Goal: Task Accomplishment & Management: Manage account settings

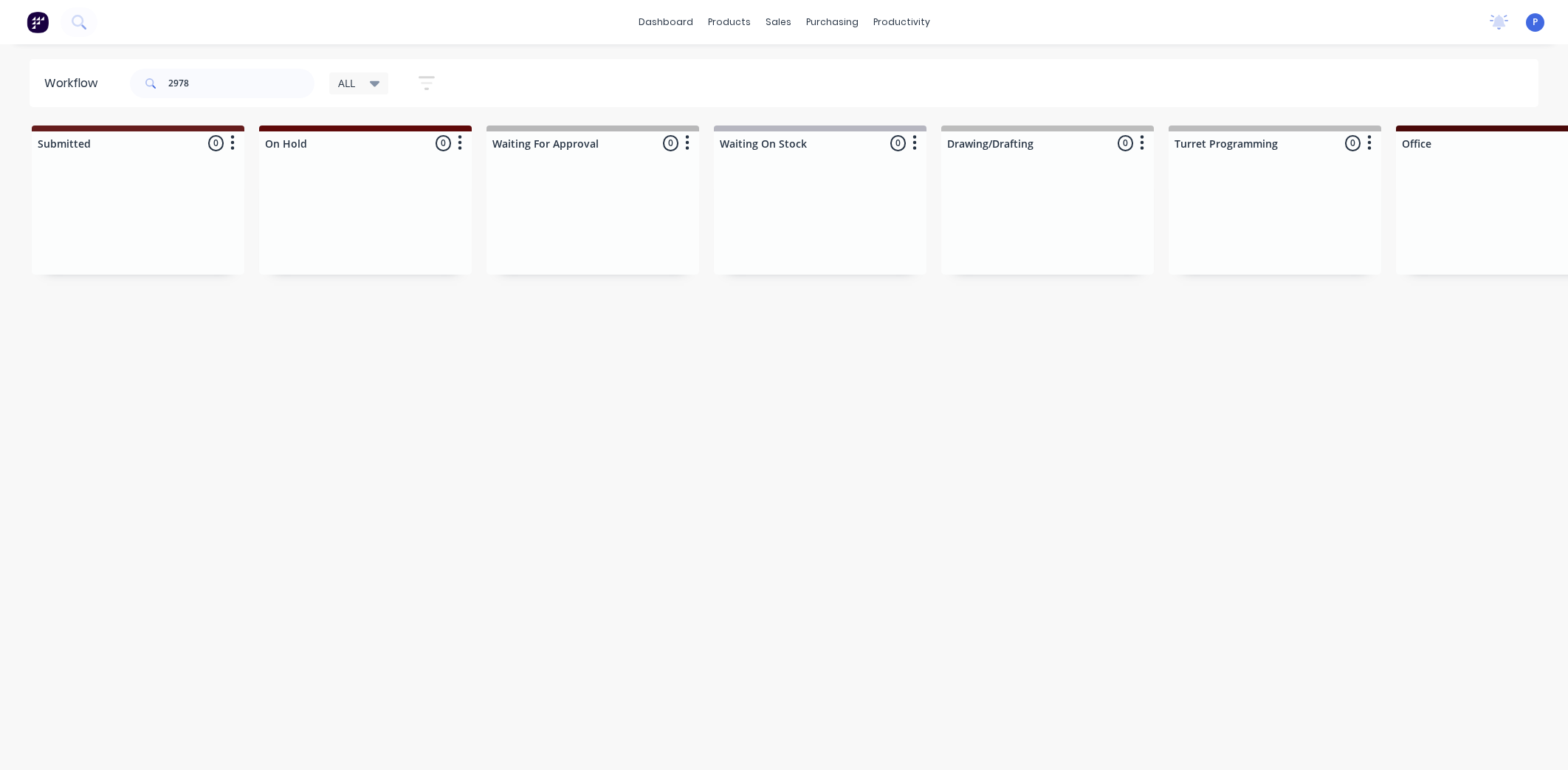
scroll to position [0, 991]
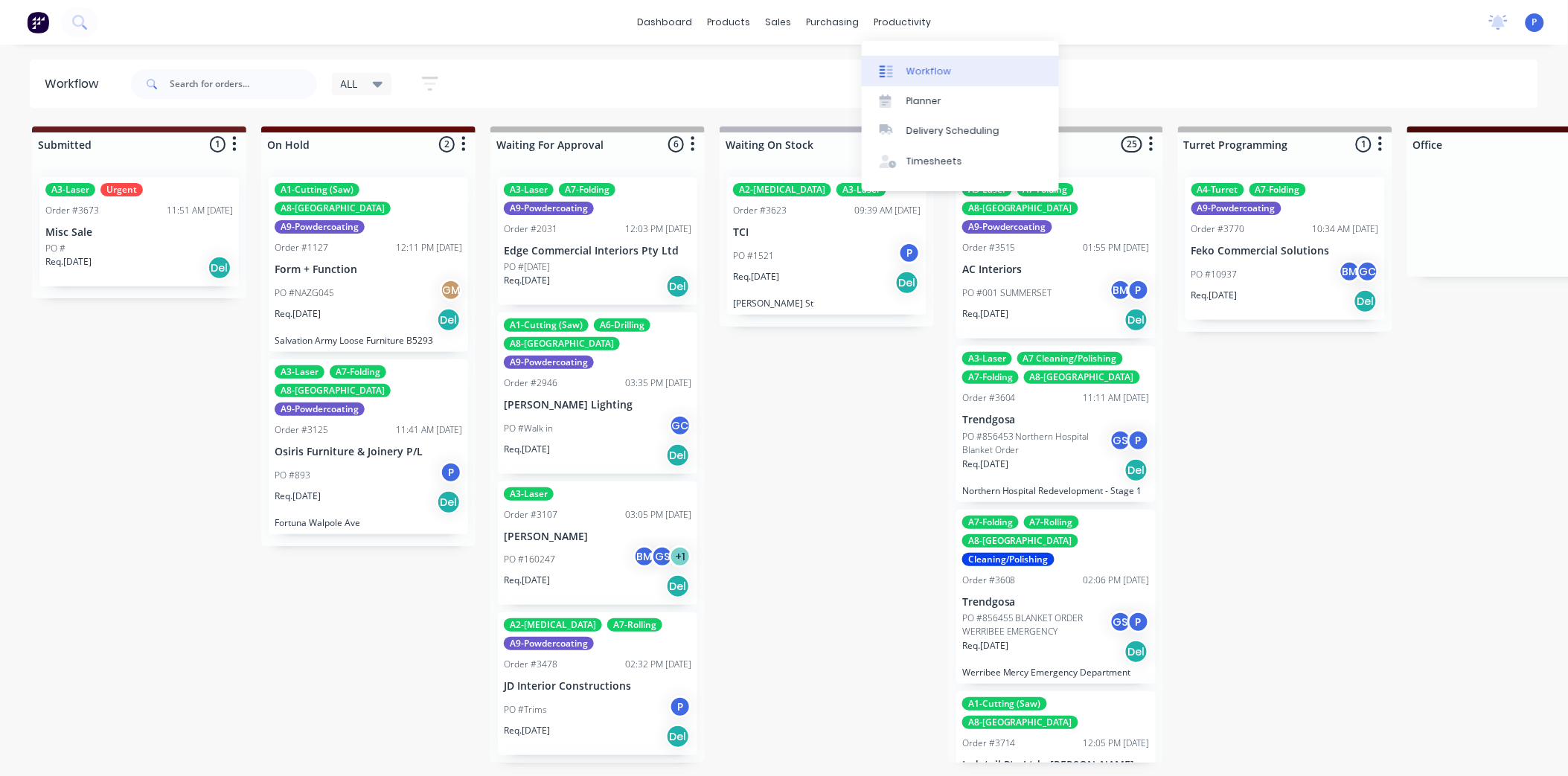
click at [914, 71] on div "Workflow" at bounding box center [928, 71] width 44 height 13
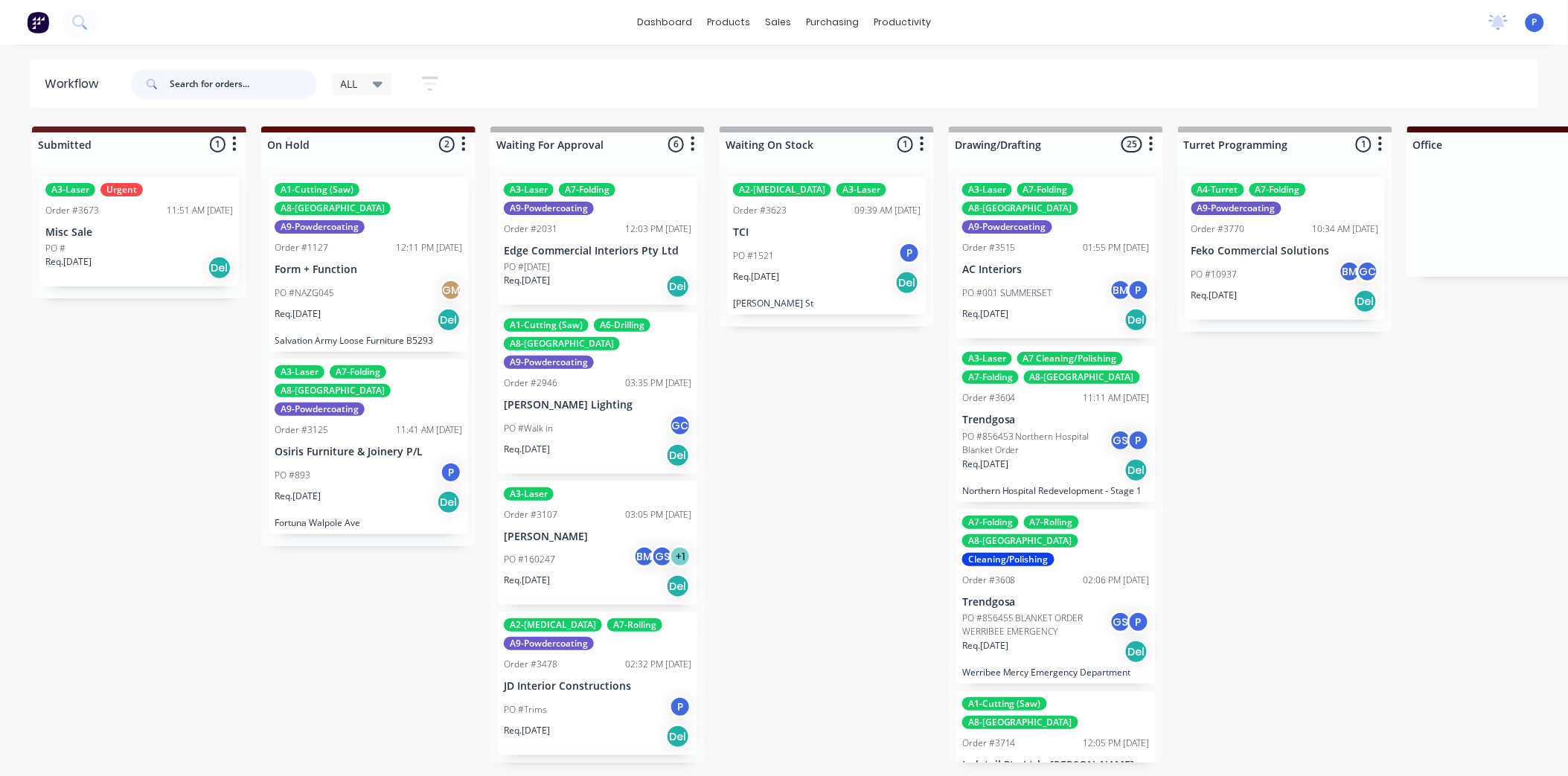
click at [267, 77] on input "text" at bounding box center [243, 84] width 147 height 30
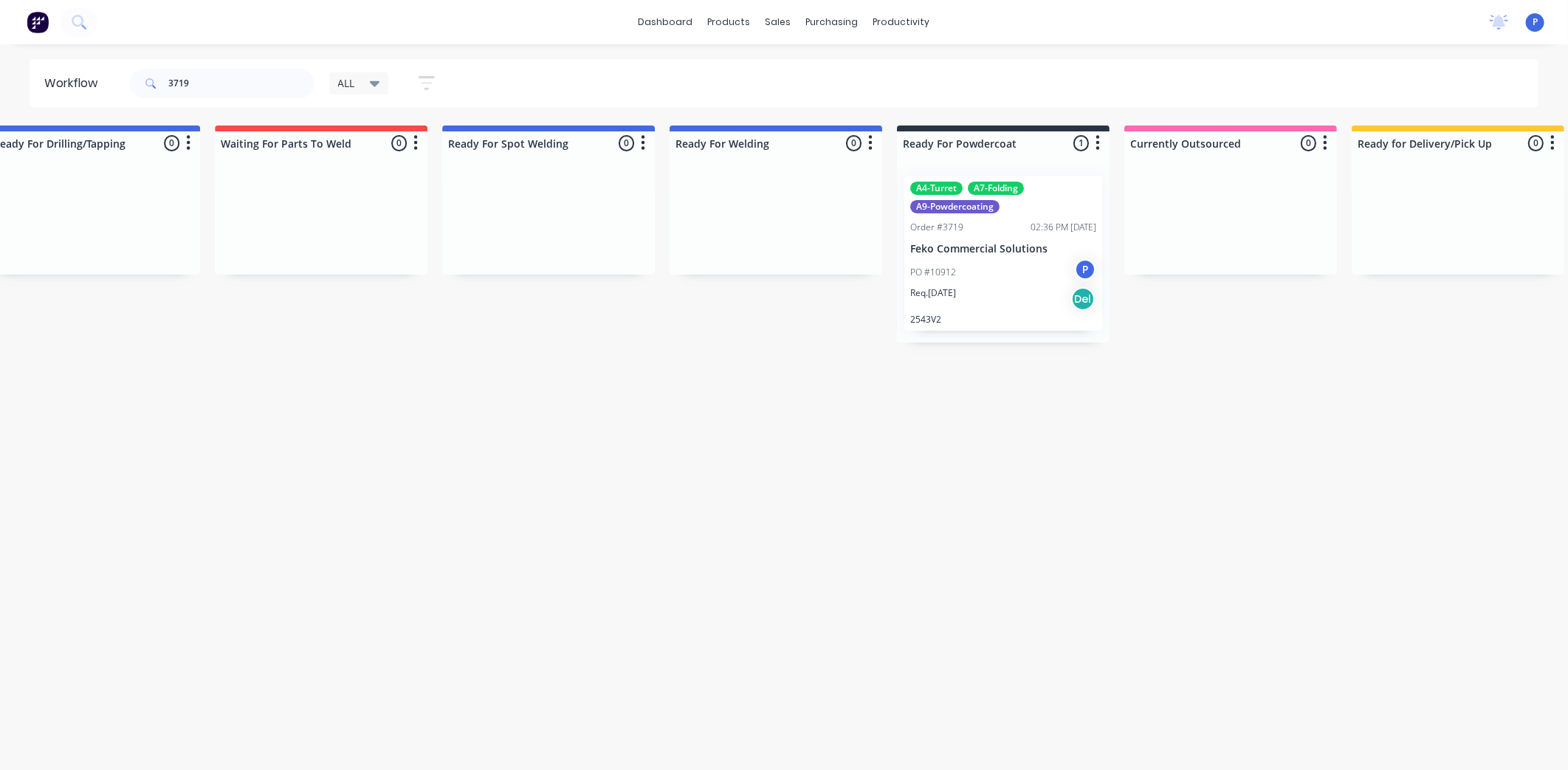
drag, startPoint x: 417, startPoint y: 369, endPoint x: 535, endPoint y: 401, distance: 122.3
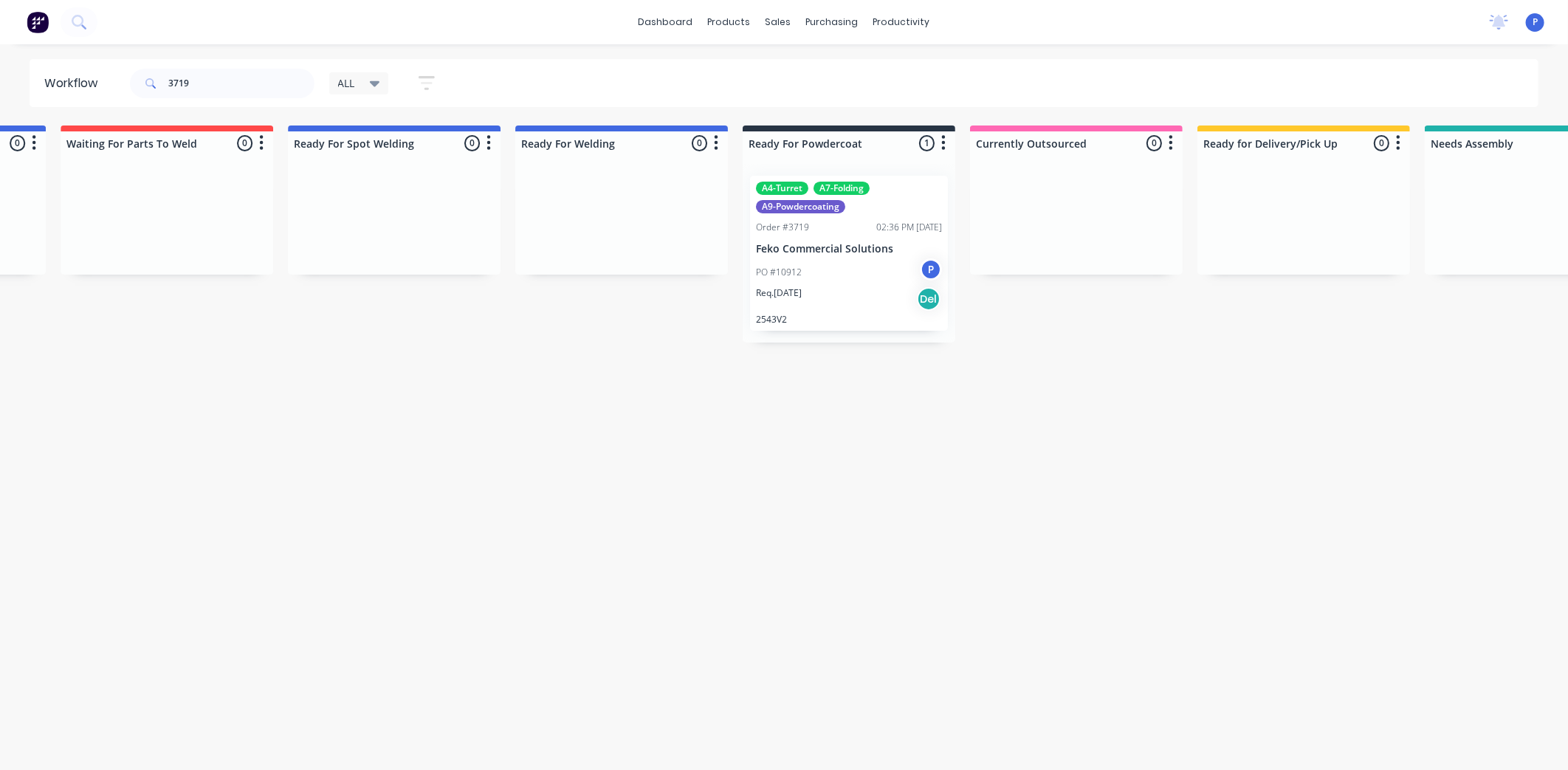
click at [820, 245] on p "Feko Commercial Solutions" at bounding box center [849, 249] width 186 height 12
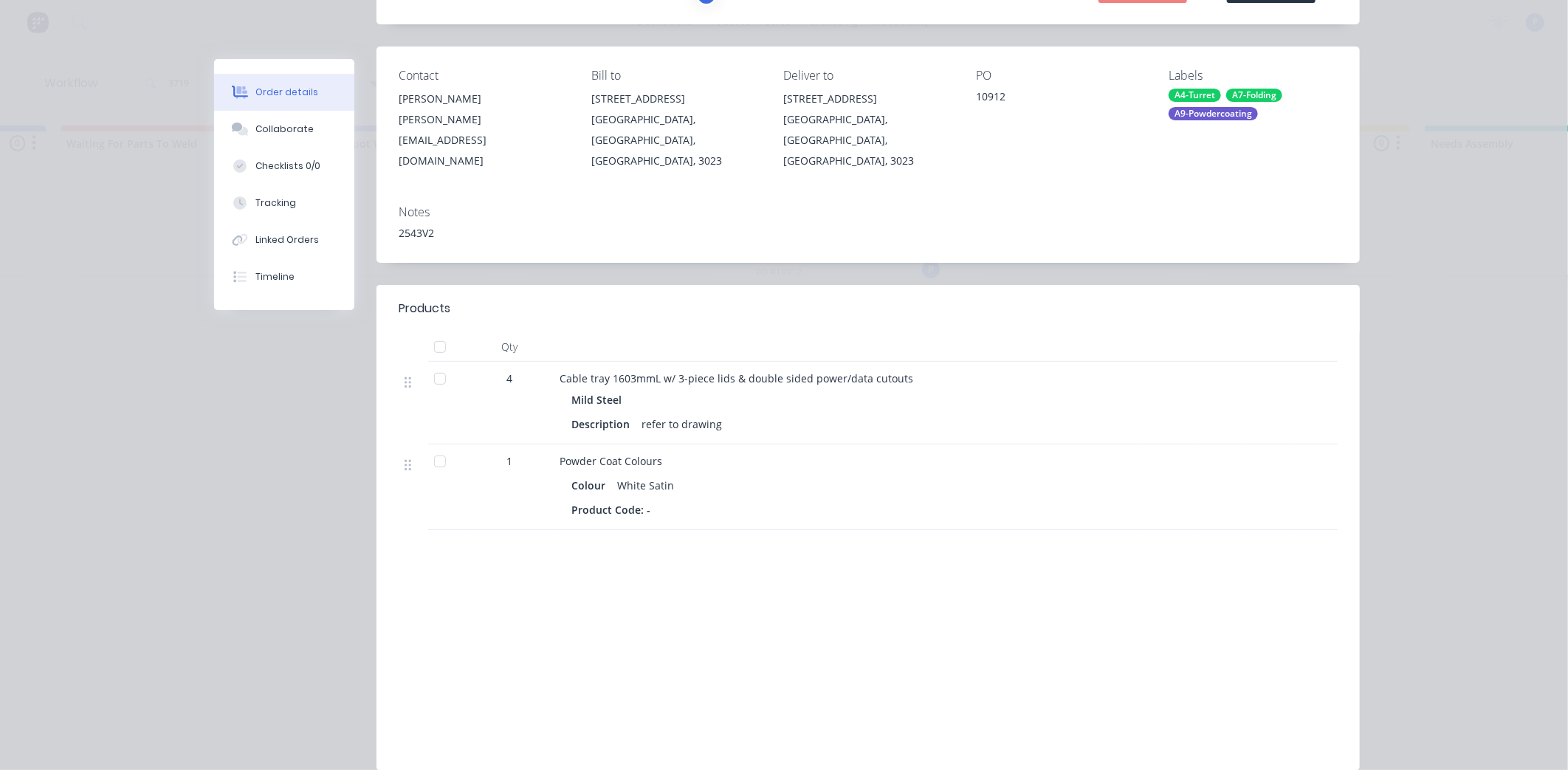
scroll to position [164, 0]
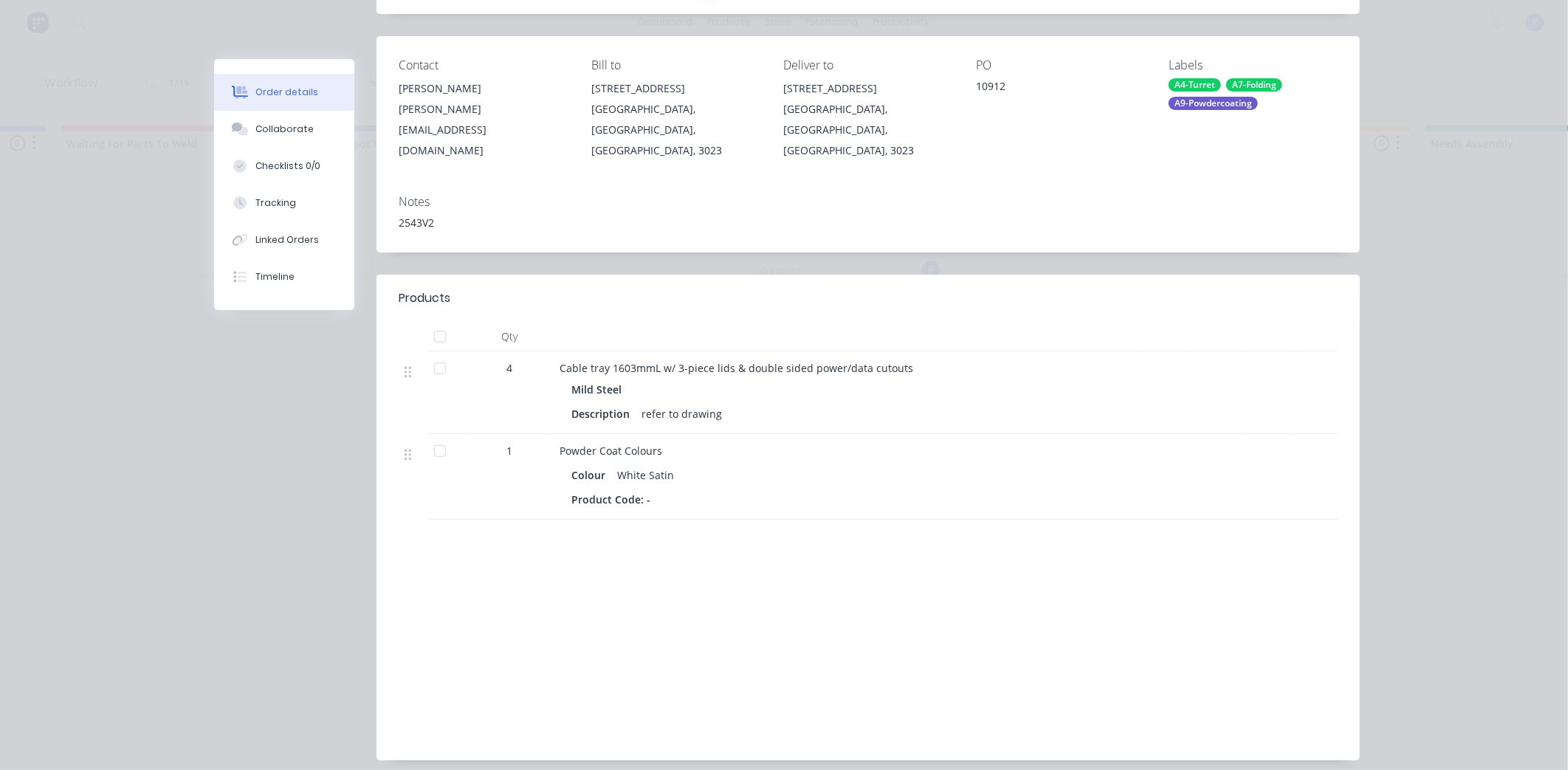
click at [434, 353] on div at bounding box center [441, 368] width 30 height 30
click at [431, 322] on div at bounding box center [441, 337] width 30 height 30
click at [433, 322] on div at bounding box center [441, 337] width 30 height 30
click at [261, 207] on div "Tracking" at bounding box center [275, 203] width 41 height 13
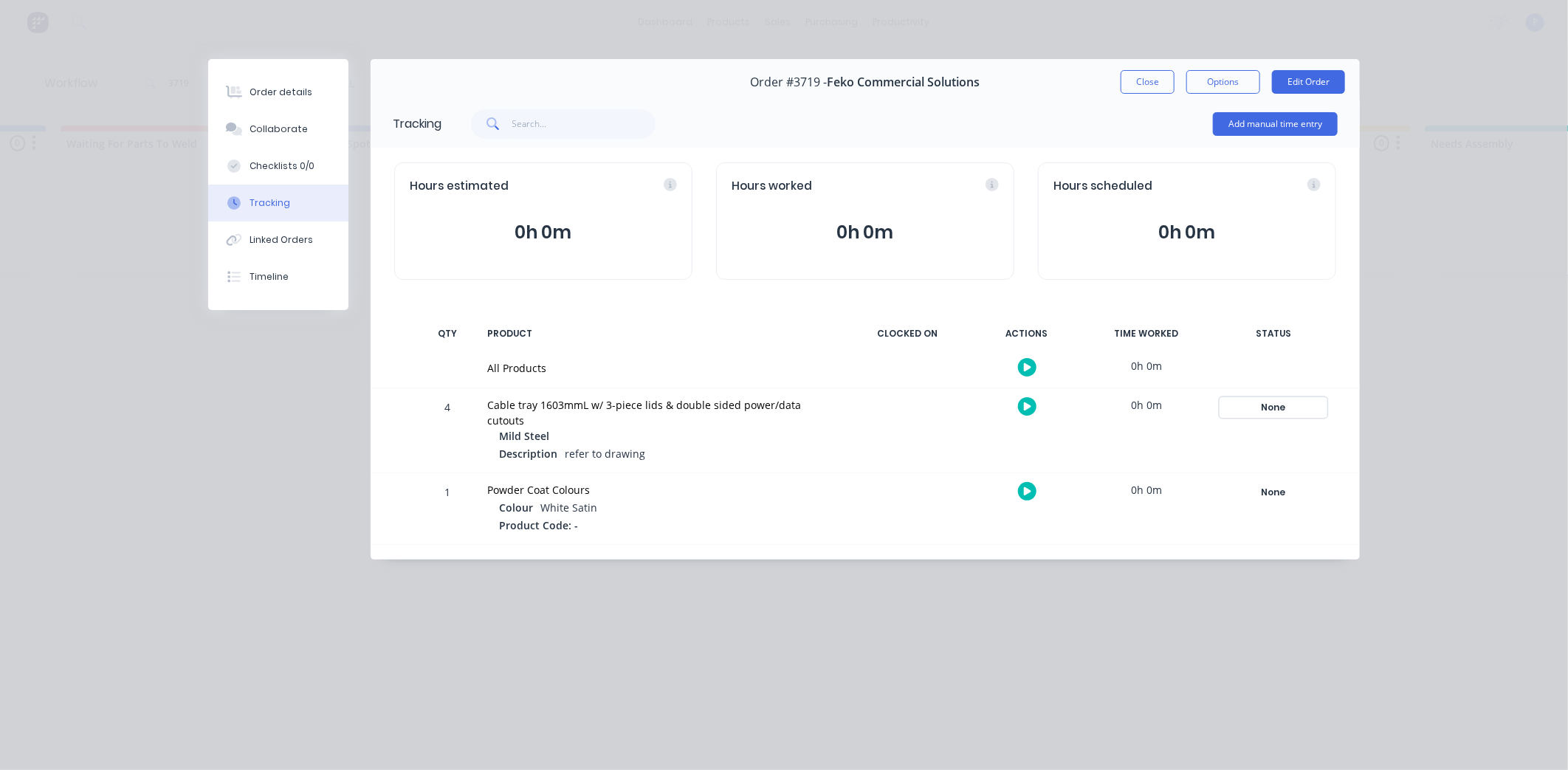
click at [1269, 405] on div "None" at bounding box center [1273, 407] width 106 height 19
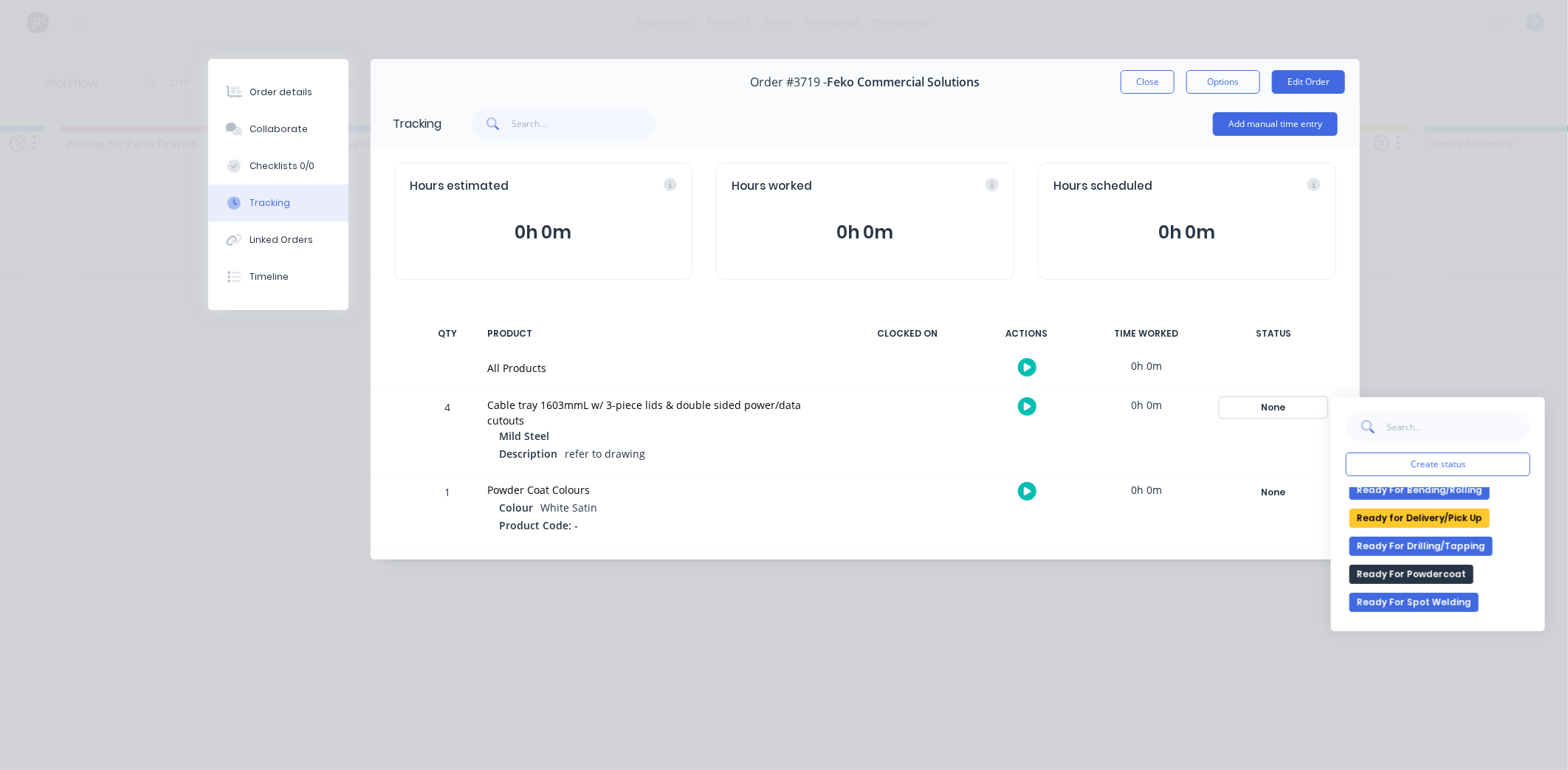
scroll to position [246, 0]
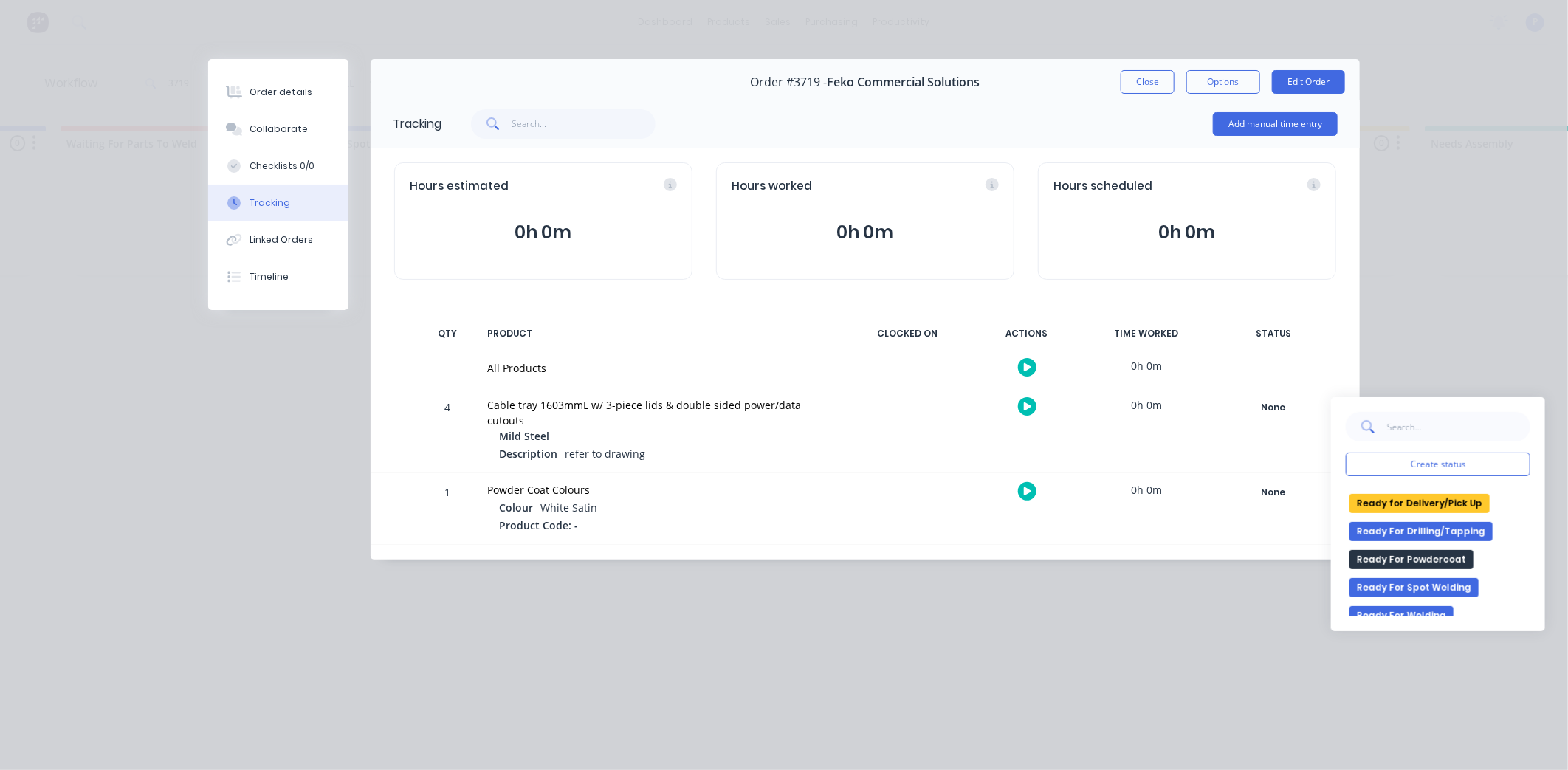
click at [1398, 504] on button "Ready for Delivery/Pick Up" at bounding box center [1419, 503] width 140 height 19
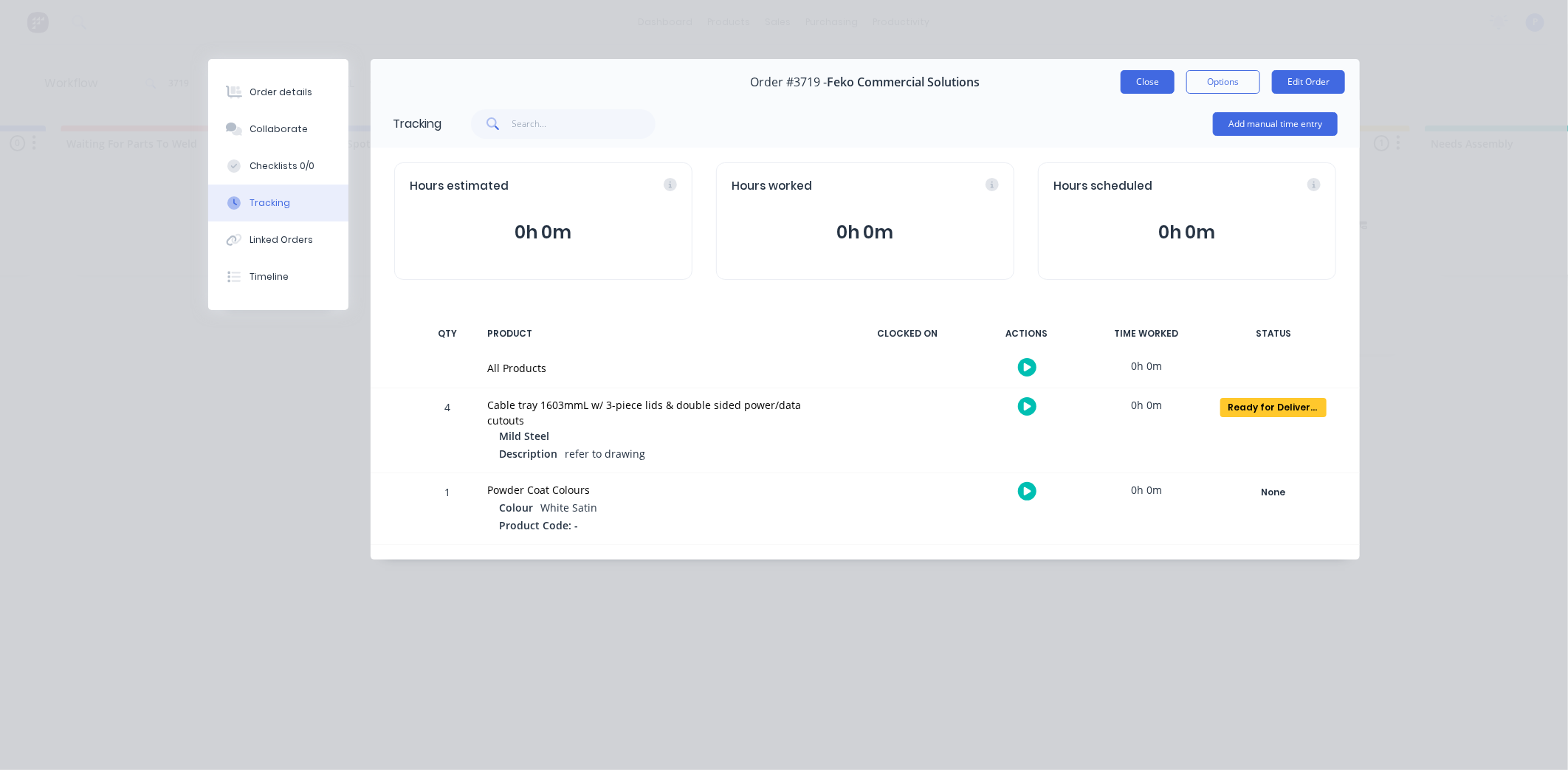
click at [1148, 78] on button "Close" at bounding box center [1147, 82] width 54 height 23
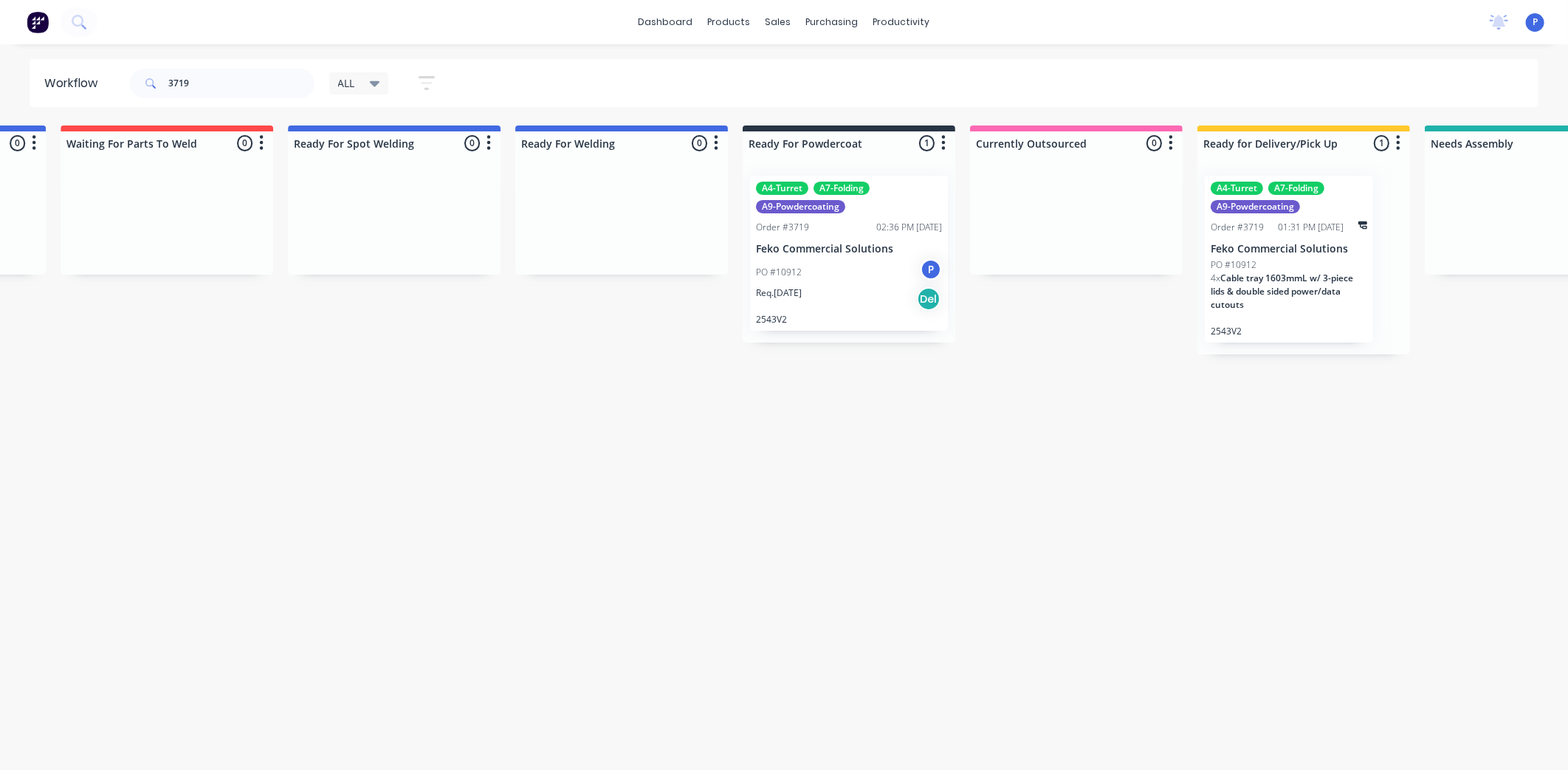
click at [801, 238] on div "A4-Turret A7-Folding A9-Powdercoating Order #3719 02:36 PM [DATE] Feko Commerci…" at bounding box center [849, 253] width 198 height 155
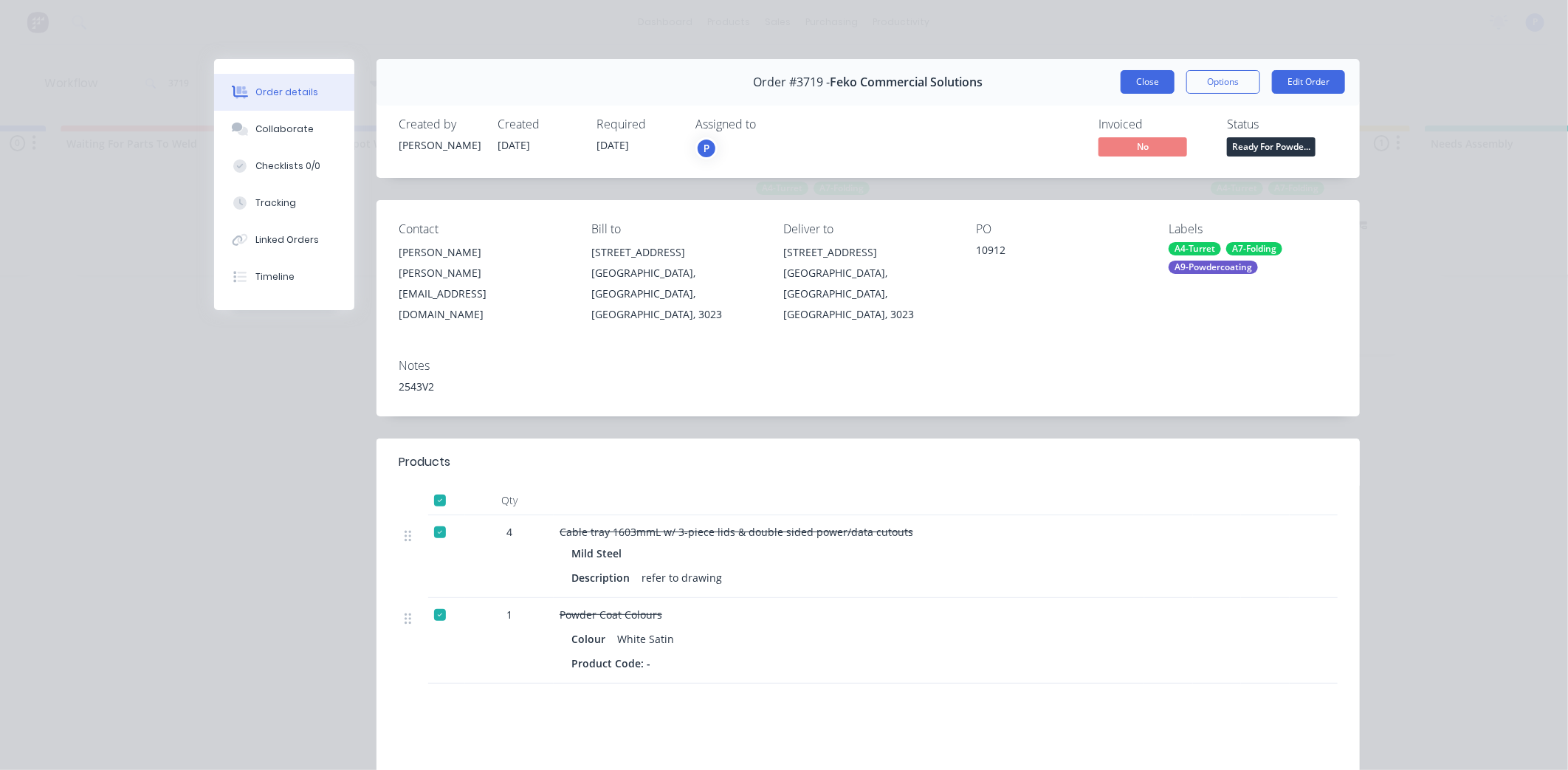
click at [1139, 77] on button "Close" at bounding box center [1147, 82] width 54 height 23
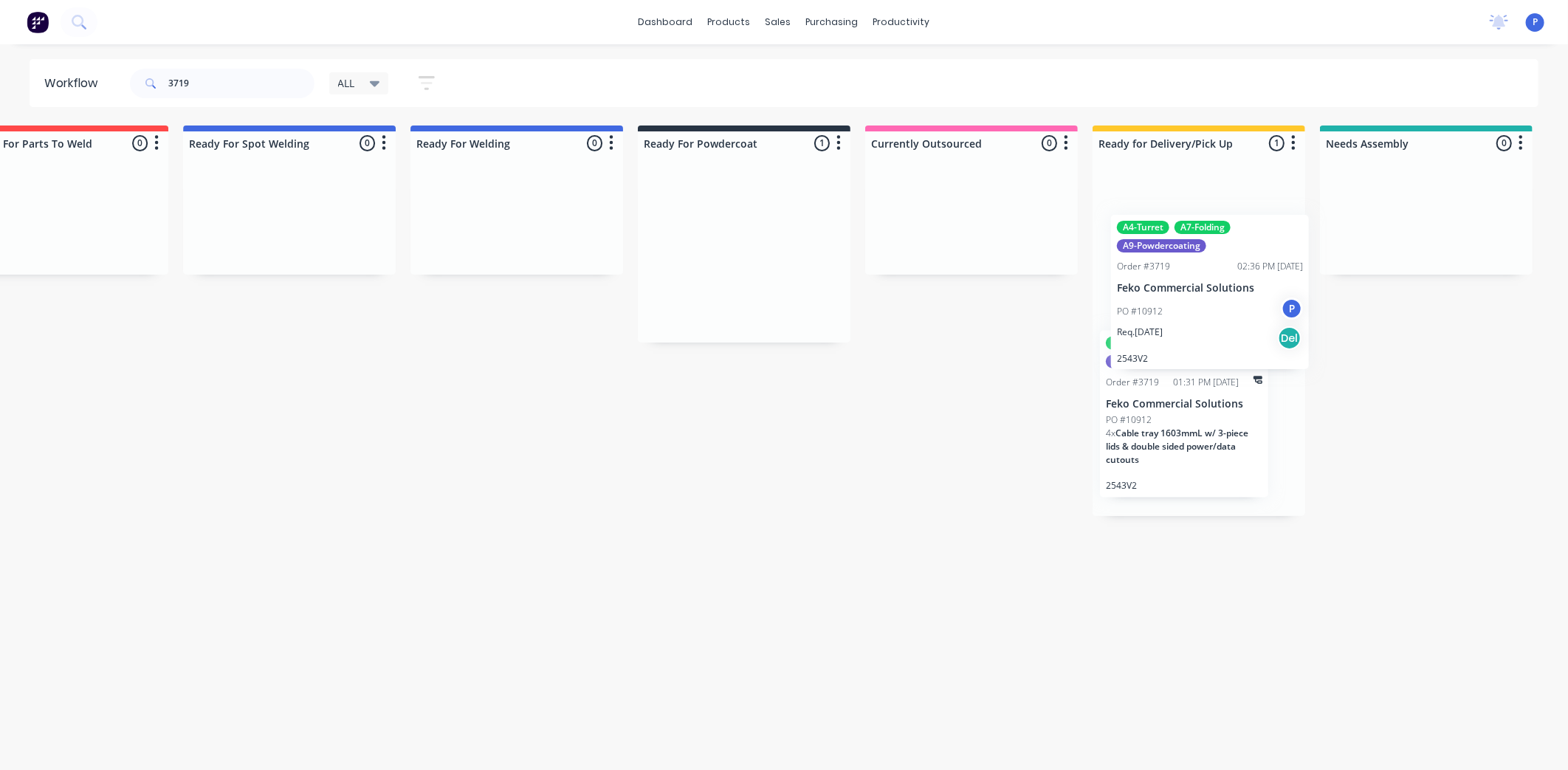
drag, startPoint x: 845, startPoint y: 244, endPoint x: 1185, endPoint y: 288, distance: 342.8
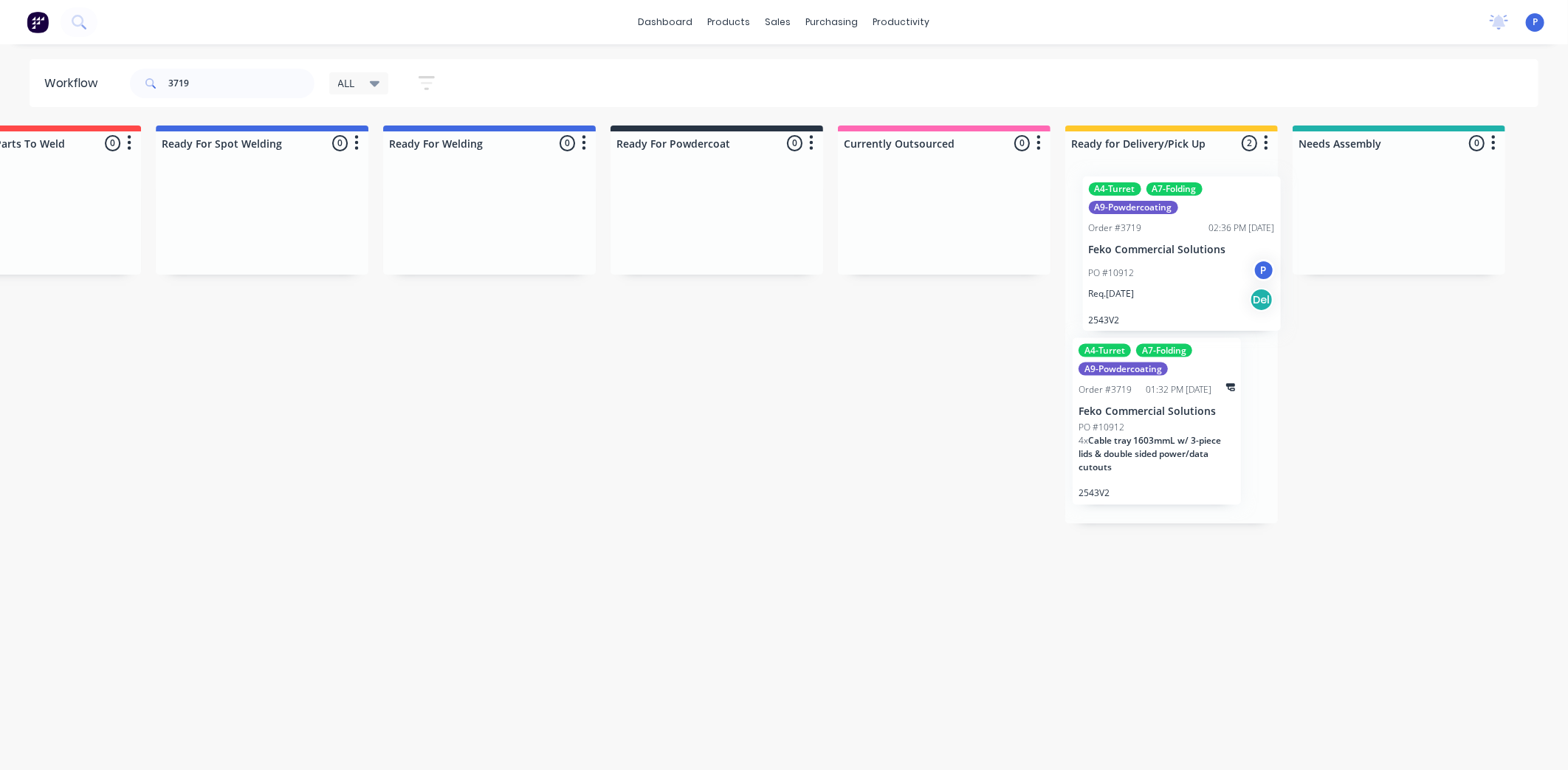
scroll to position [0, 3061]
drag, startPoint x: 1179, startPoint y: 241, endPoint x: 1131, endPoint y: 246, distance: 48.3
click at [1131, 246] on div "A4-Turret A7-Folding A9-Powdercoating Order #3719 02:36 PM [DATE] Feko Commerci…" at bounding box center [1171, 344] width 212 height 359
click at [271, 61] on div "3719" at bounding box center [222, 83] width 185 height 44
click at [259, 75] on input "3719" at bounding box center [241, 84] width 146 height 30
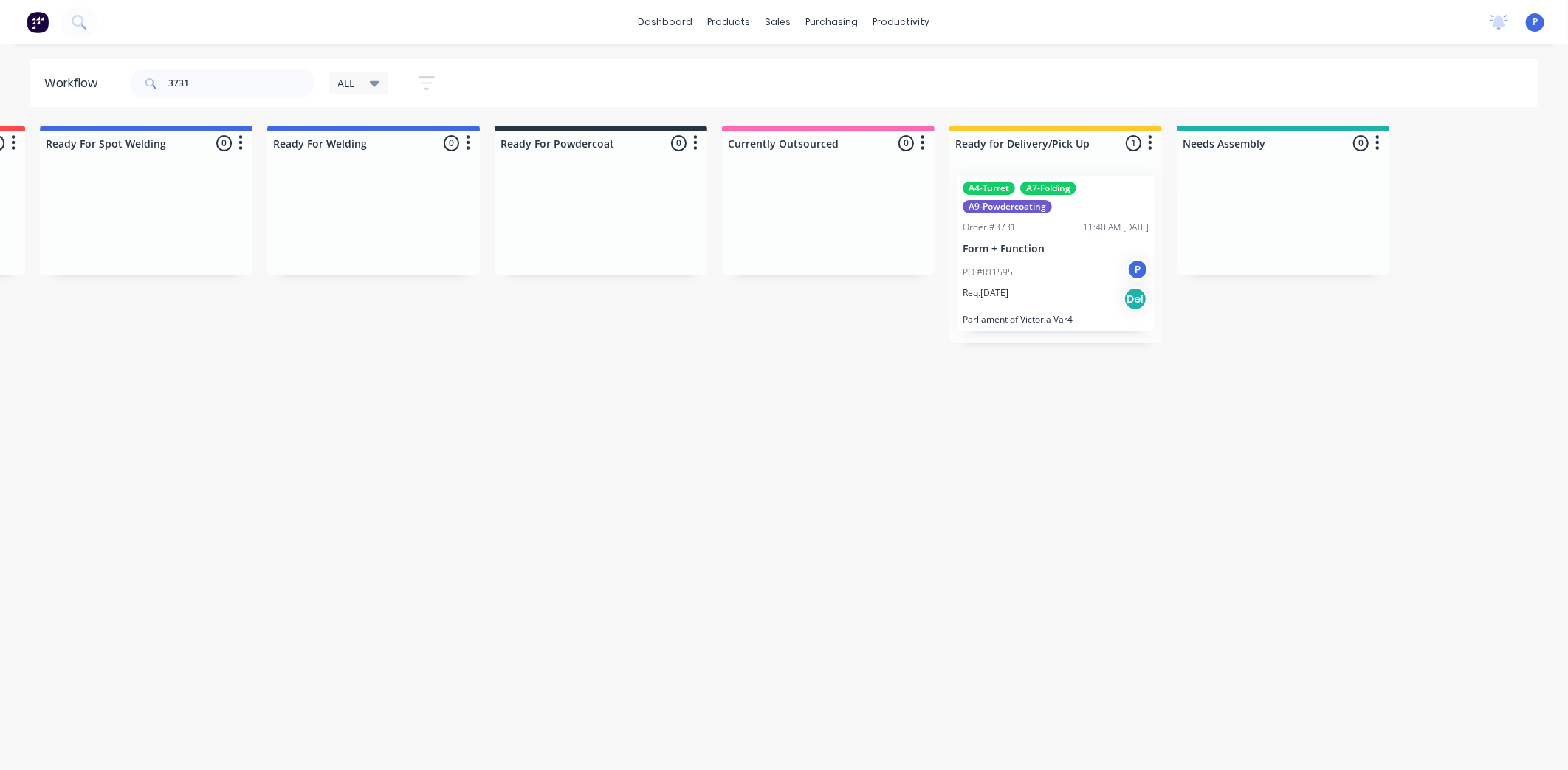
scroll to position [0, 3250]
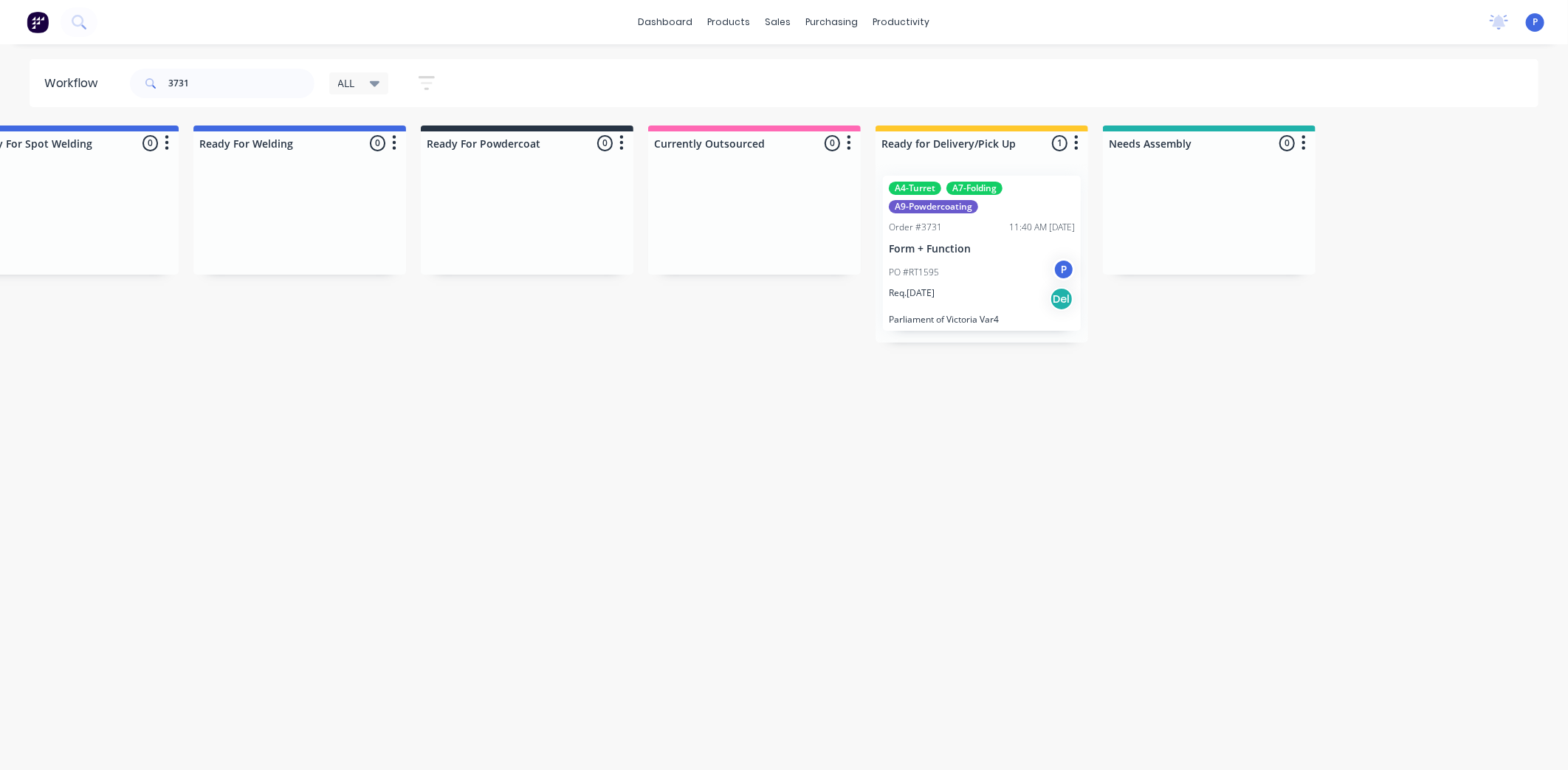
drag, startPoint x: 455, startPoint y: 372, endPoint x: 533, endPoint y: 403, distance: 83.9
click at [967, 245] on p "Form + Function" at bounding box center [982, 249] width 186 height 12
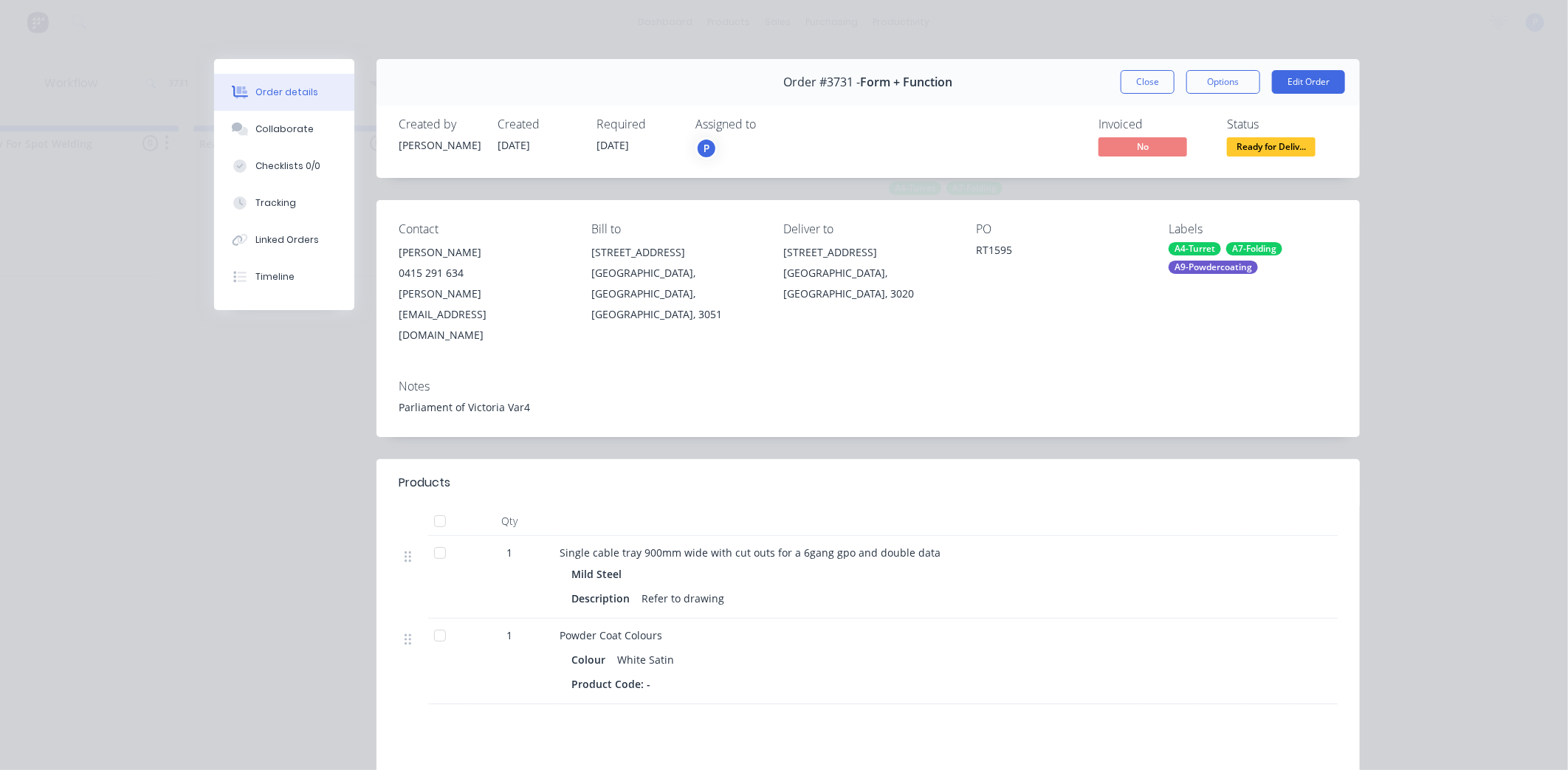
click at [432, 539] on div at bounding box center [441, 553] width 30 height 30
click at [303, 205] on button "Tracking" at bounding box center [284, 203] width 140 height 37
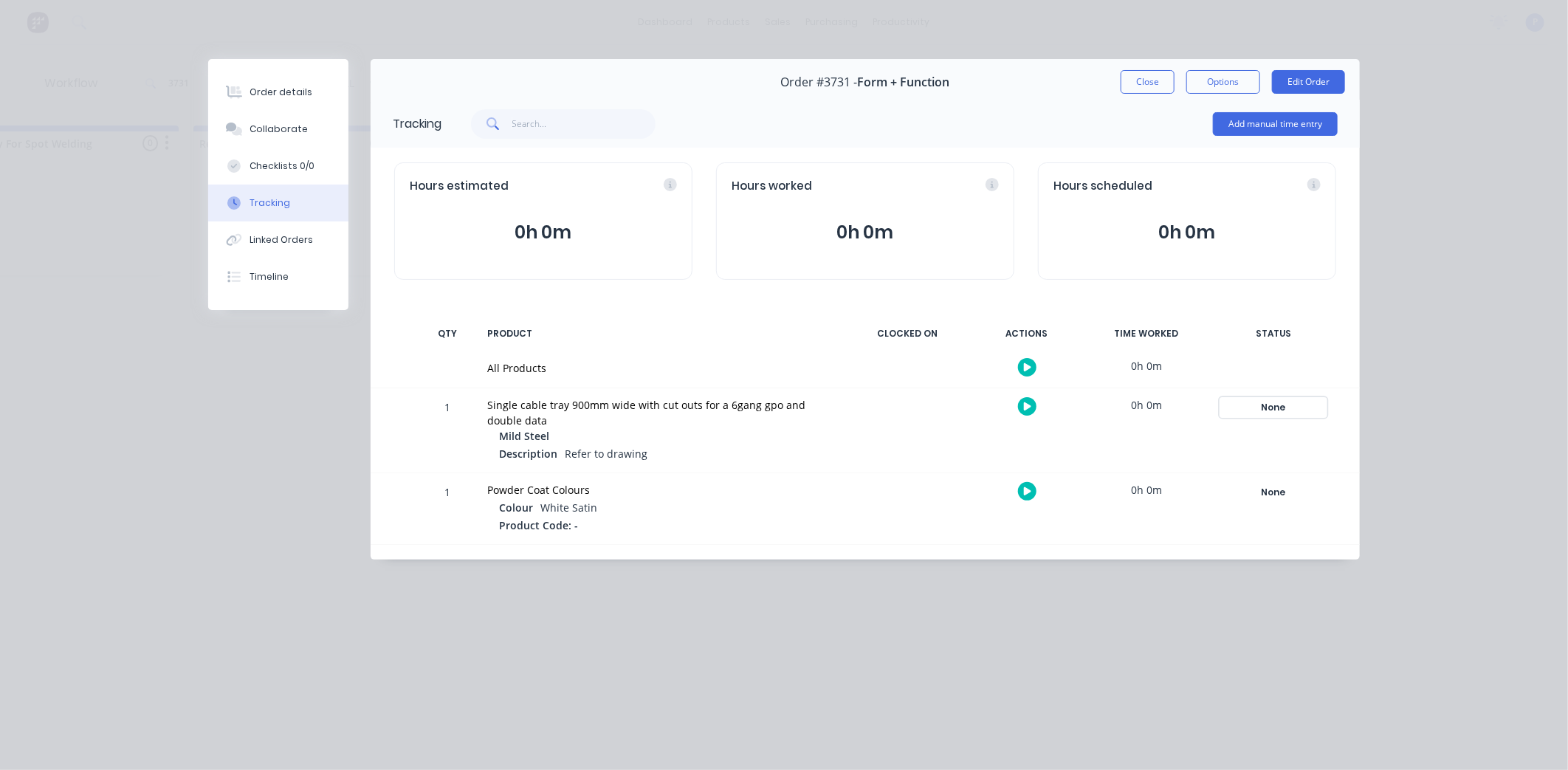
click at [1278, 407] on div "None" at bounding box center [1273, 407] width 106 height 19
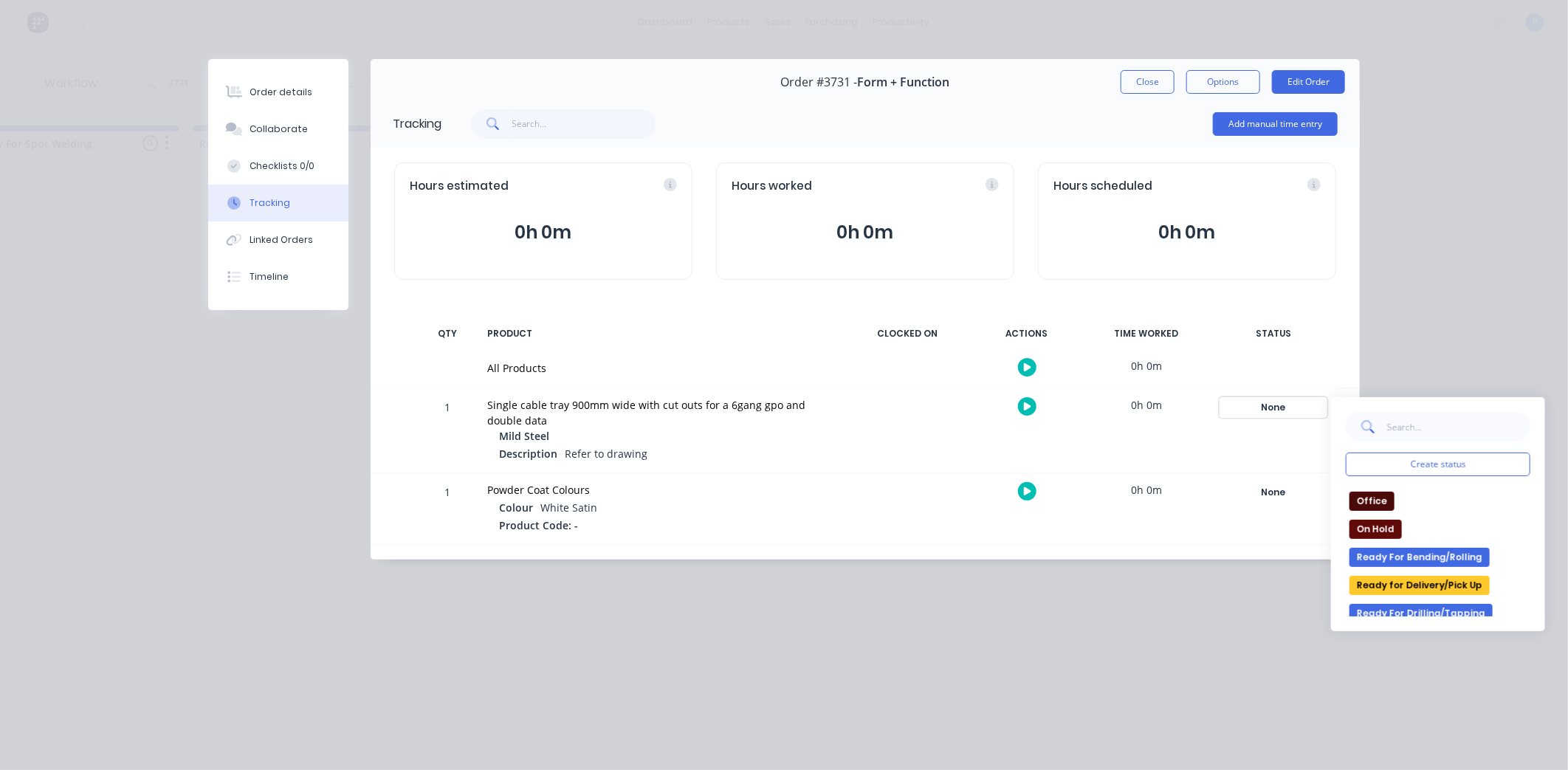
scroll to position [246, 0]
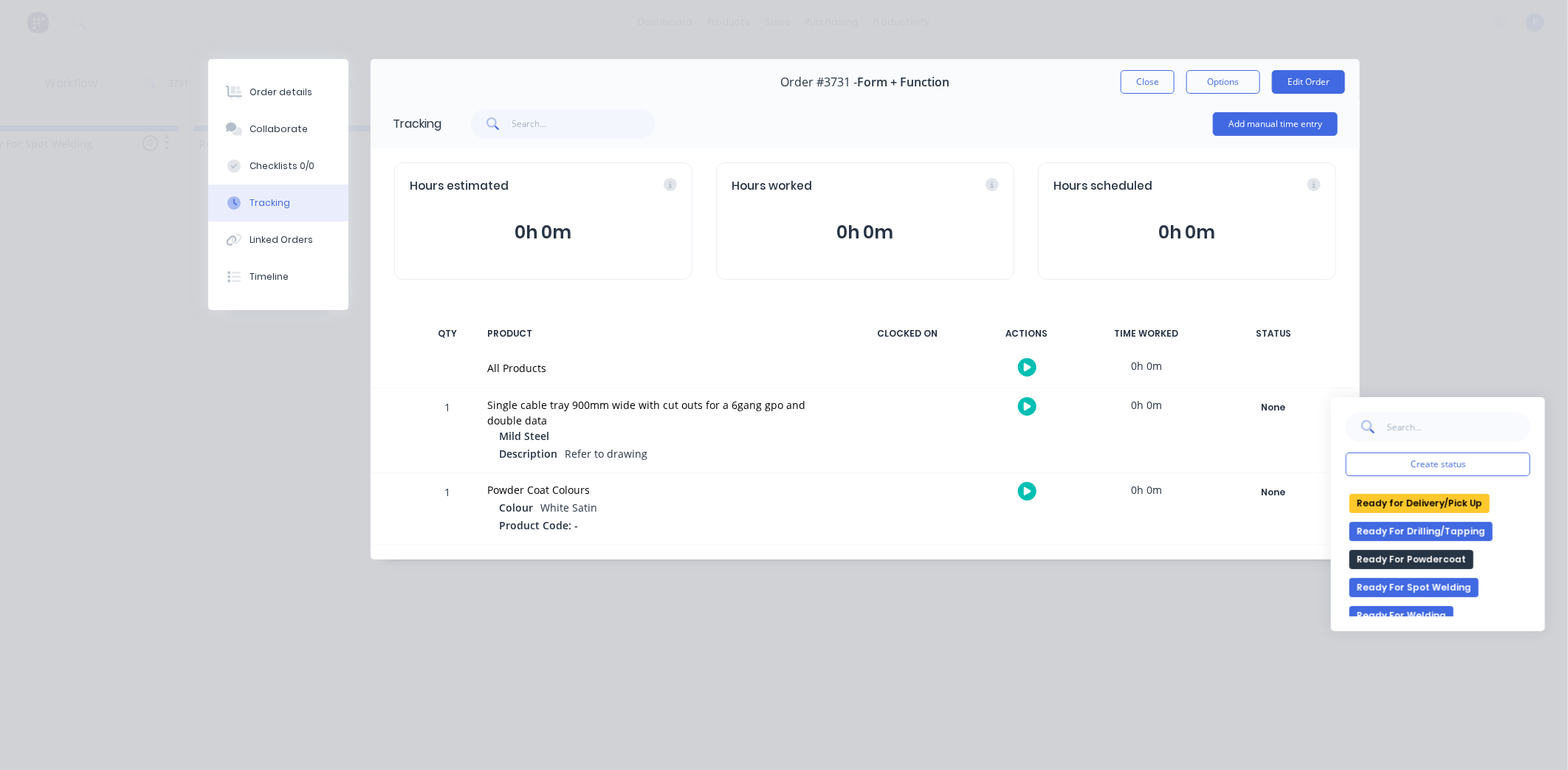
click at [1392, 500] on button "Ready for Delivery/Pick Up" at bounding box center [1419, 503] width 140 height 19
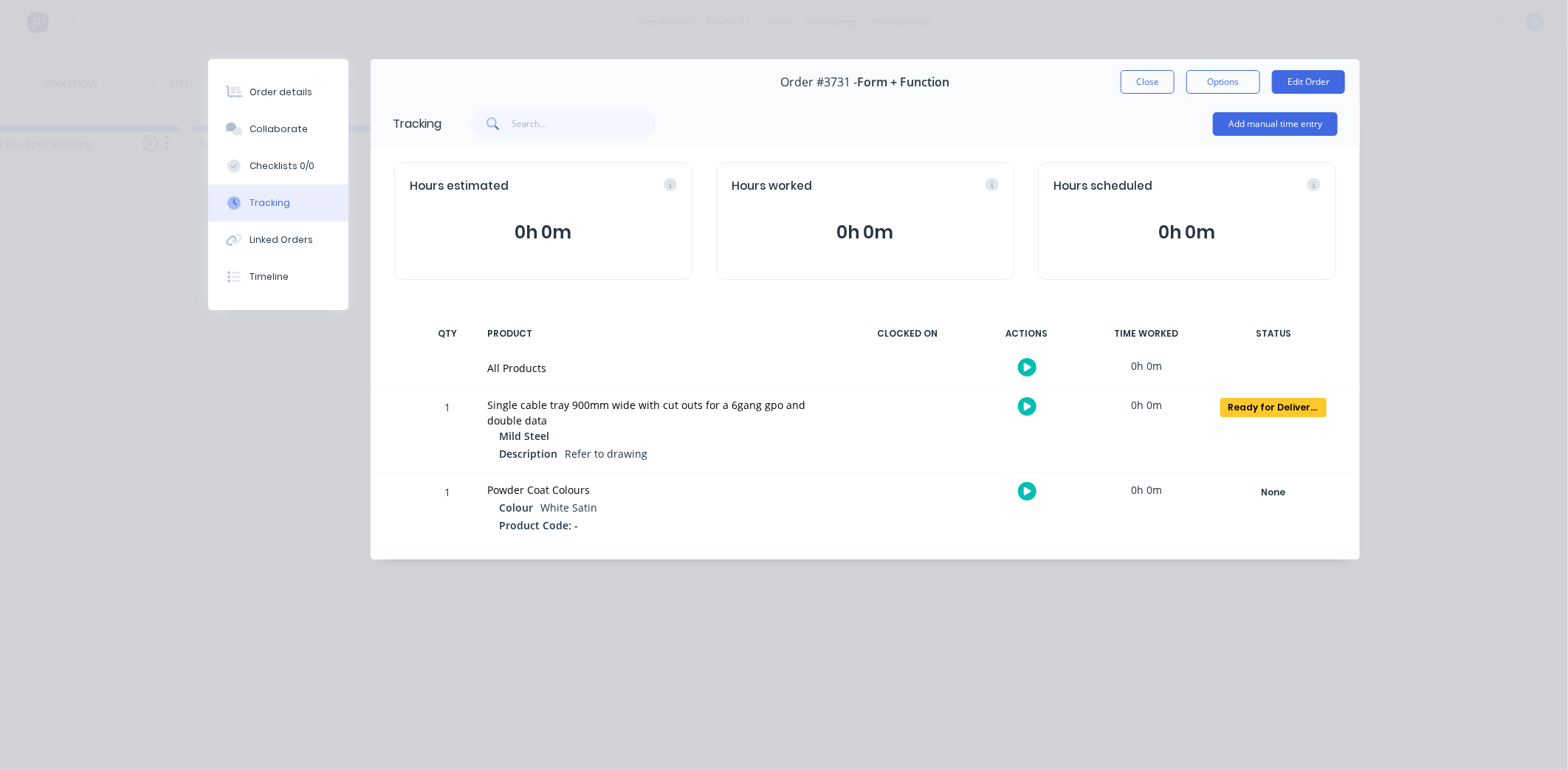
drag, startPoint x: 1146, startPoint y: 77, endPoint x: 1156, endPoint y: 82, distance: 11.2
click at [1147, 77] on button "Close" at bounding box center [1147, 82] width 54 height 23
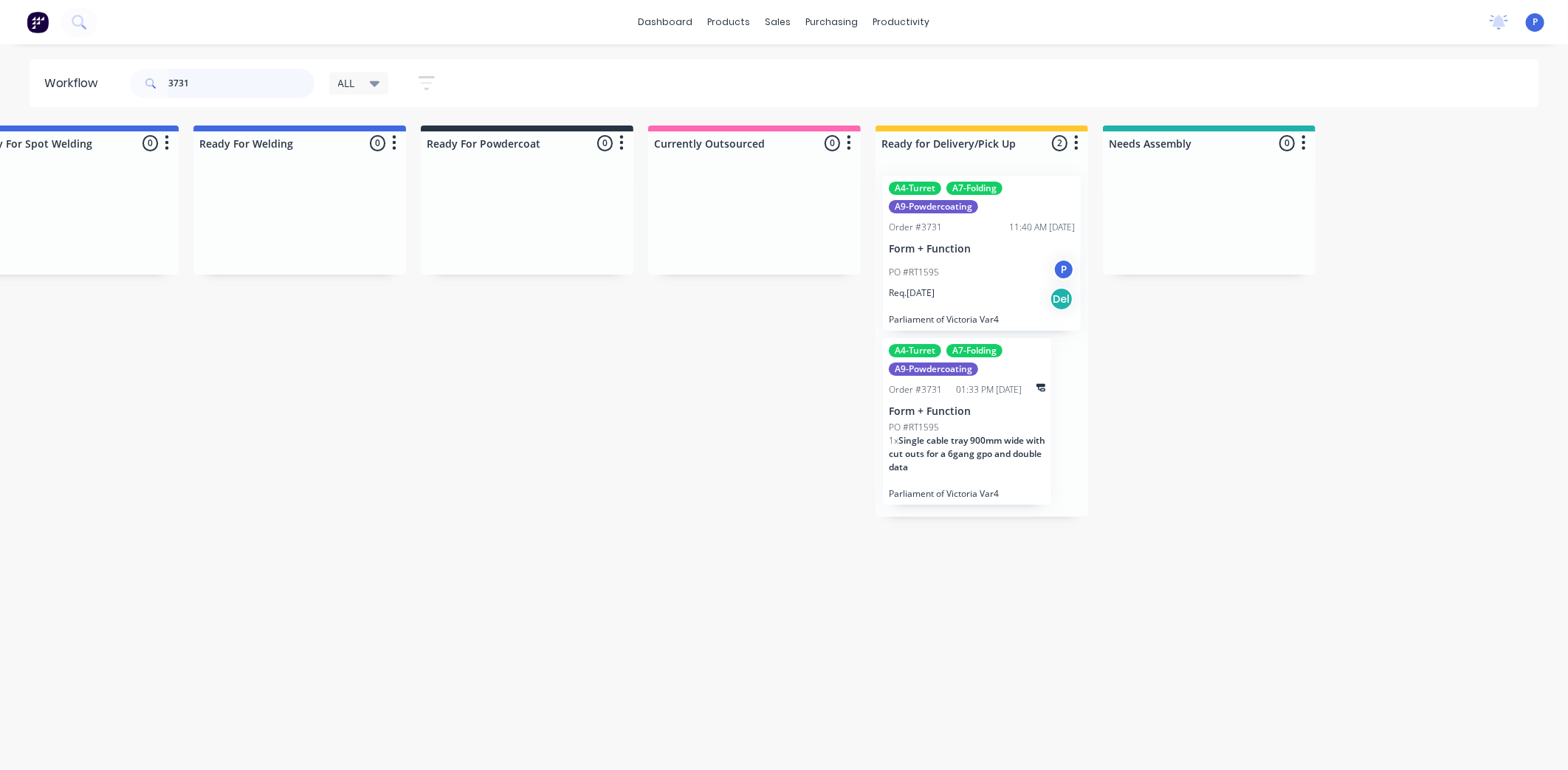
click at [214, 81] on input "3731" at bounding box center [241, 84] width 146 height 30
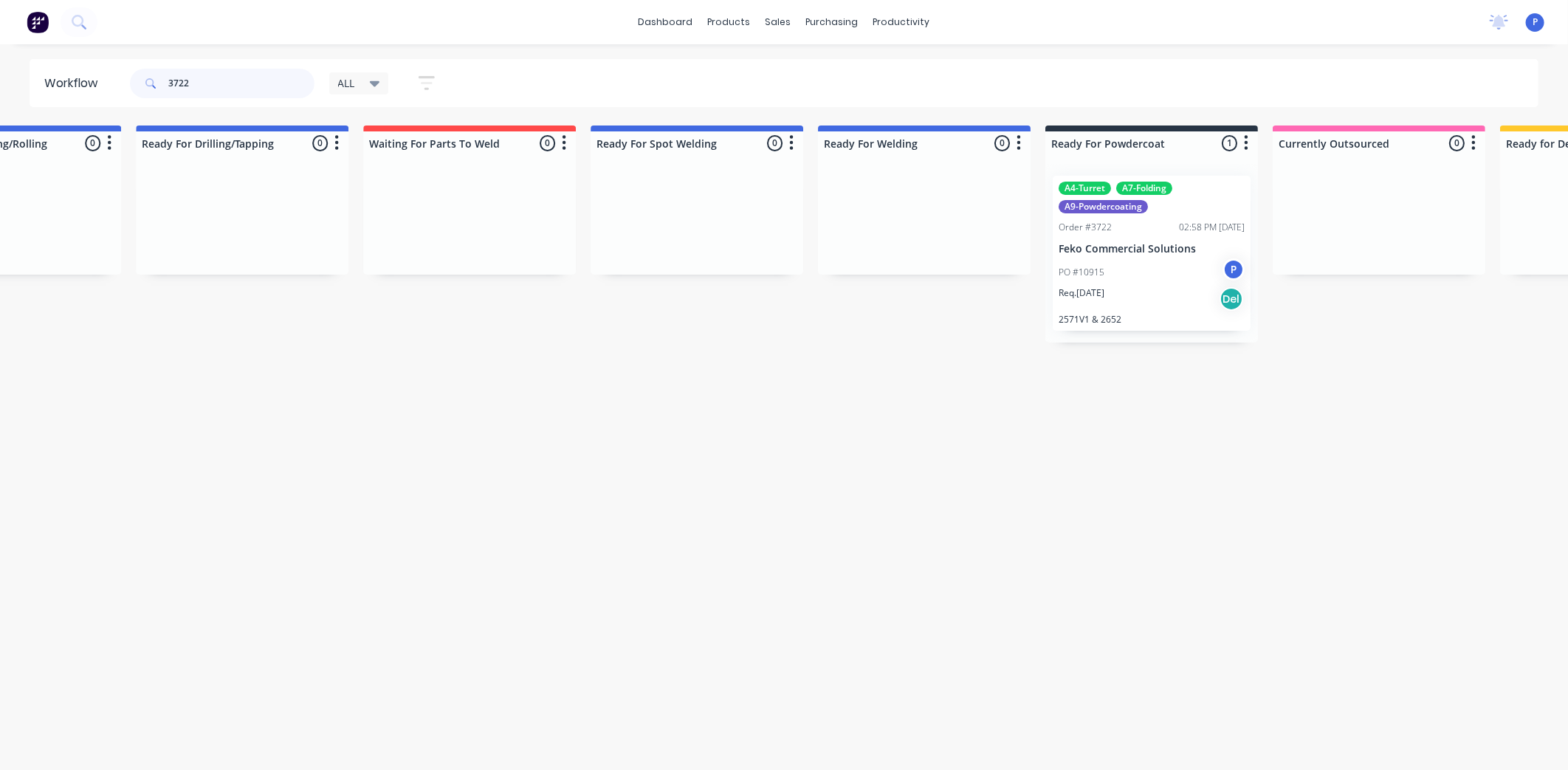
scroll to position [0, 2630]
click at [1127, 275] on div "PO #10915 P" at bounding box center [1147, 273] width 186 height 28
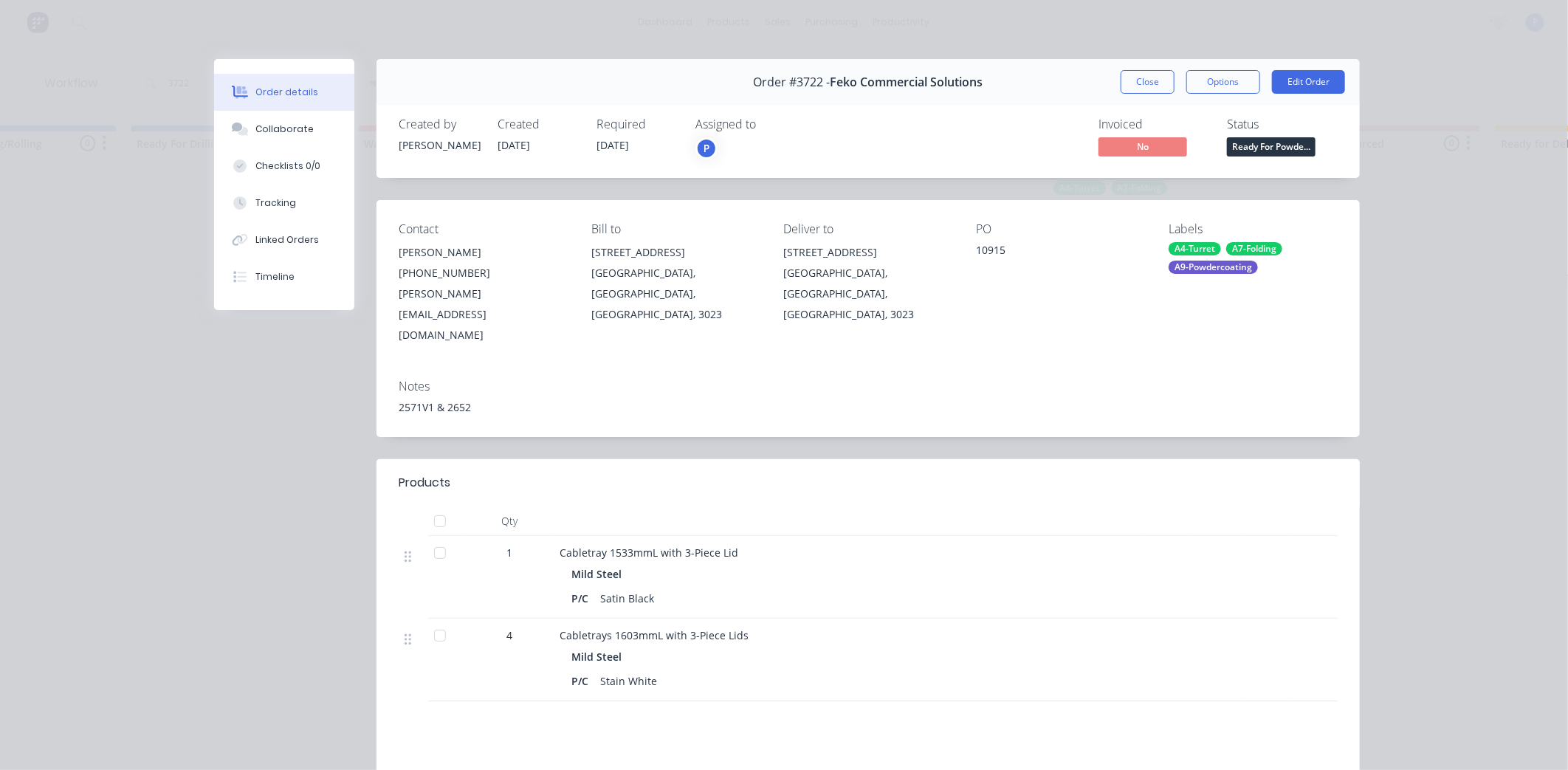
click at [433, 507] on div at bounding box center [441, 522] width 30 height 30
click at [1273, 145] on span "Ready For Powde..." at bounding box center [1271, 147] width 89 height 18
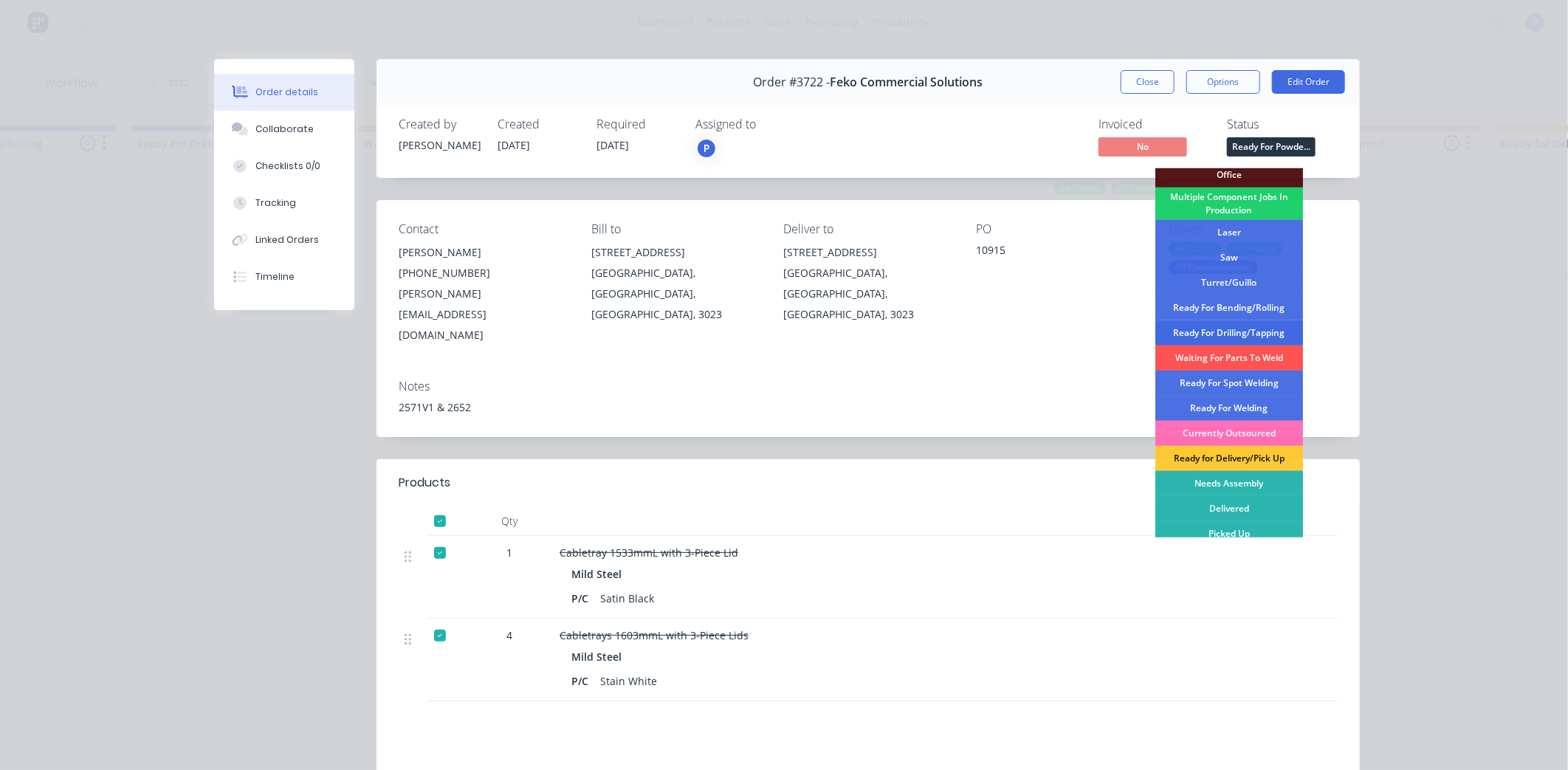
scroll to position [164, 0]
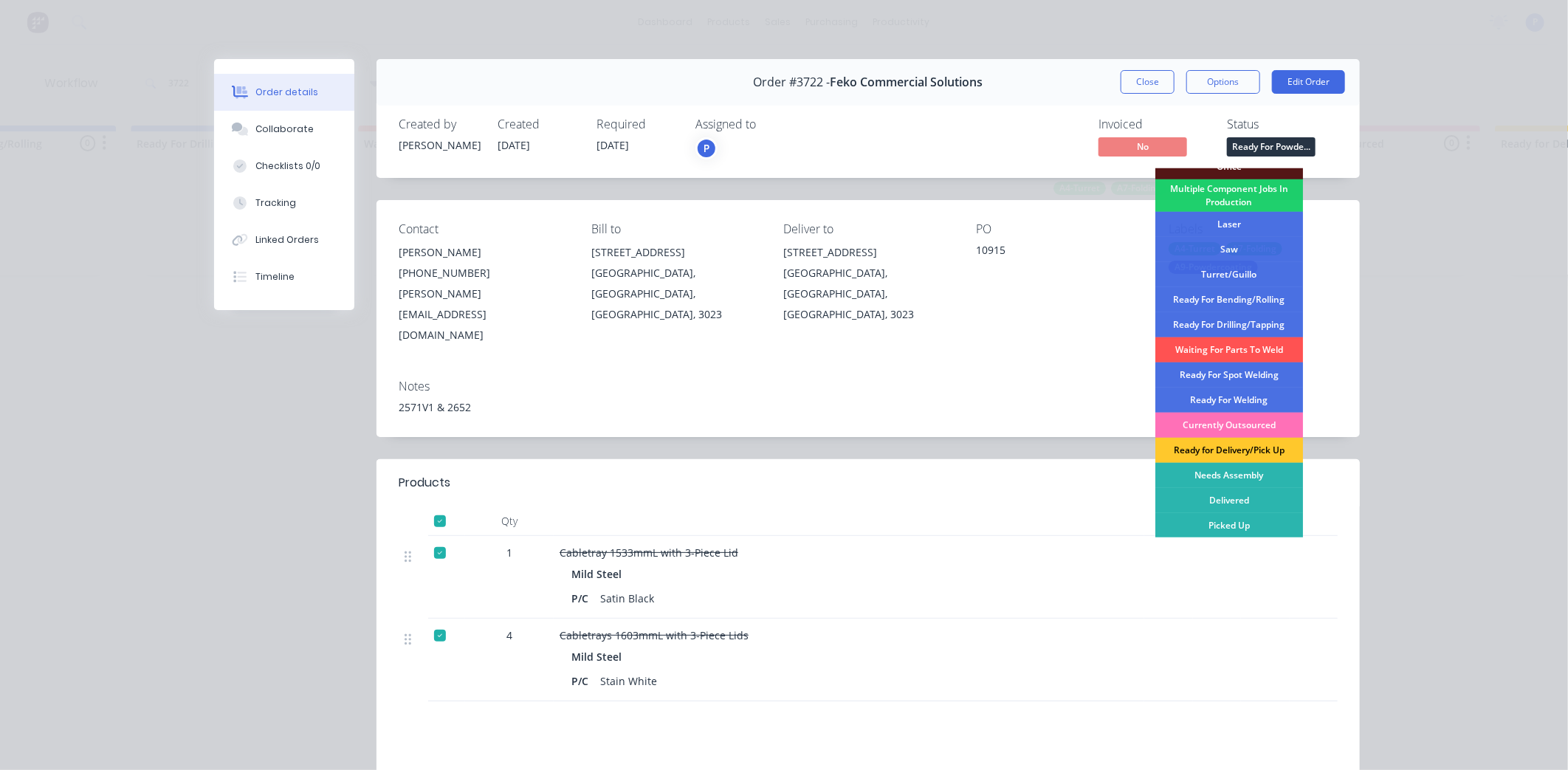
click at [1219, 446] on div "Ready for Delivery/Pick Up" at bounding box center [1230, 451] width 148 height 25
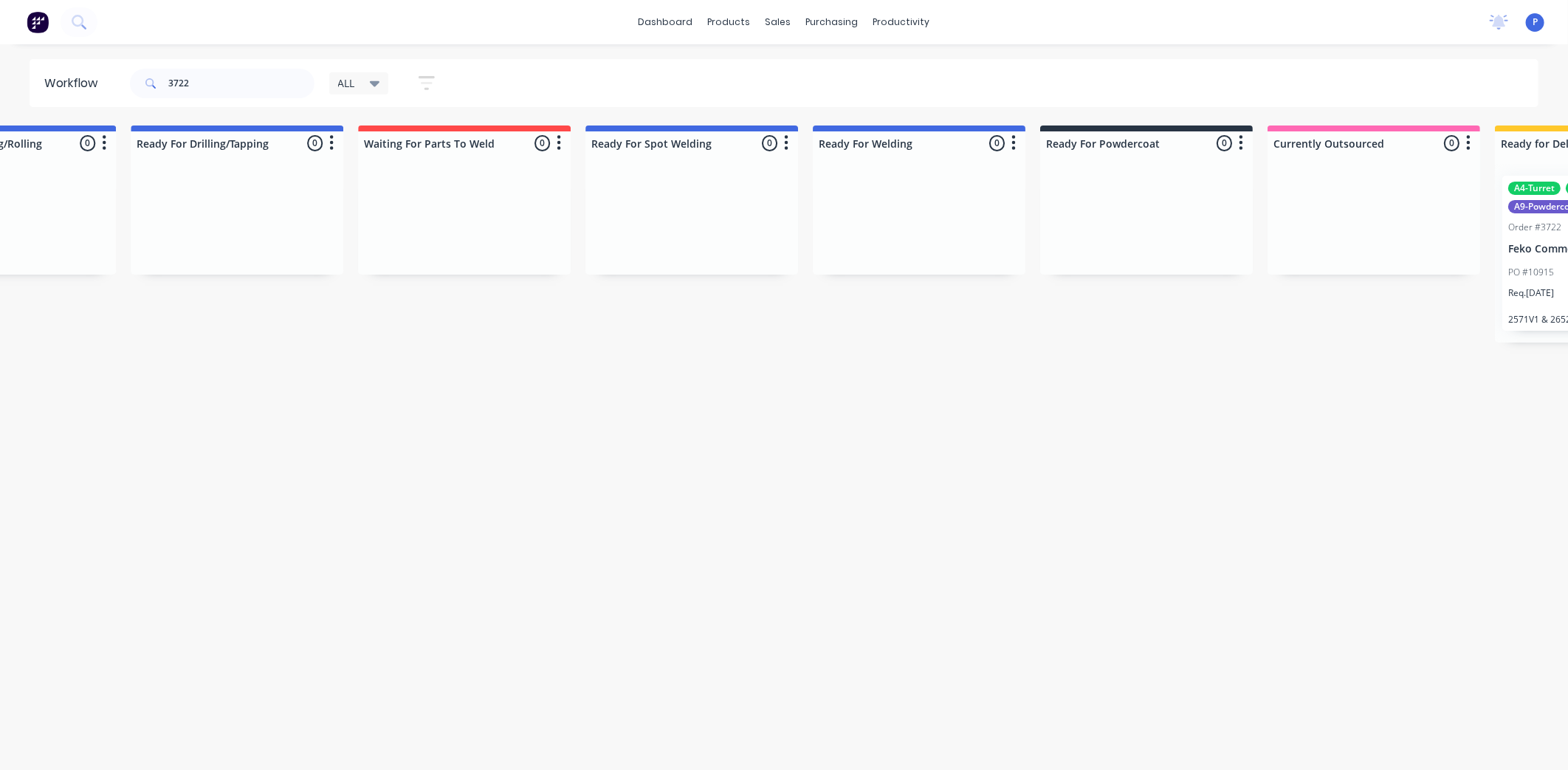
drag, startPoint x: 1389, startPoint y: 412, endPoint x: 1271, endPoint y: 412, distance: 118.0
click at [1533, 205] on div "A9-Powdercoating" at bounding box center [1553, 207] width 90 height 13
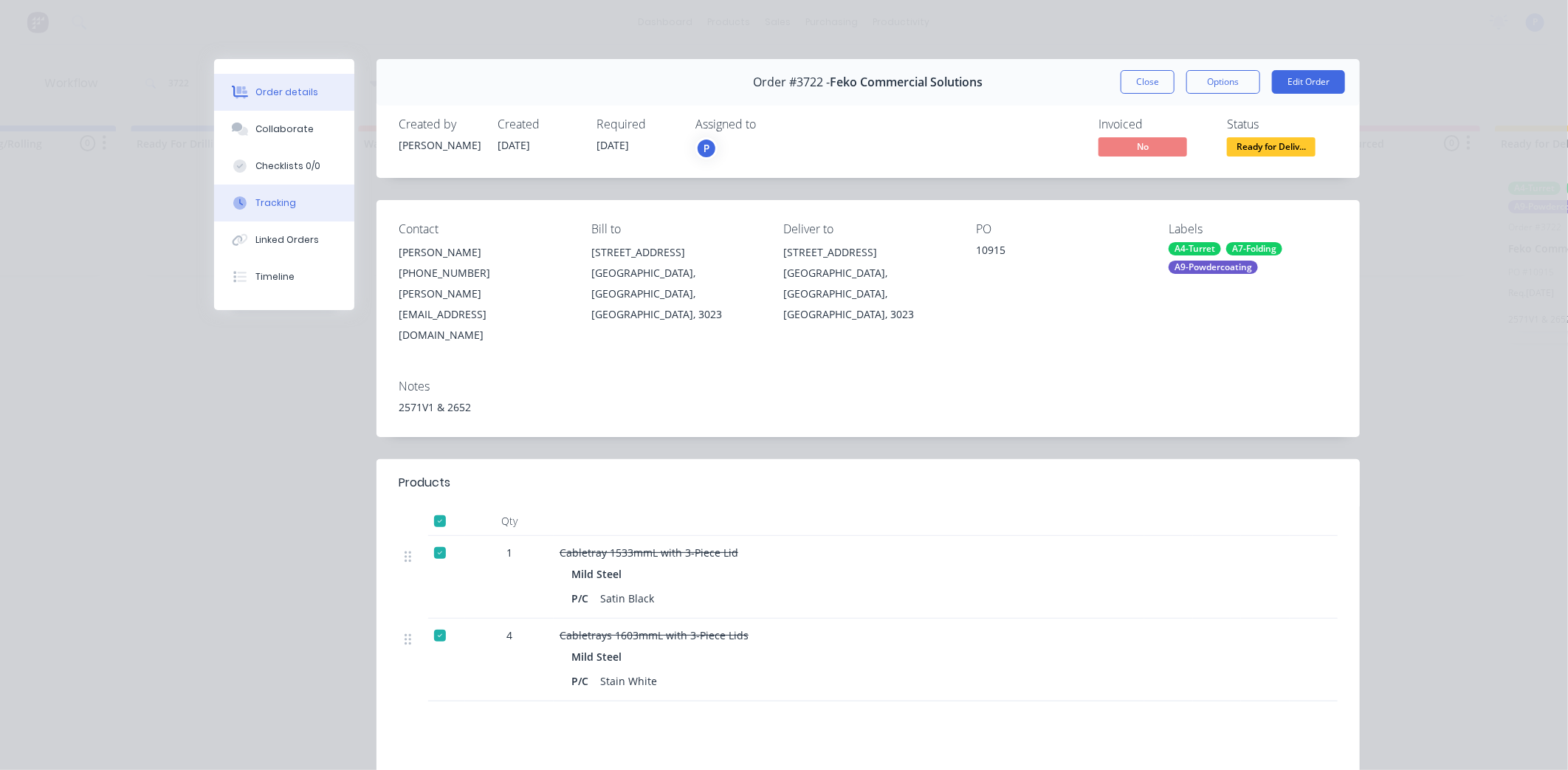
click at [307, 210] on button "Tracking" at bounding box center [284, 203] width 140 height 37
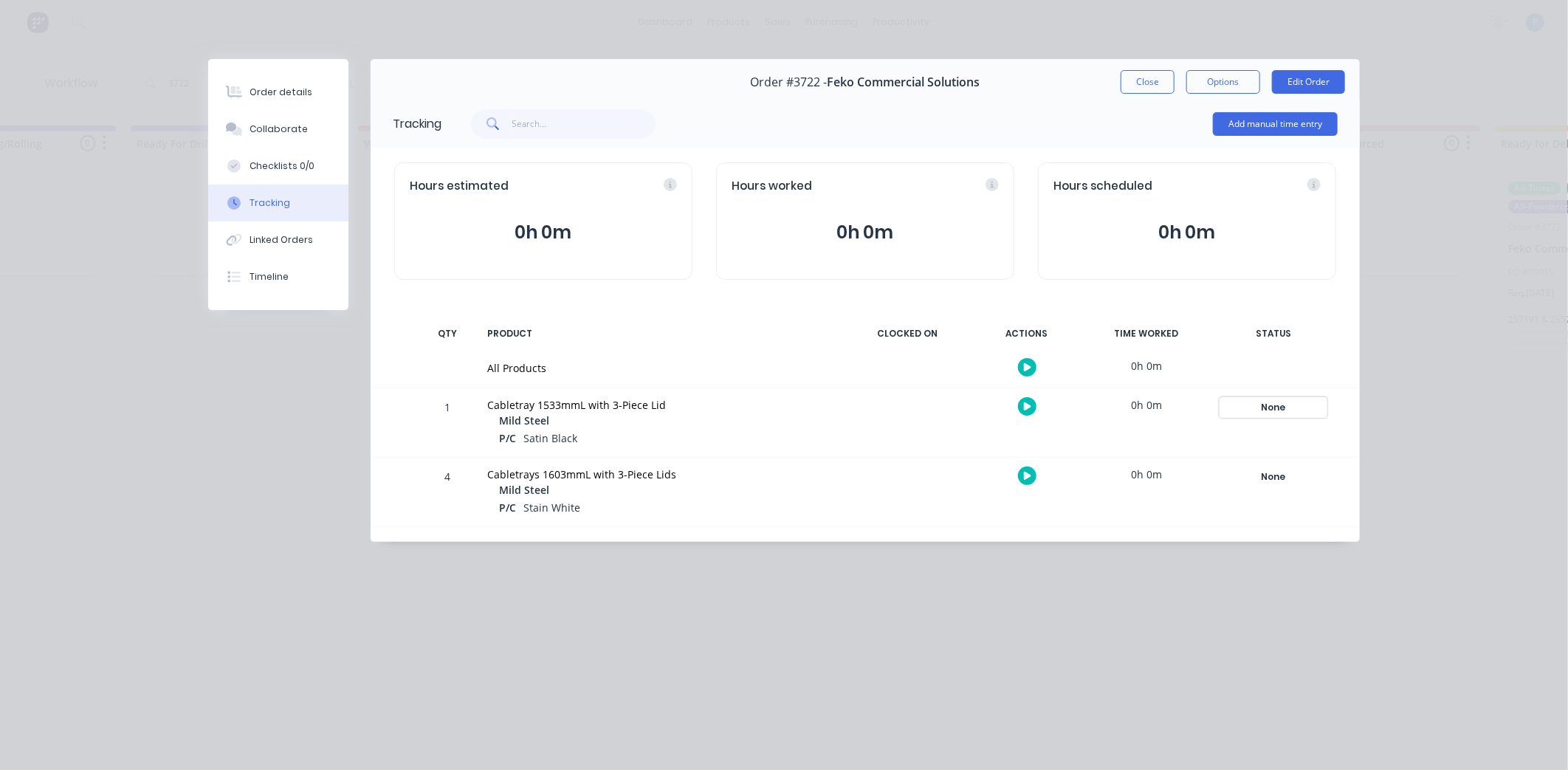
click at [1281, 402] on div "None" at bounding box center [1273, 407] width 106 height 19
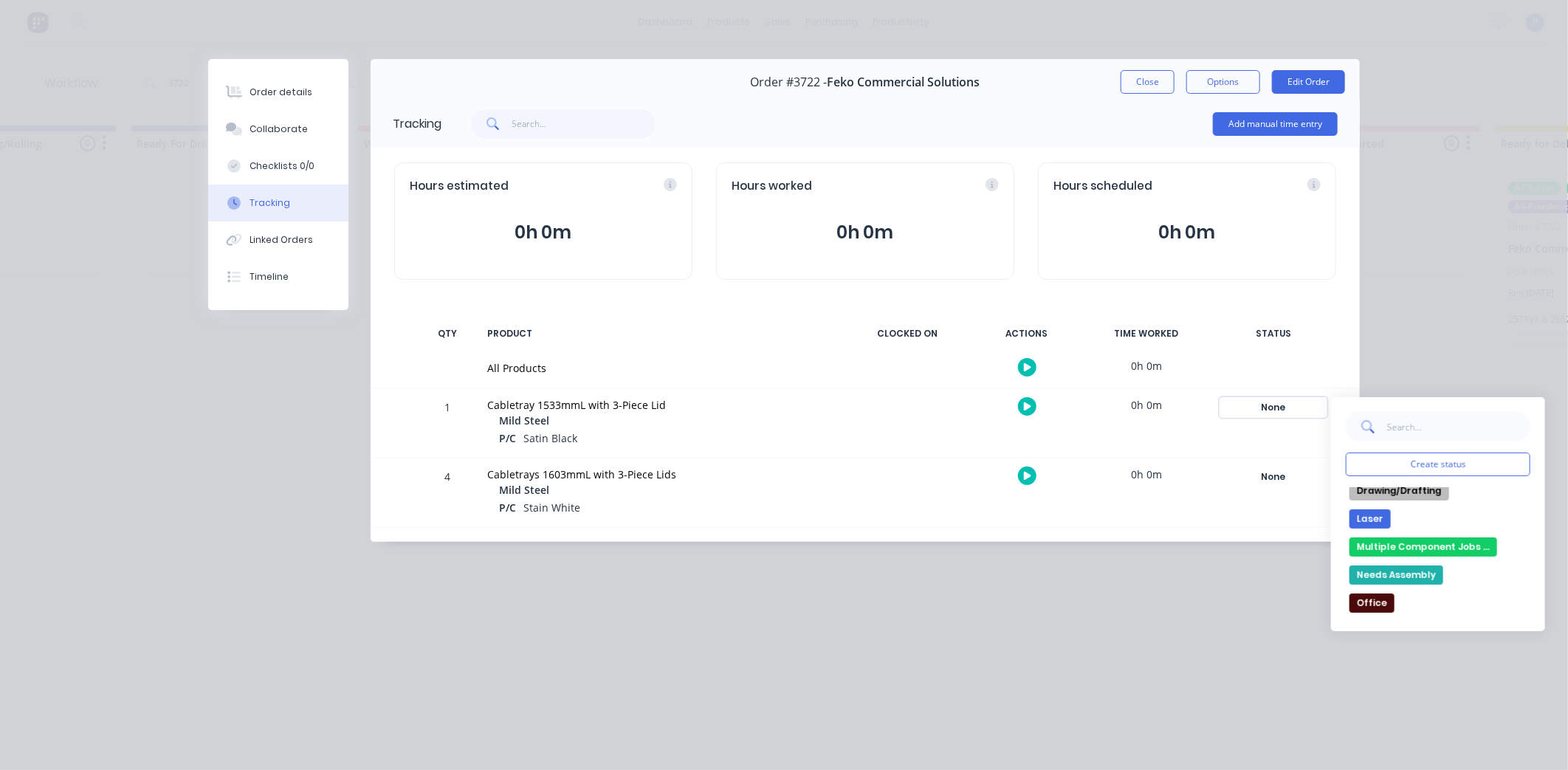
scroll to position [246, 0]
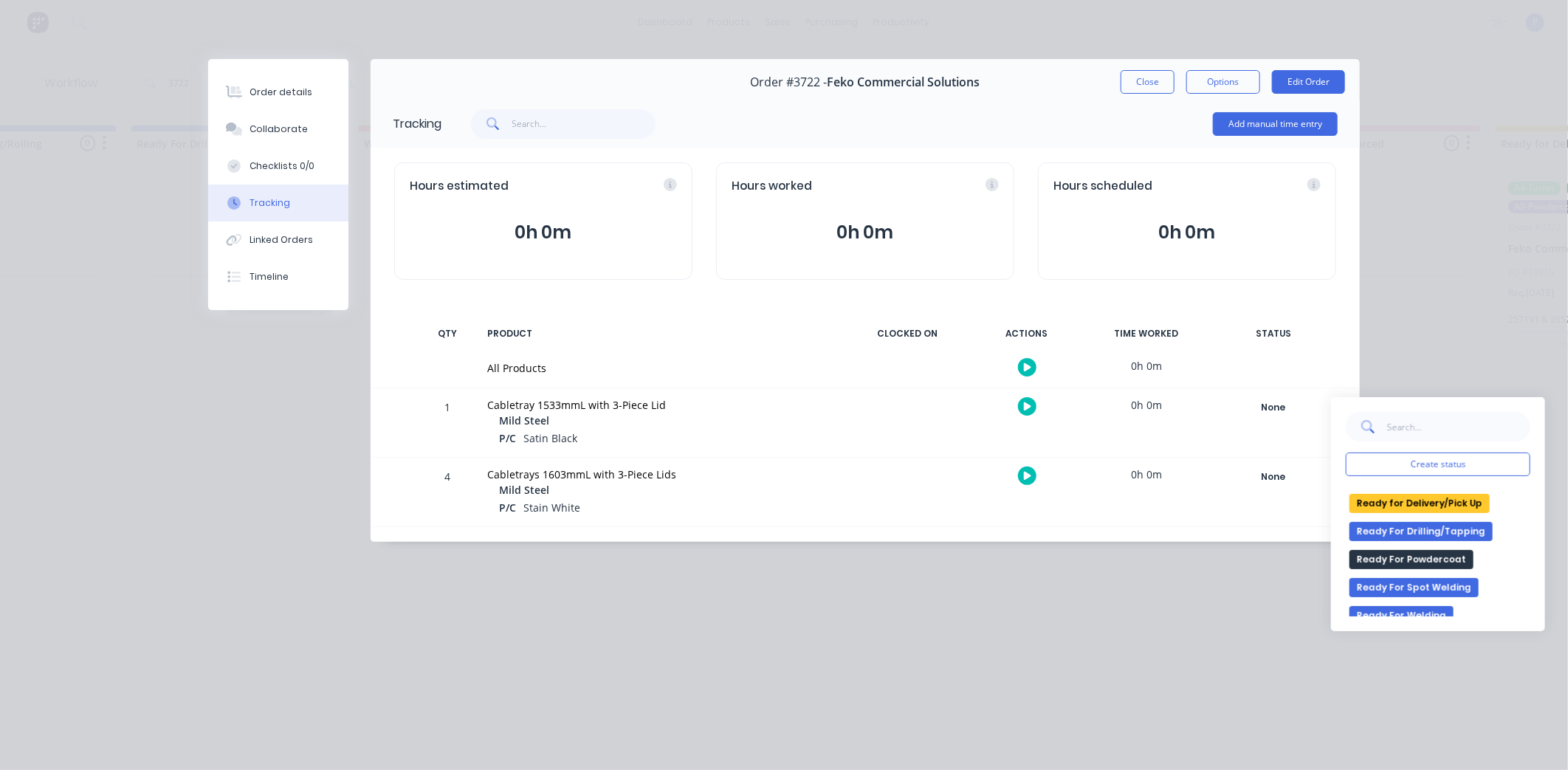
click at [1386, 508] on button "Ready for Delivery/Pick Up" at bounding box center [1419, 503] width 140 height 19
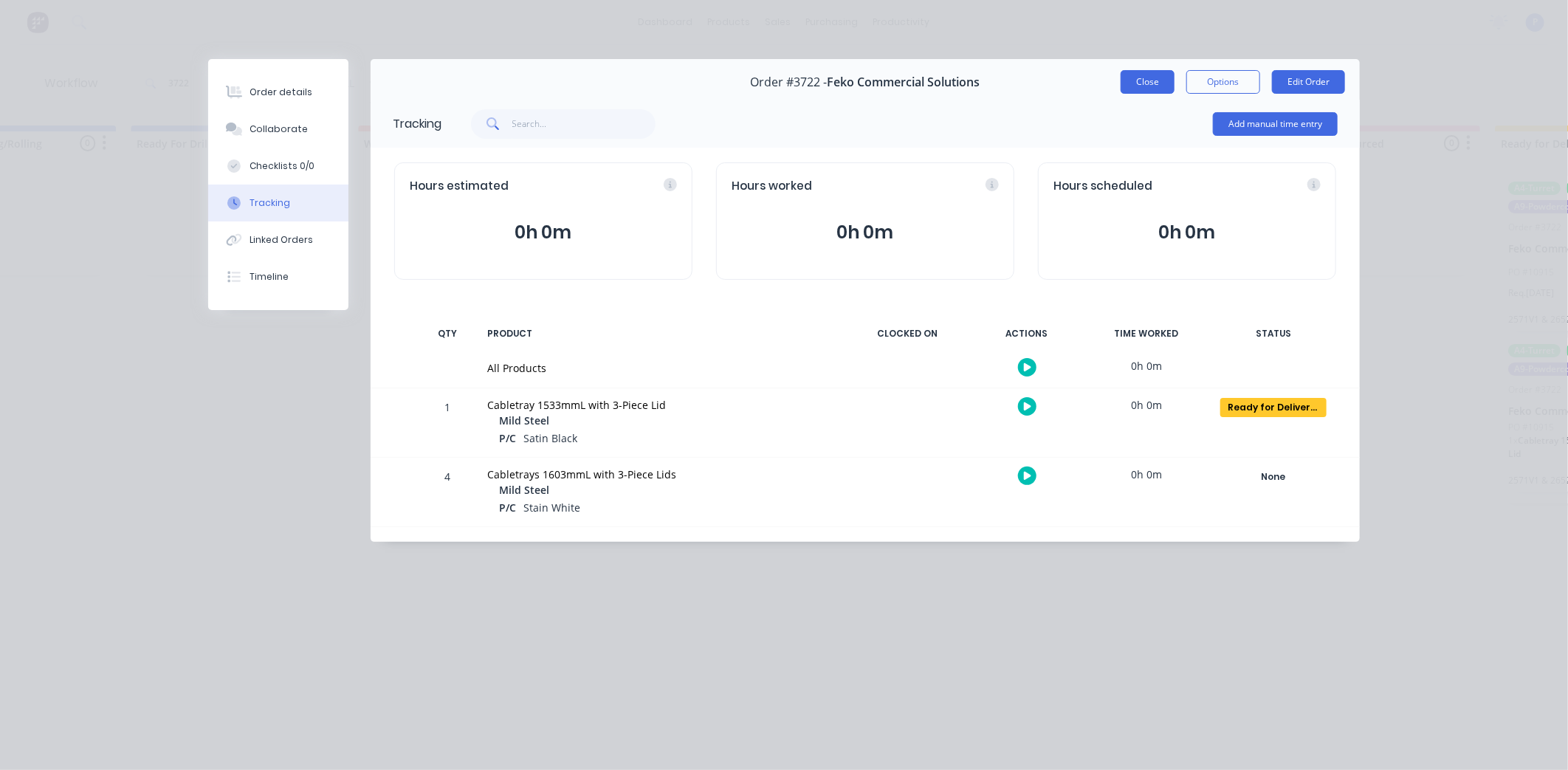
click at [1145, 86] on button "Close" at bounding box center [1147, 82] width 54 height 23
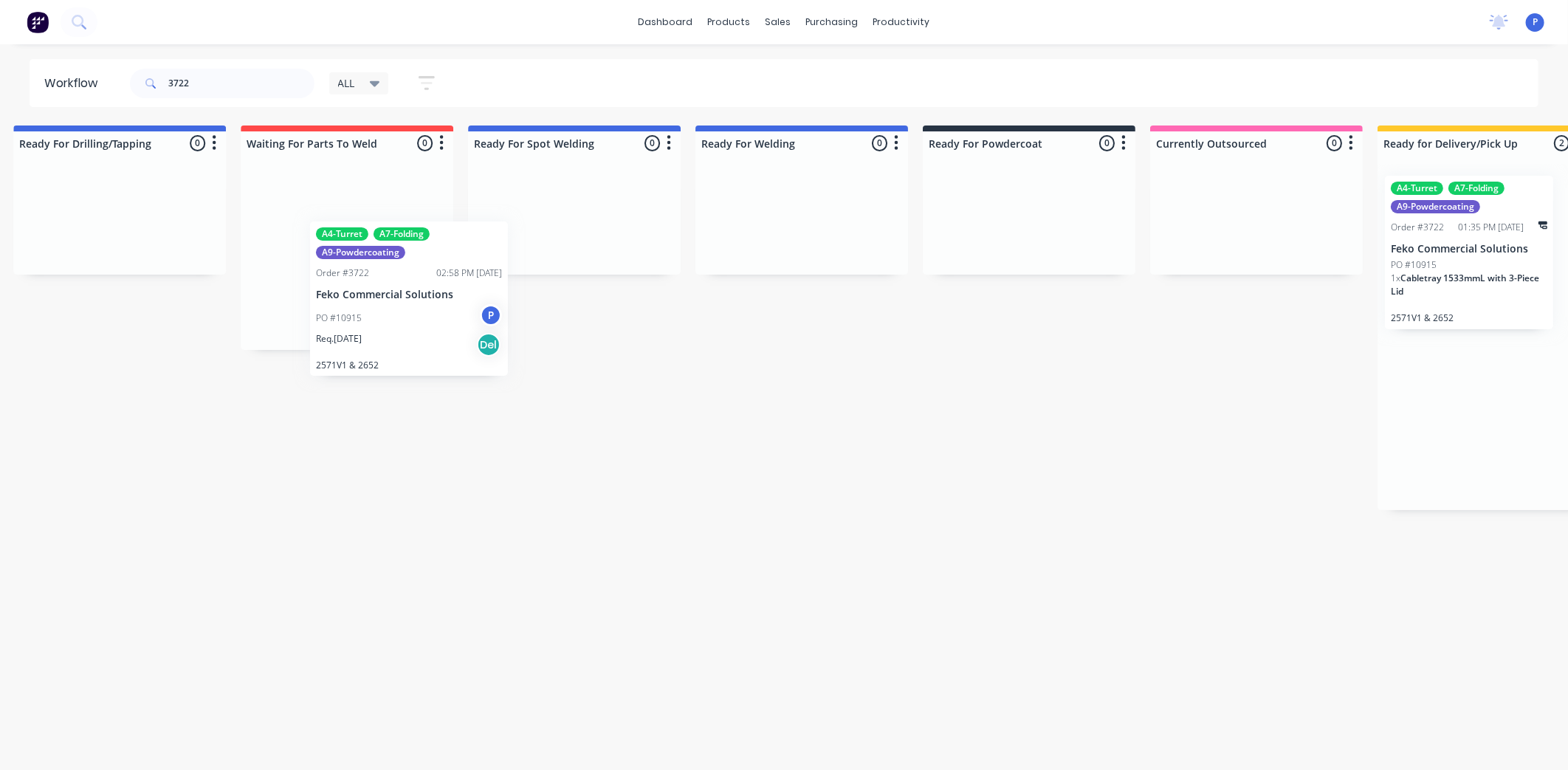
scroll to position [0, 2745]
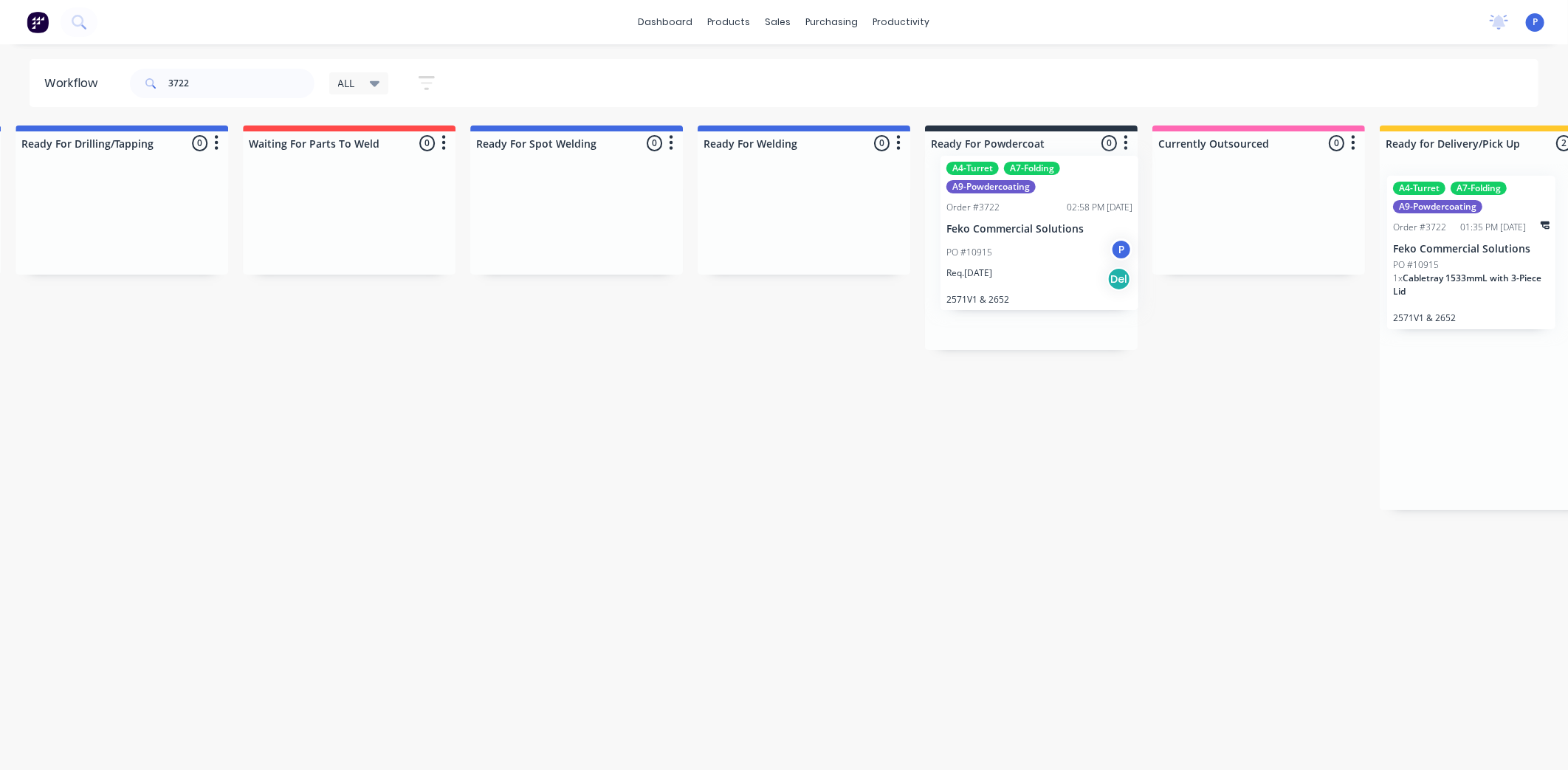
drag, startPoint x: 1332, startPoint y: 274, endPoint x: 1030, endPoint y: 255, distance: 302.6
click at [1014, 286] on div "Req. [DATE] Del" at bounding box center [1031, 299] width 186 height 25
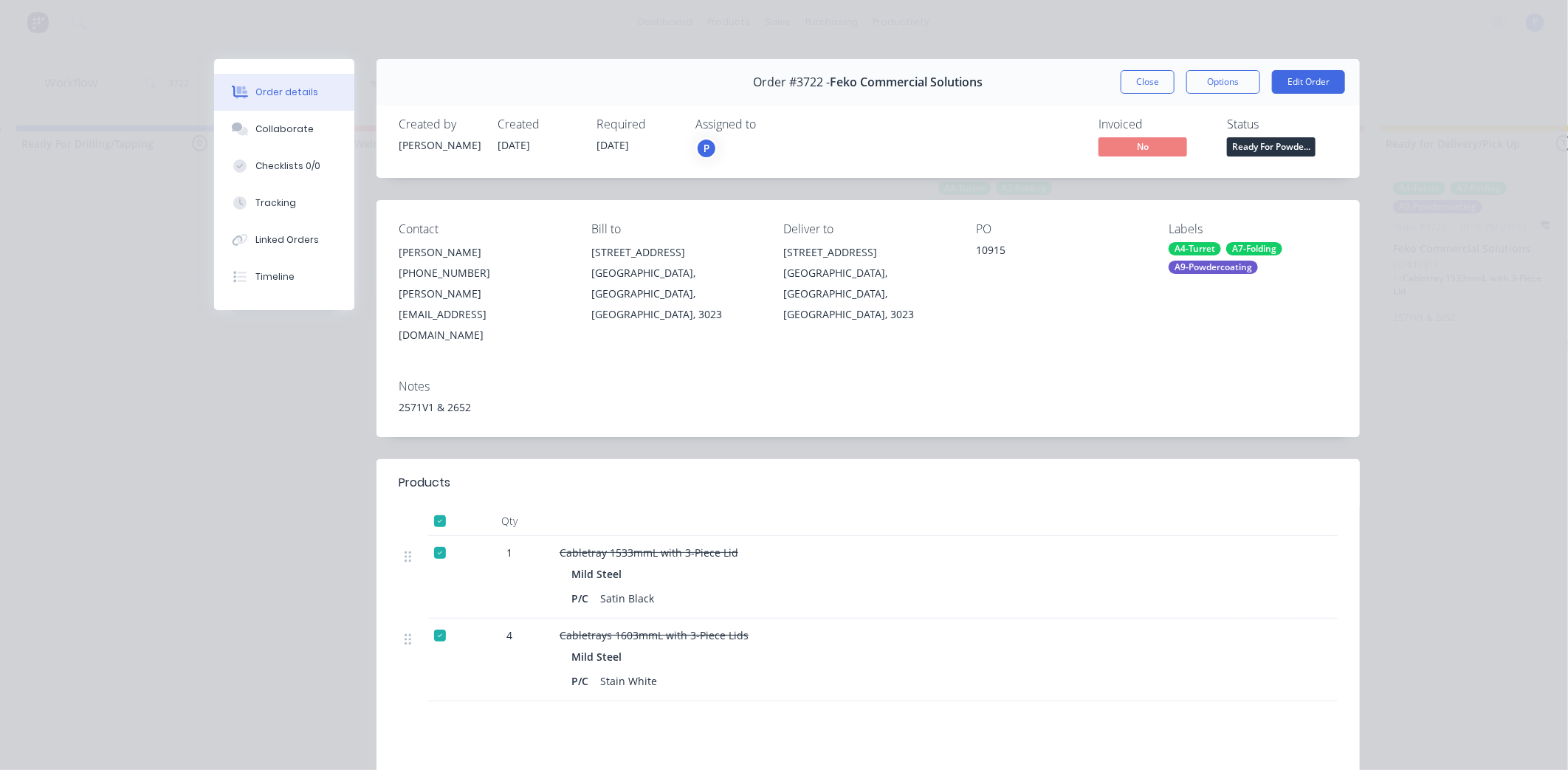
click at [431, 621] on div at bounding box center [441, 636] width 30 height 30
click at [1151, 85] on button "Close" at bounding box center [1147, 82] width 54 height 23
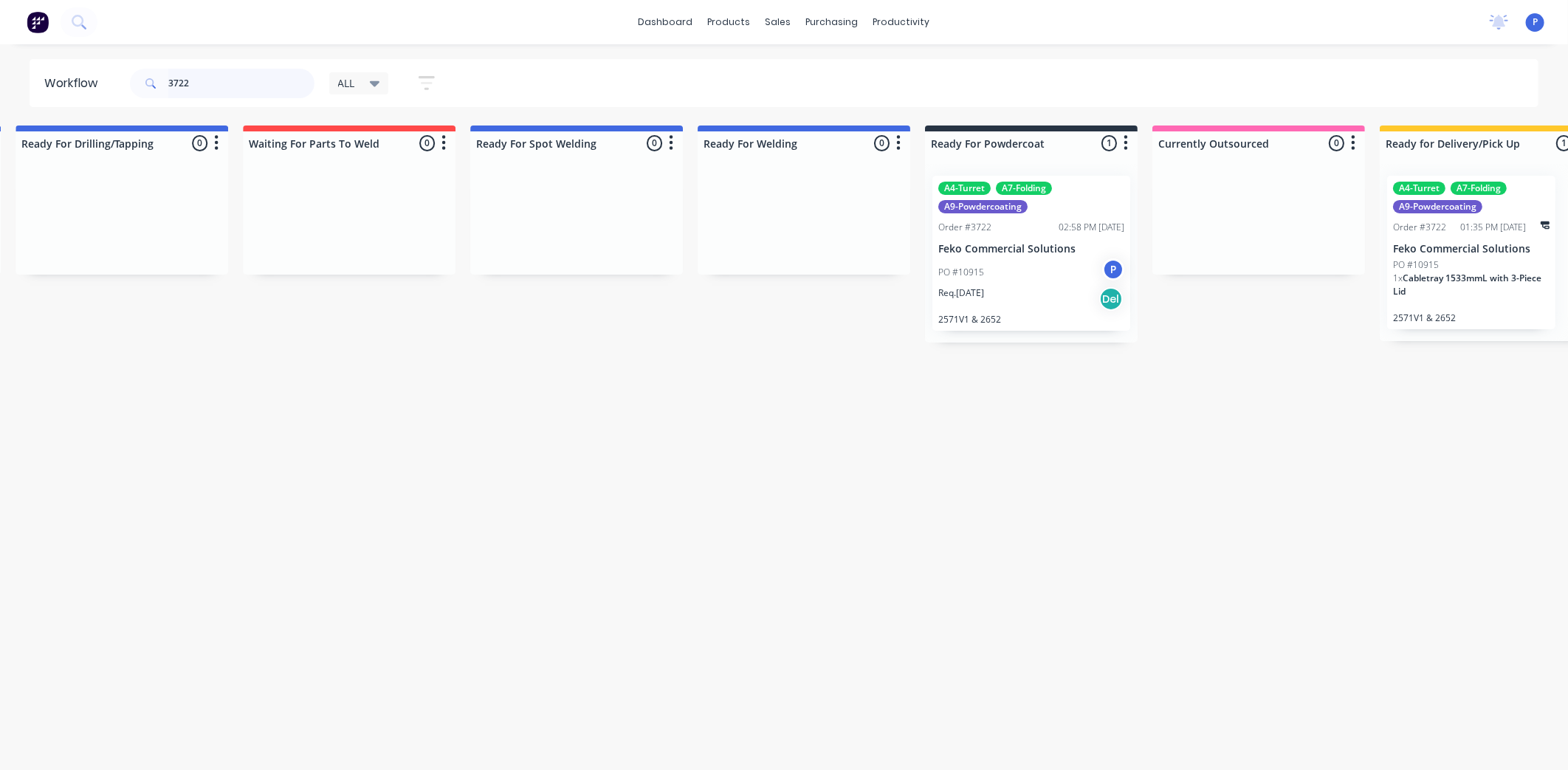
click at [222, 97] on input "3722" at bounding box center [241, 84] width 146 height 30
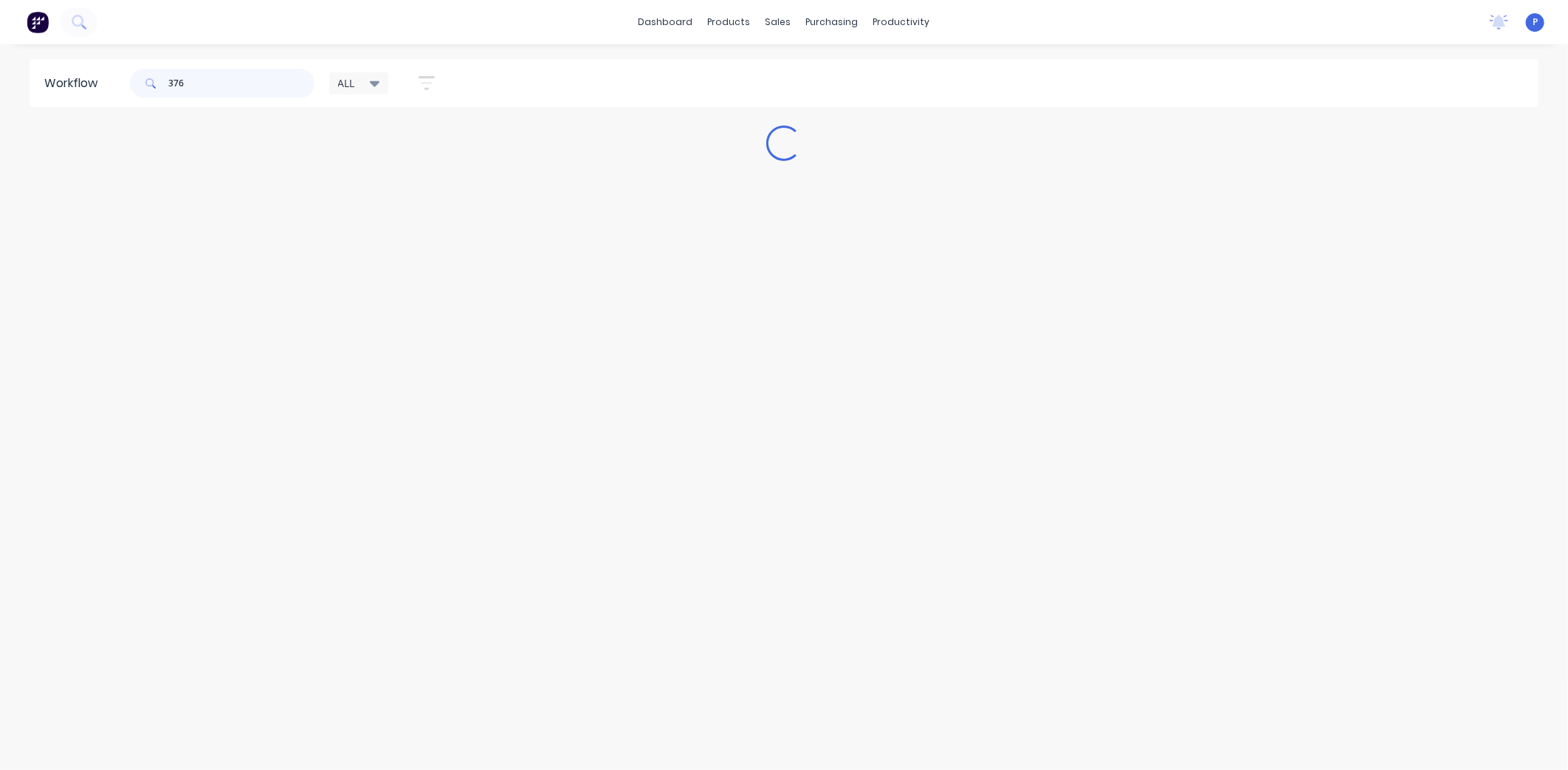
scroll to position [0, 0]
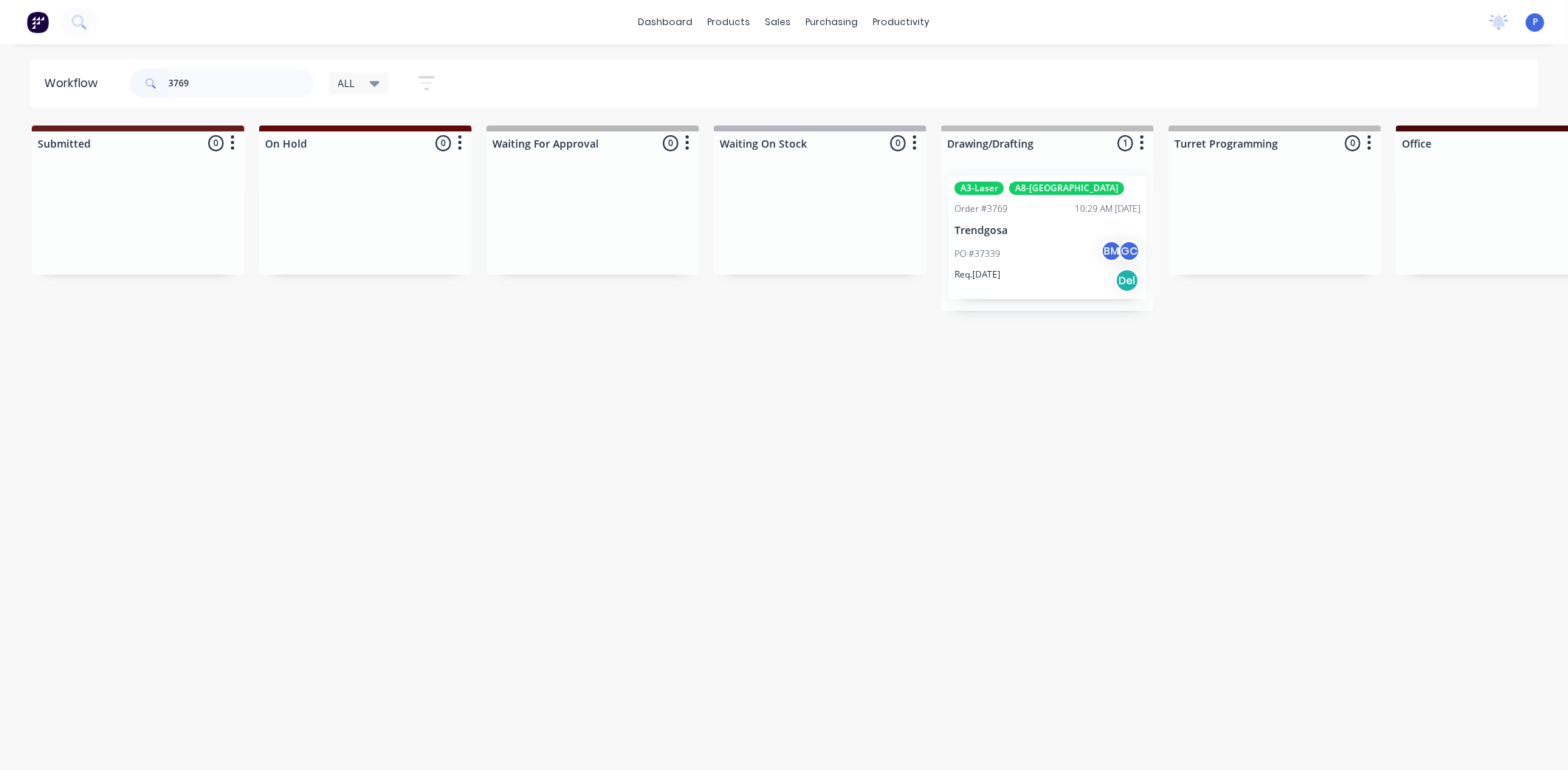
click at [1047, 262] on div "PO #37339 BM GC" at bounding box center [1048, 254] width 186 height 28
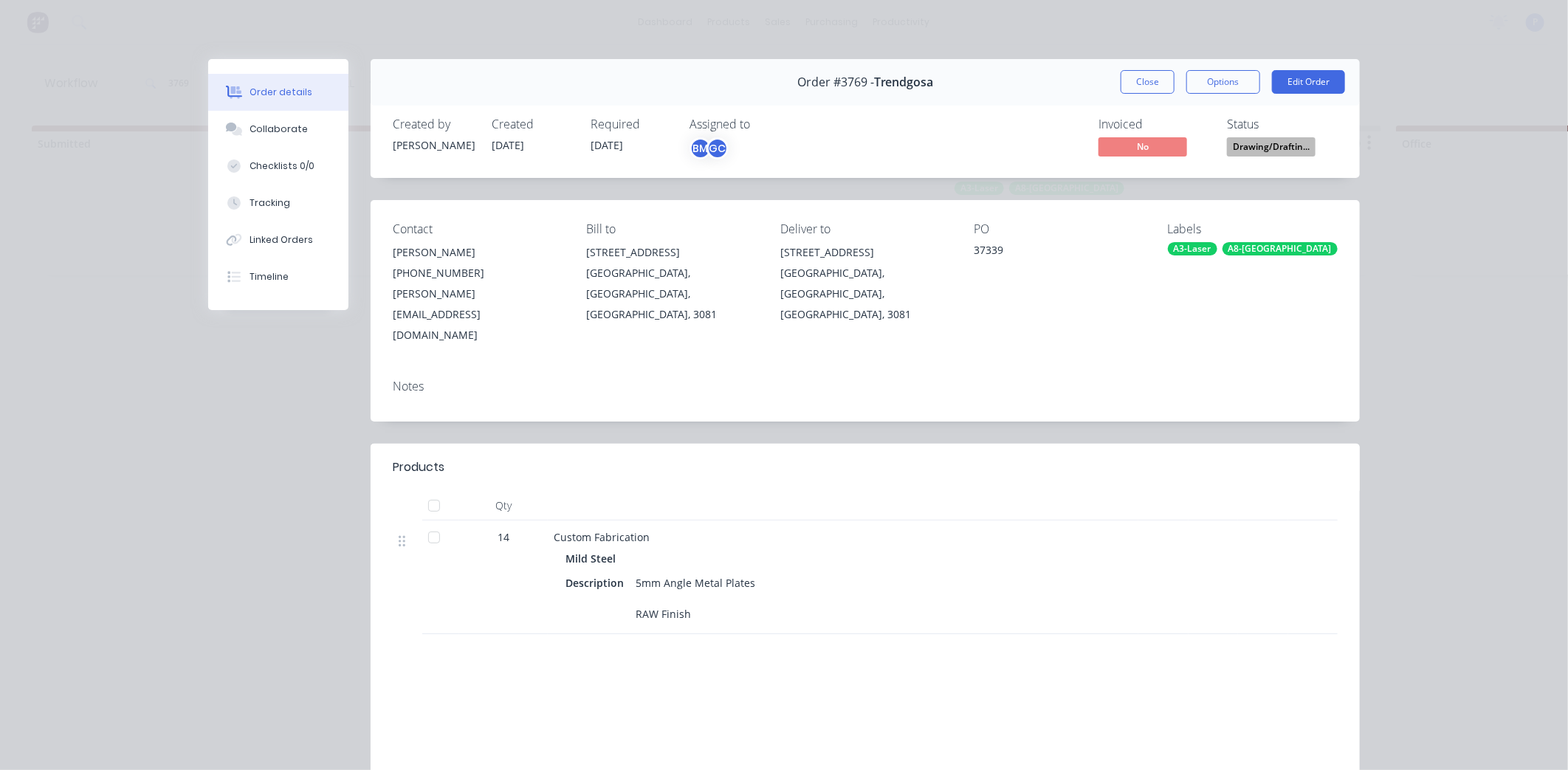
click at [428, 523] on div at bounding box center [435, 538] width 30 height 30
click at [1136, 90] on button "Close" at bounding box center [1147, 82] width 54 height 23
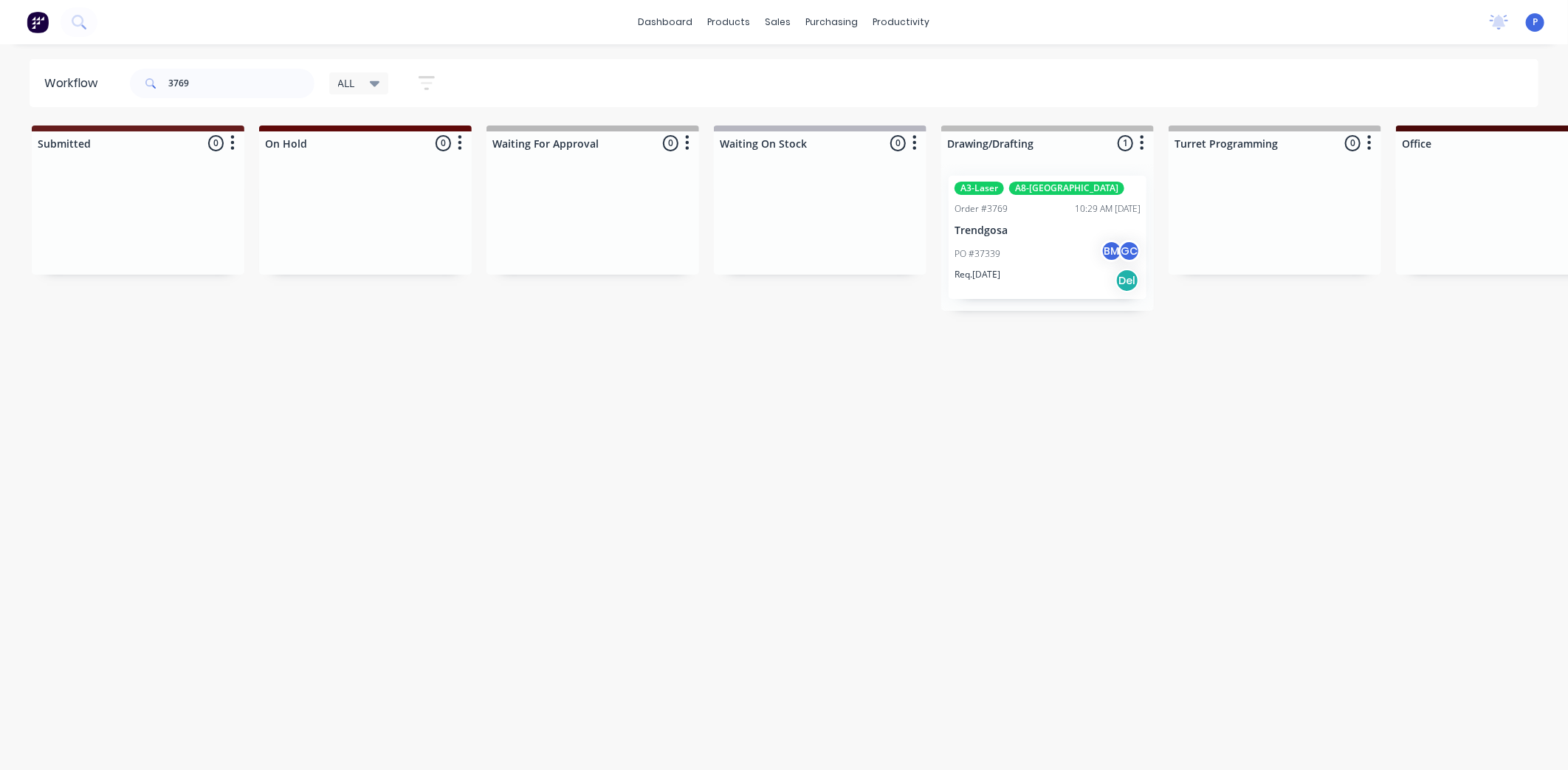
click at [1023, 242] on div "PO #37339 BM GC" at bounding box center [1048, 254] width 186 height 28
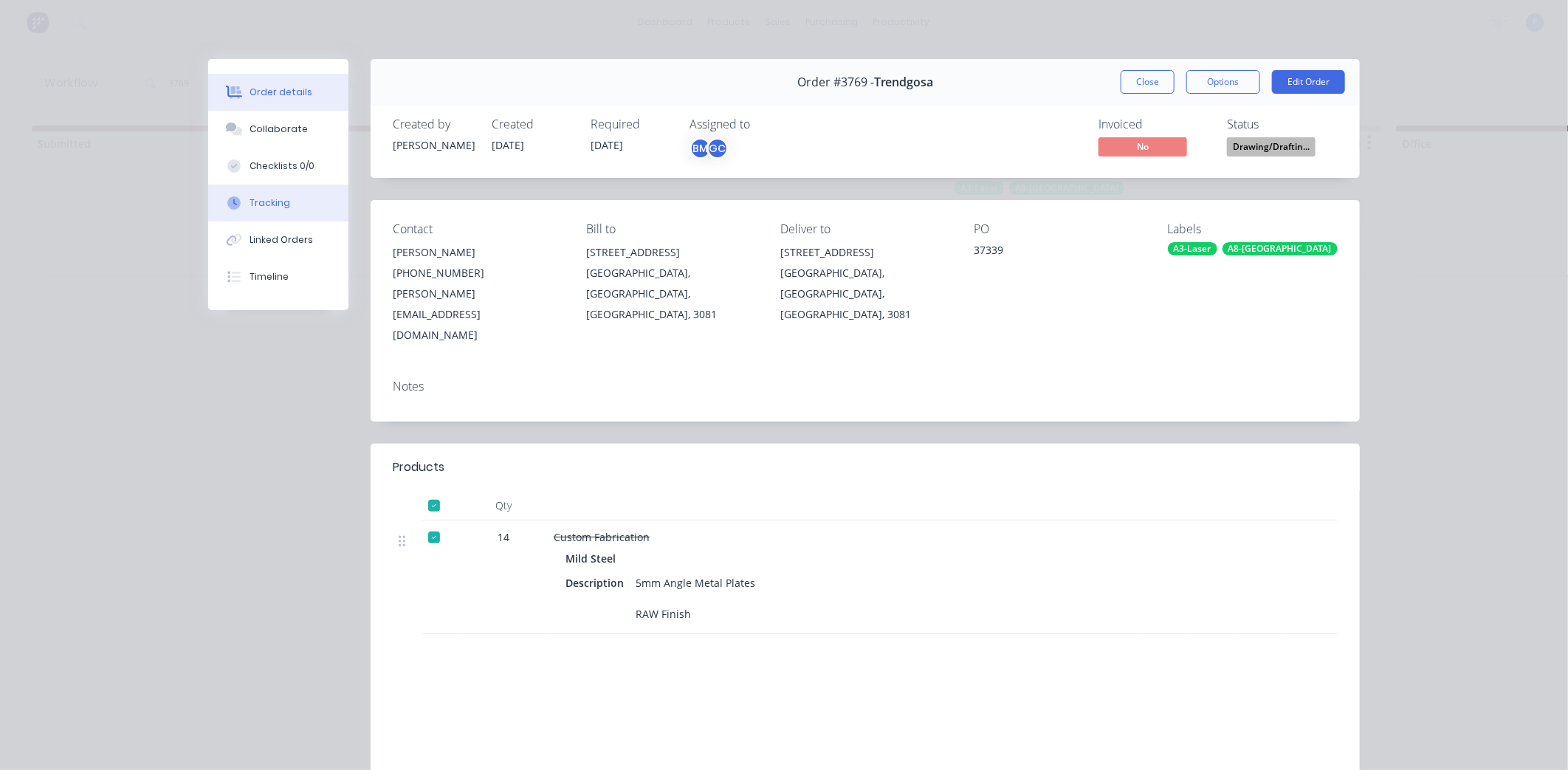
click at [275, 191] on button "Tracking" at bounding box center [278, 203] width 140 height 37
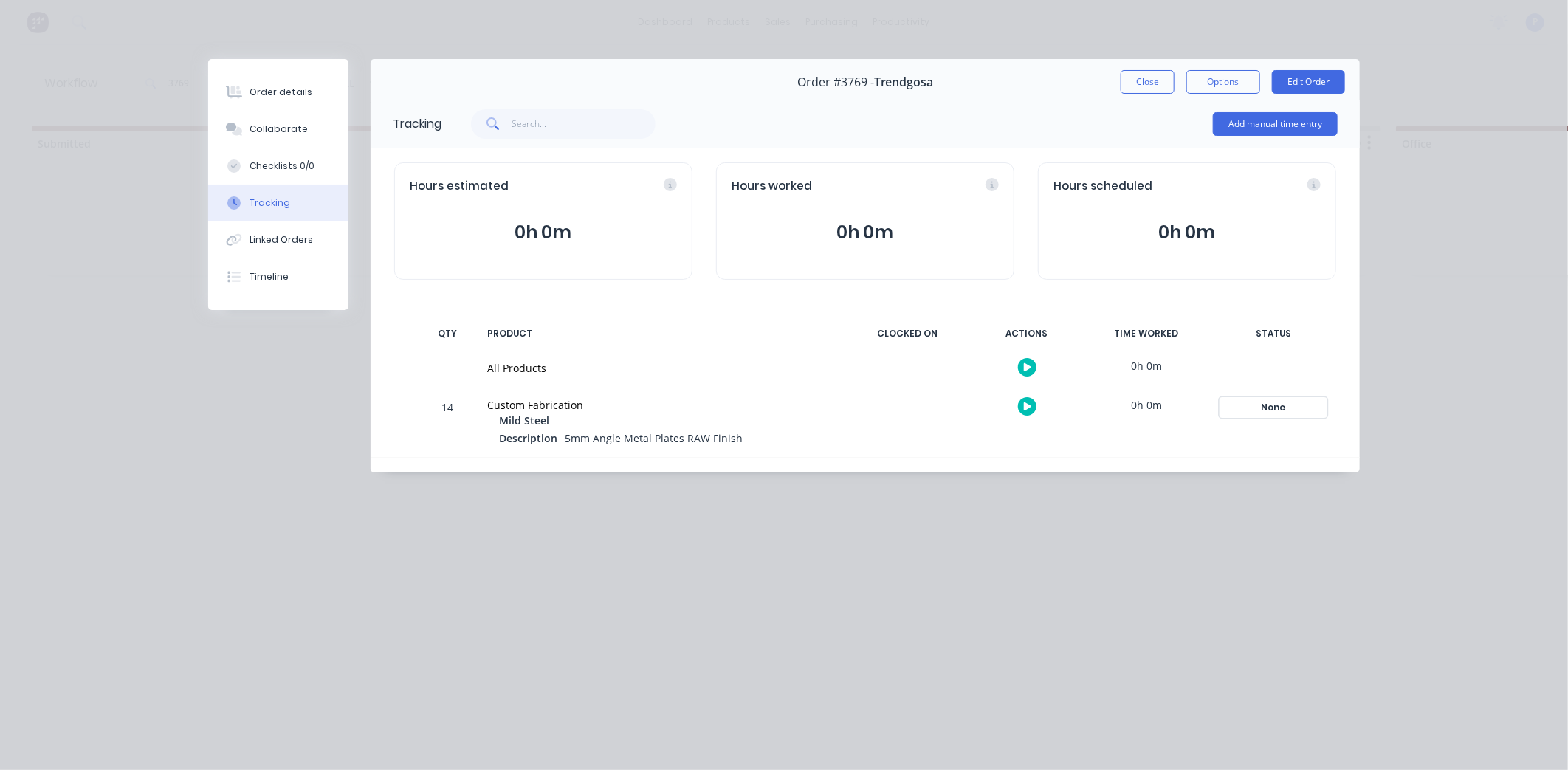
click at [1282, 404] on div "None" at bounding box center [1273, 407] width 106 height 19
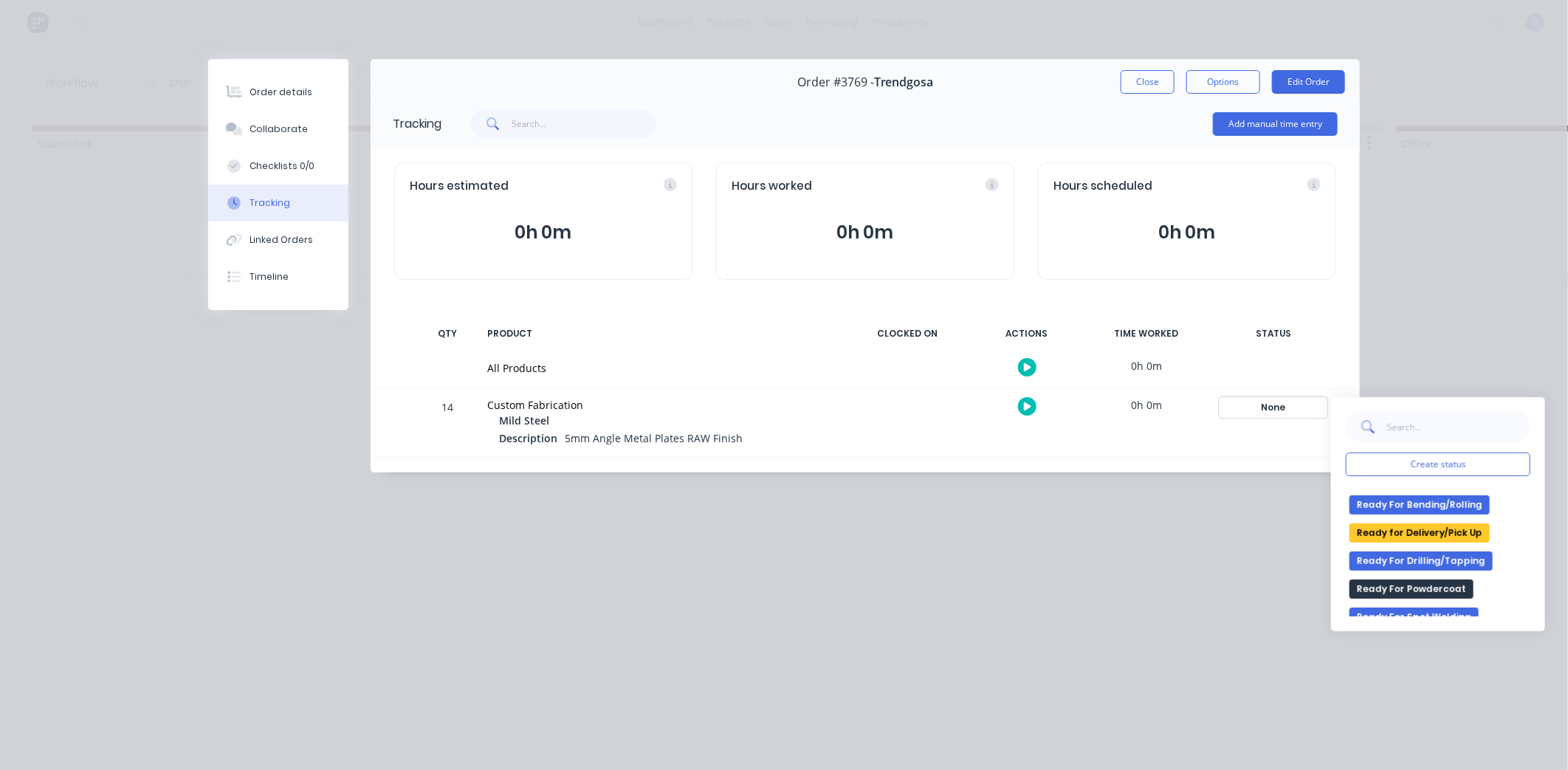
scroll to position [246, 0]
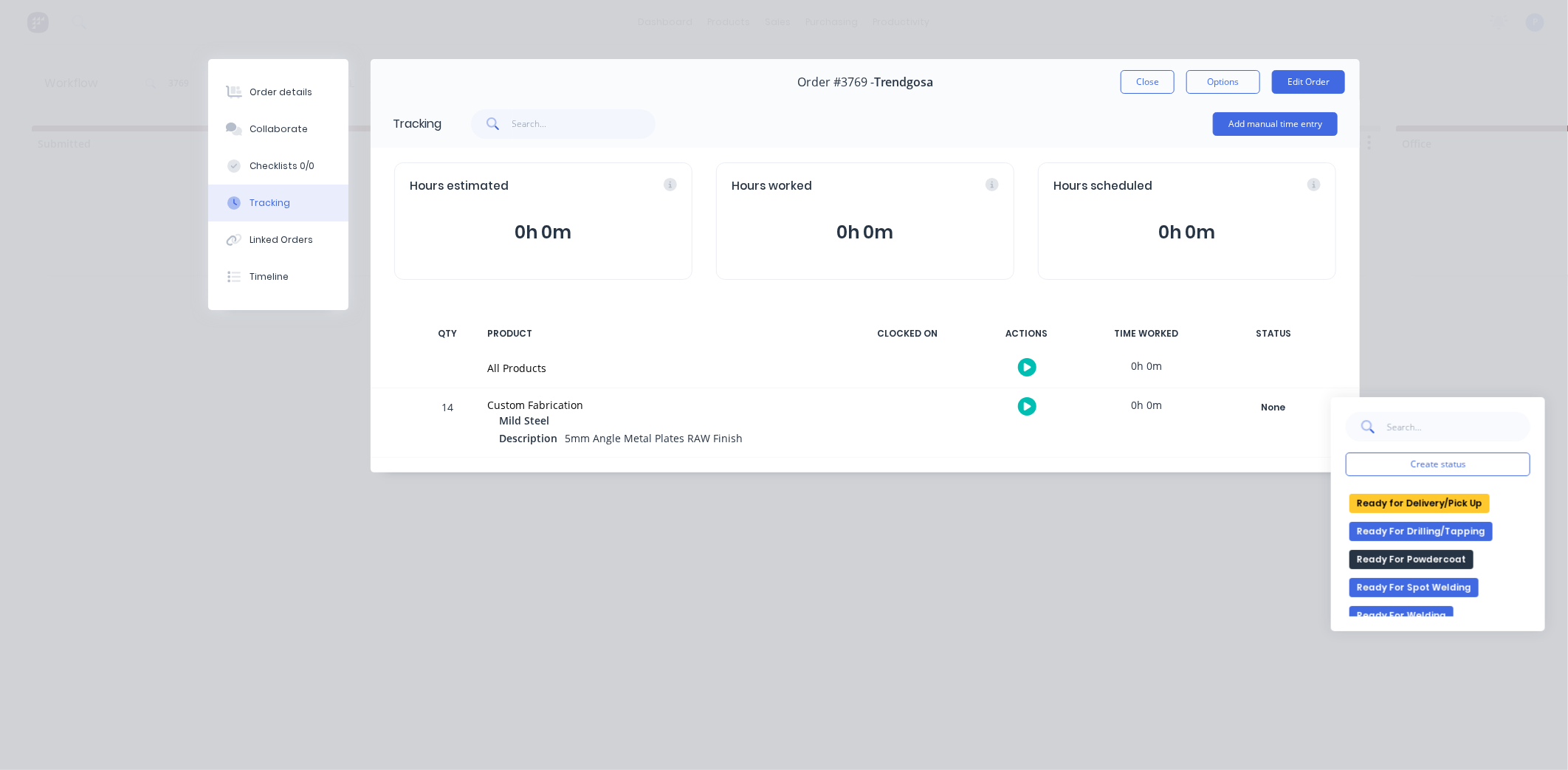
click at [1400, 506] on button "Ready for Delivery/Pick Up" at bounding box center [1419, 503] width 140 height 19
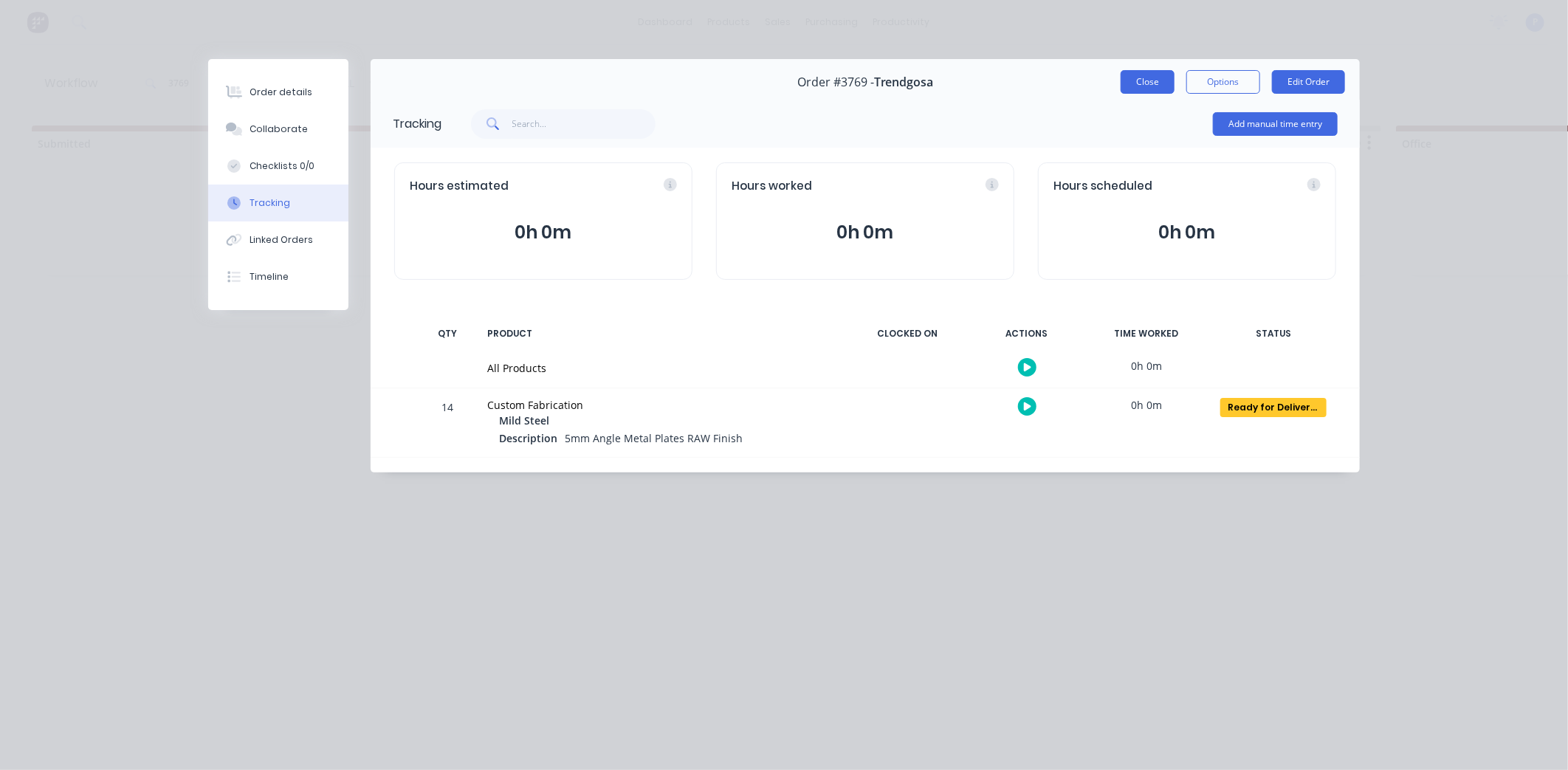
click at [1147, 81] on button "Close" at bounding box center [1147, 82] width 54 height 23
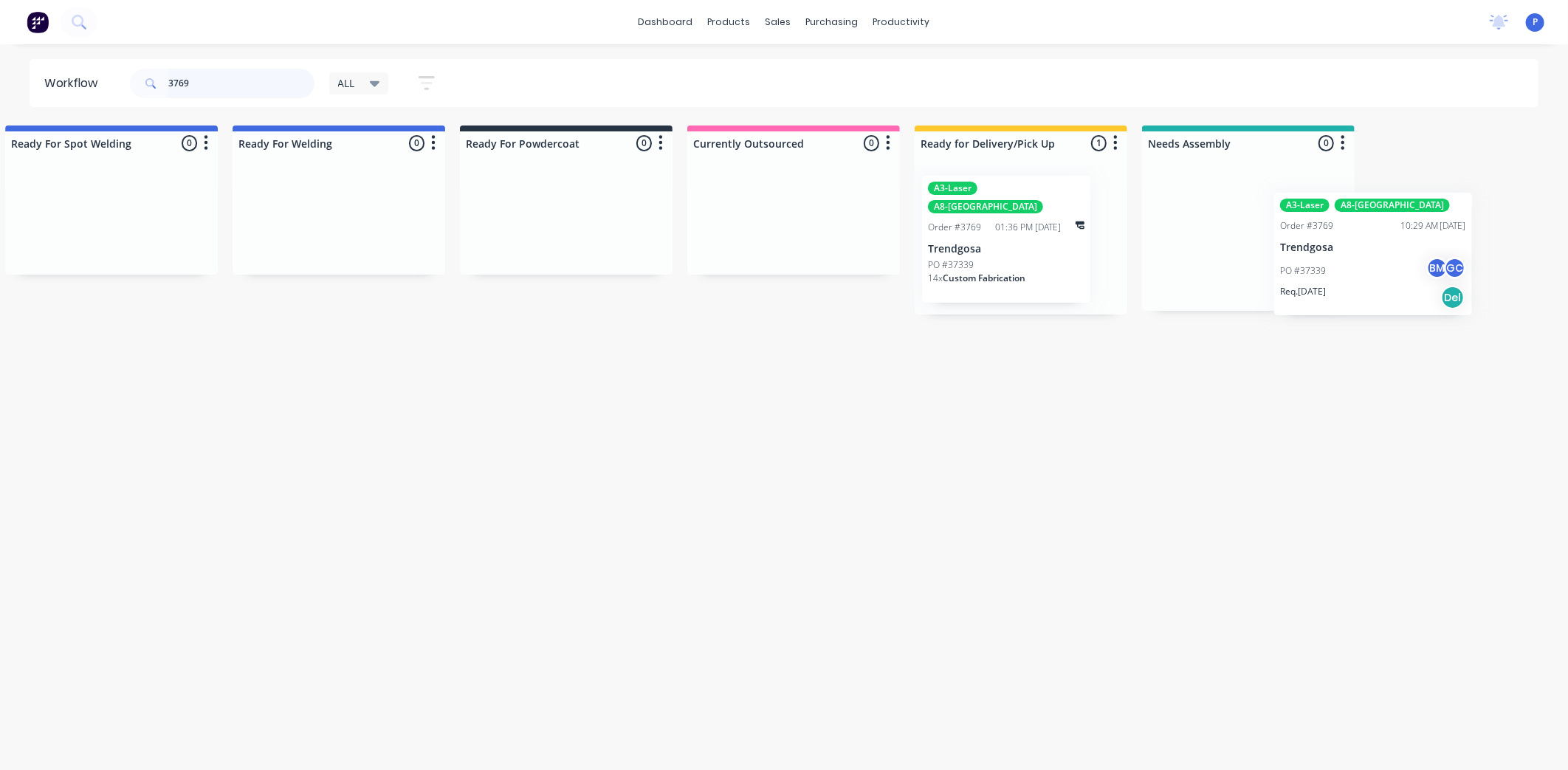
scroll to position [0, 3226]
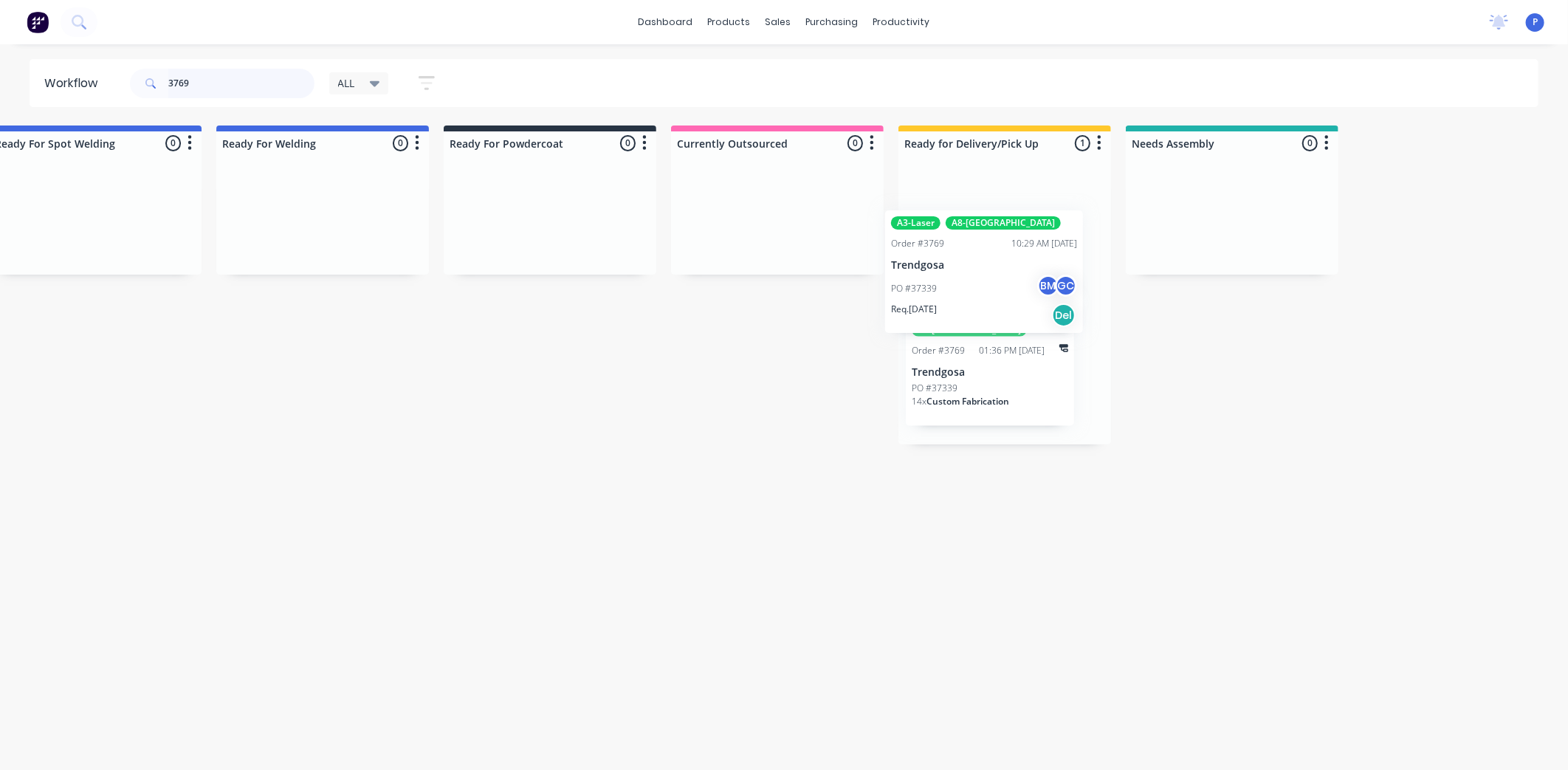
drag, startPoint x: 1038, startPoint y: 245, endPoint x: 981, endPoint y: 274, distance: 64.0
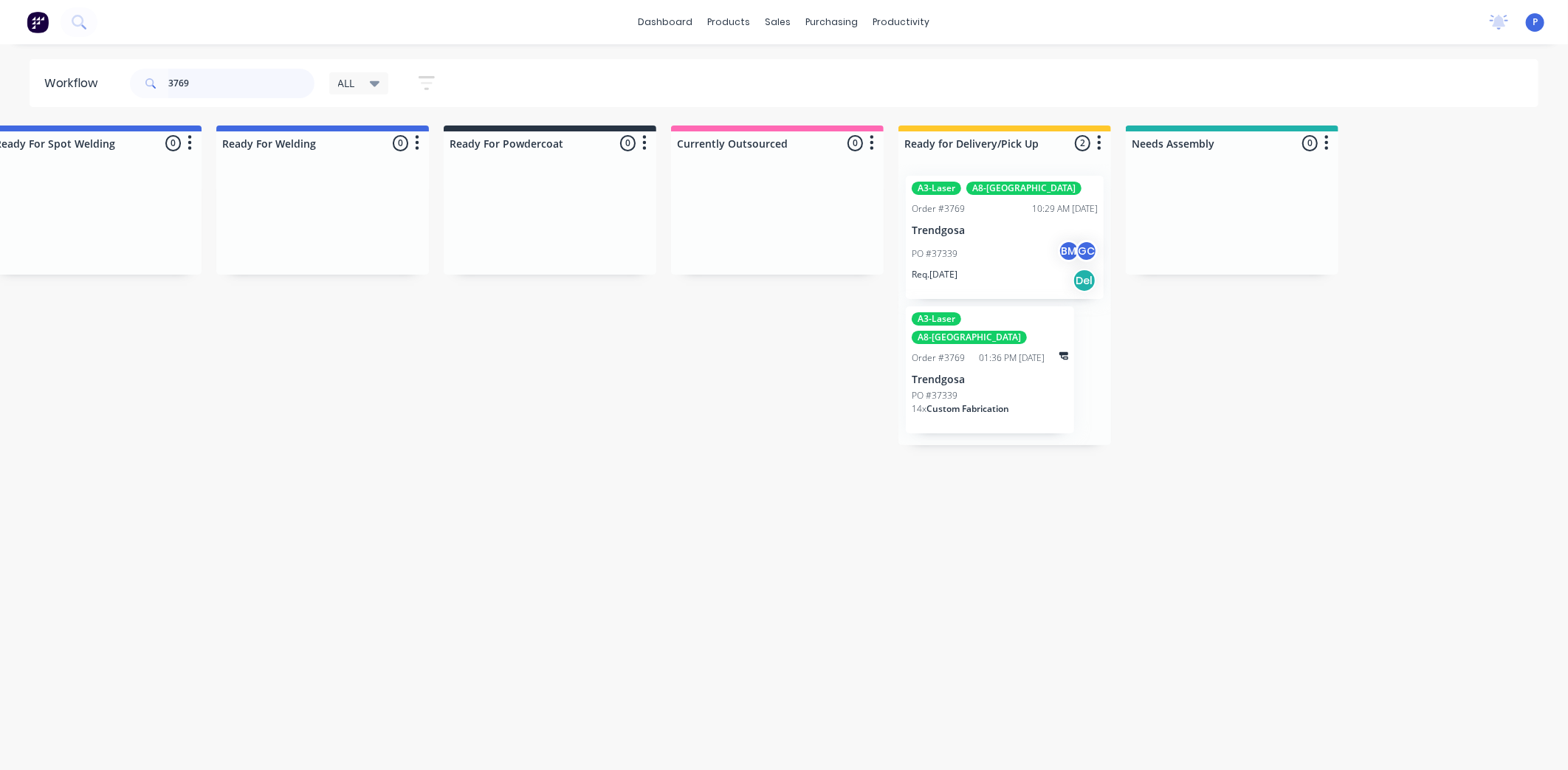
click at [245, 77] on input "3769" at bounding box center [241, 84] width 146 height 30
click at [226, 87] on input "3769" at bounding box center [241, 84] width 146 height 30
drag, startPoint x: 226, startPoint y: 87, endPoint x: 250, endPoint y: 70, distance: 29.4
click at [250, 70] on input "3769" at bounding box center [241, 84] width 146 height 30
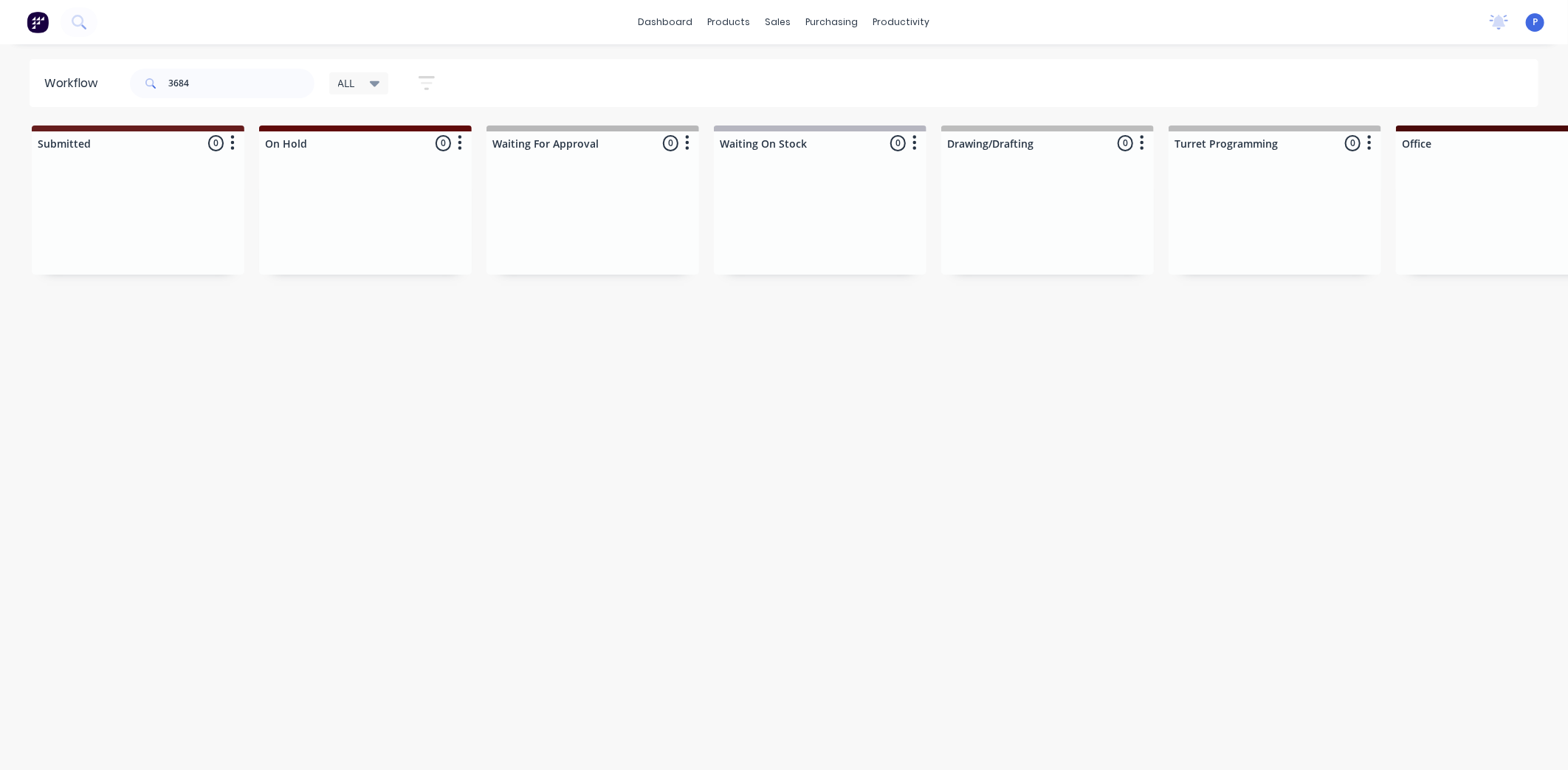
drag, startPoint x: 171, startPoint y: 769, endPoint x: 168, endPoint y: 780, distance: 11.4
click at [170, 681] on html "dashboard products sales purchasing productivity dashboard products Product Cat…" at bounding box center [784, 340] width 1568 height 681
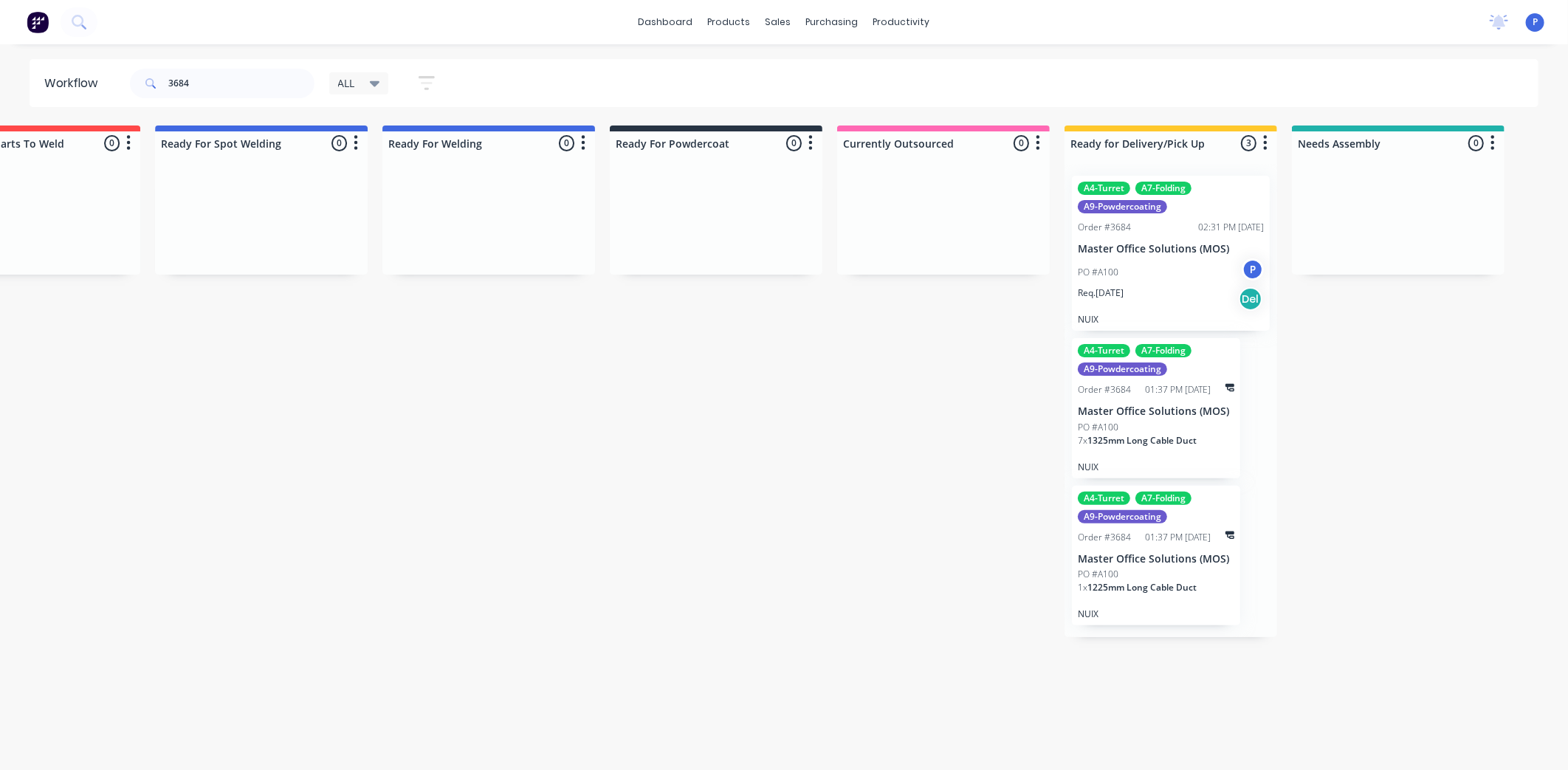
scroll to position [0, 3066]
click at [1165, 291] on div "Req. [DATE] Del" at bounding box center [1165, 299] width 186 height 25
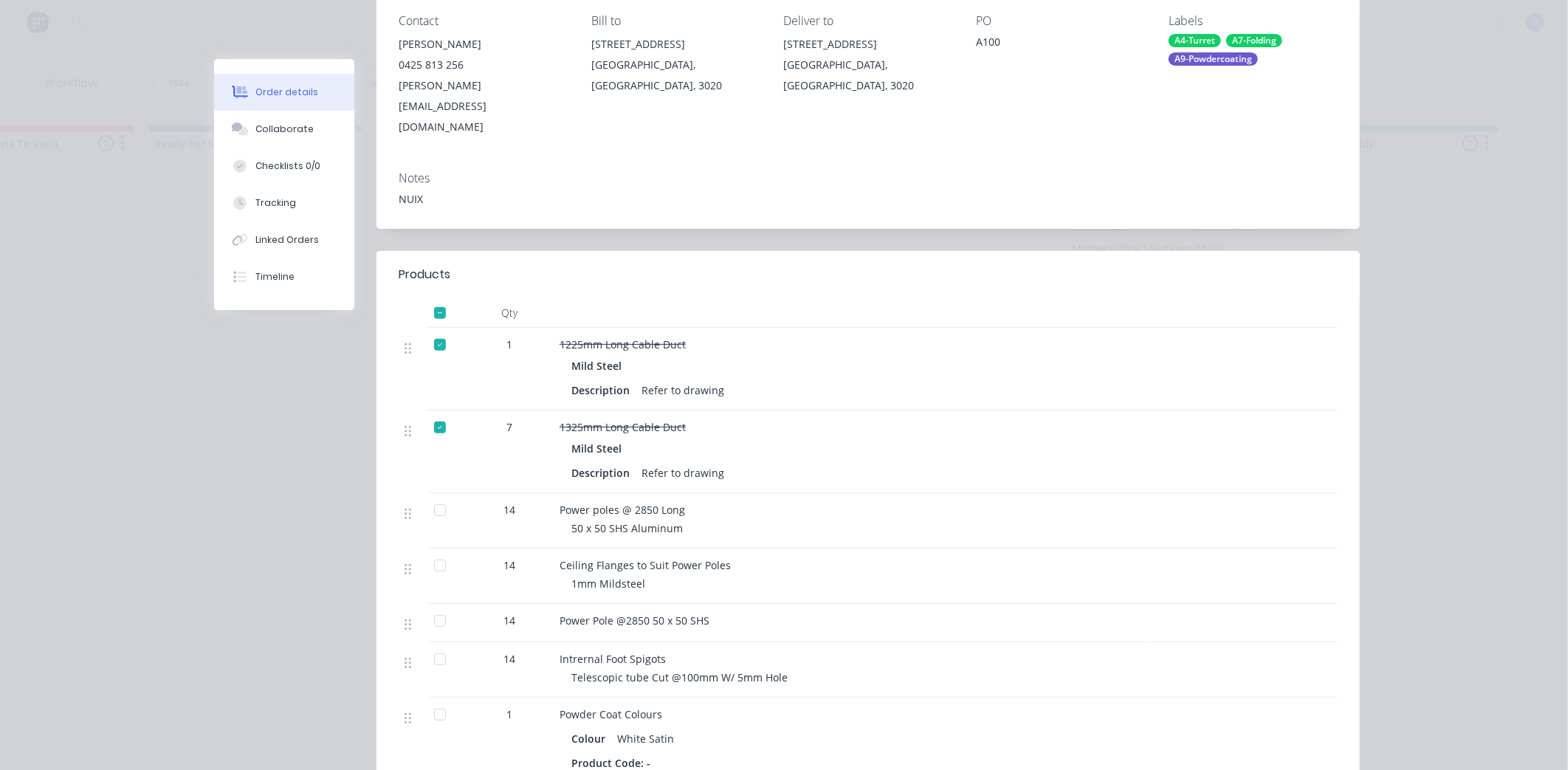
scroll to position [246, 0]
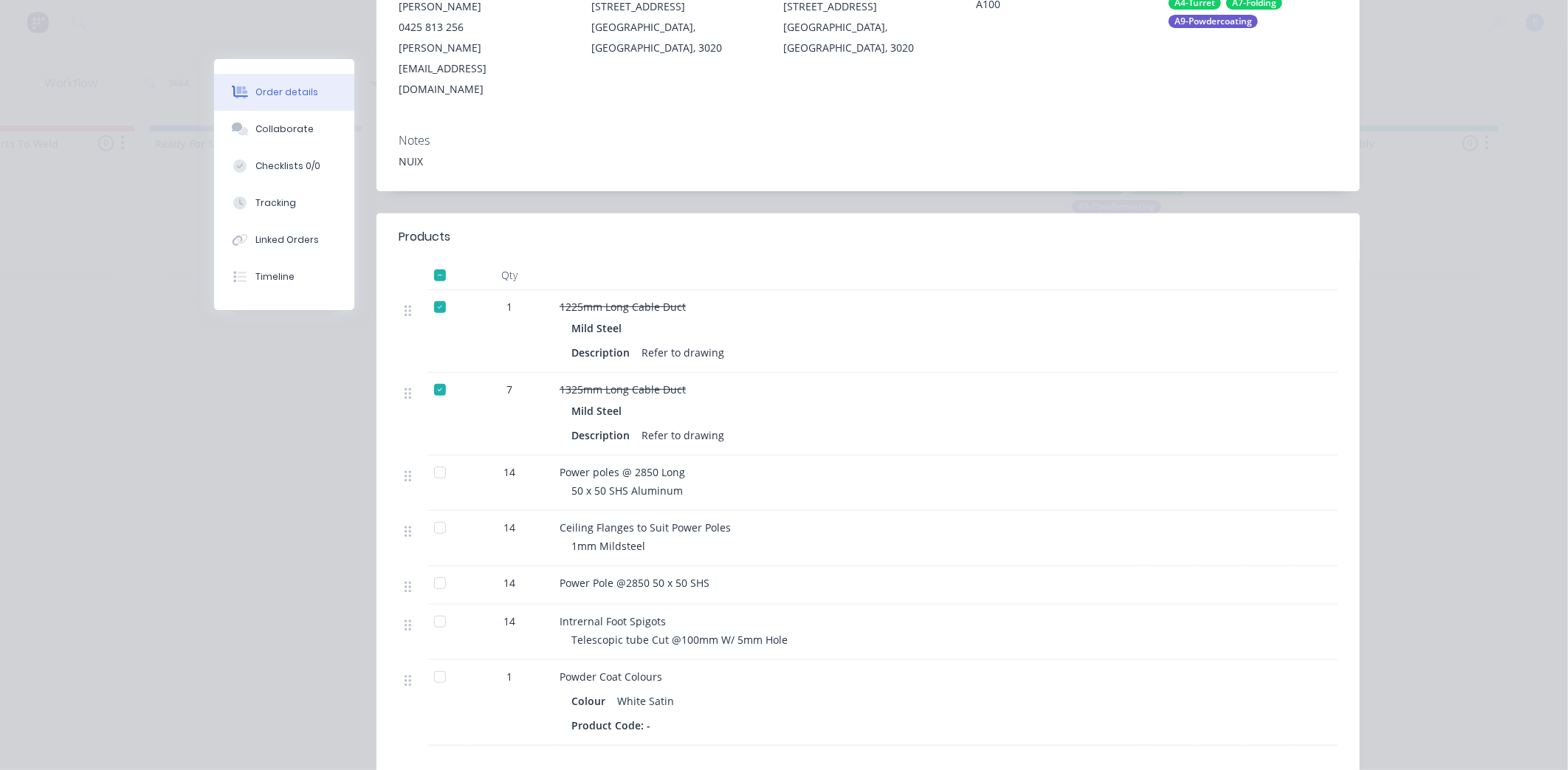
click at [433, 458] on div at bounding box center [441, 473] width 30 height 30
click at [433, 514] on div at bounding box center [441, 529] width 30 height 30
click at [429, 568] on div at bounding box center [441, 583] width 30 height 30
click at [432, 607] on div at bounding box center [441, 622] width 30 height 30
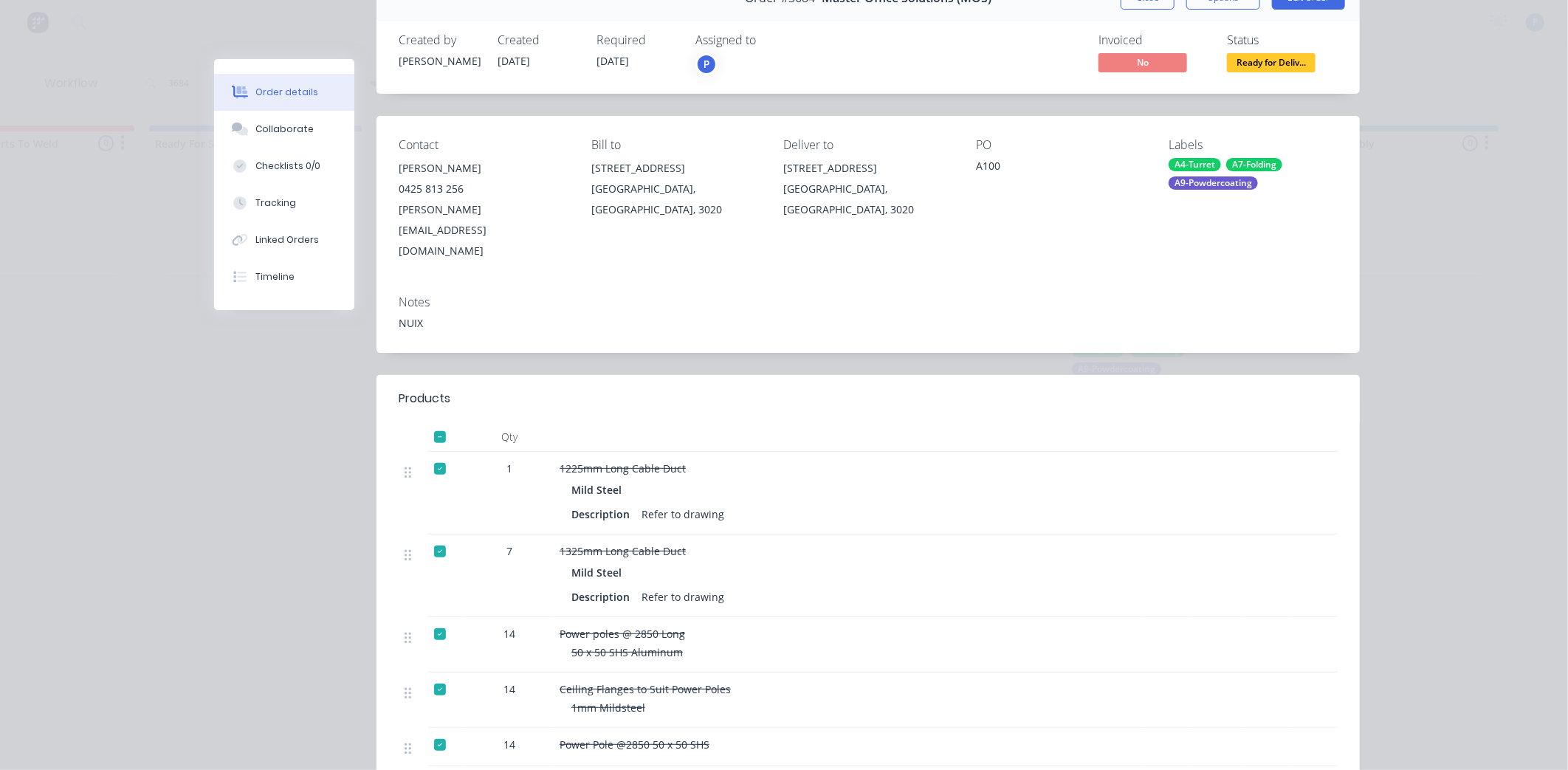
scroll to position [82, 0]
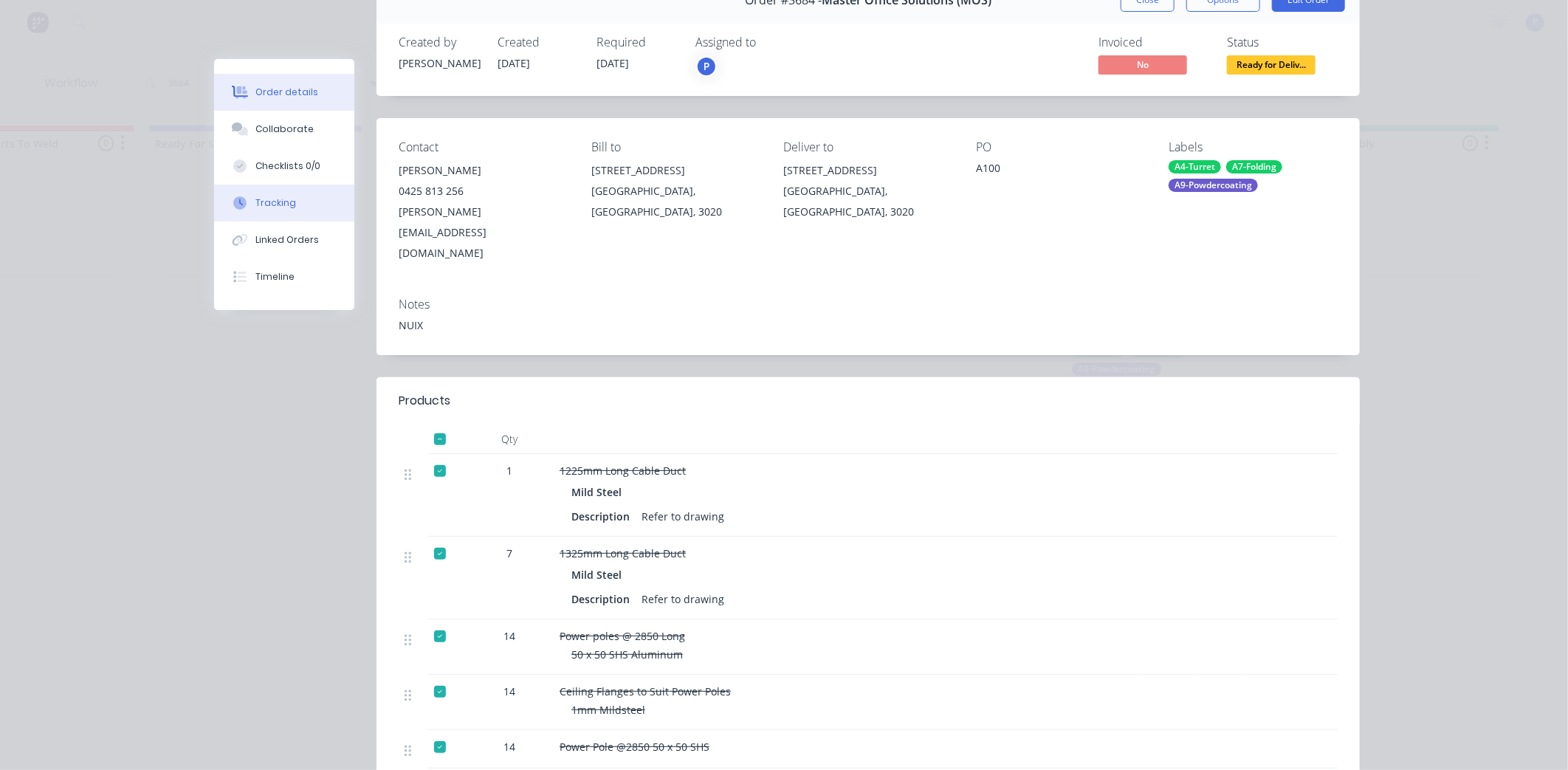
click at [316, 197] on button "Tracking" at bounding box center [284, 203] width 140 height 37
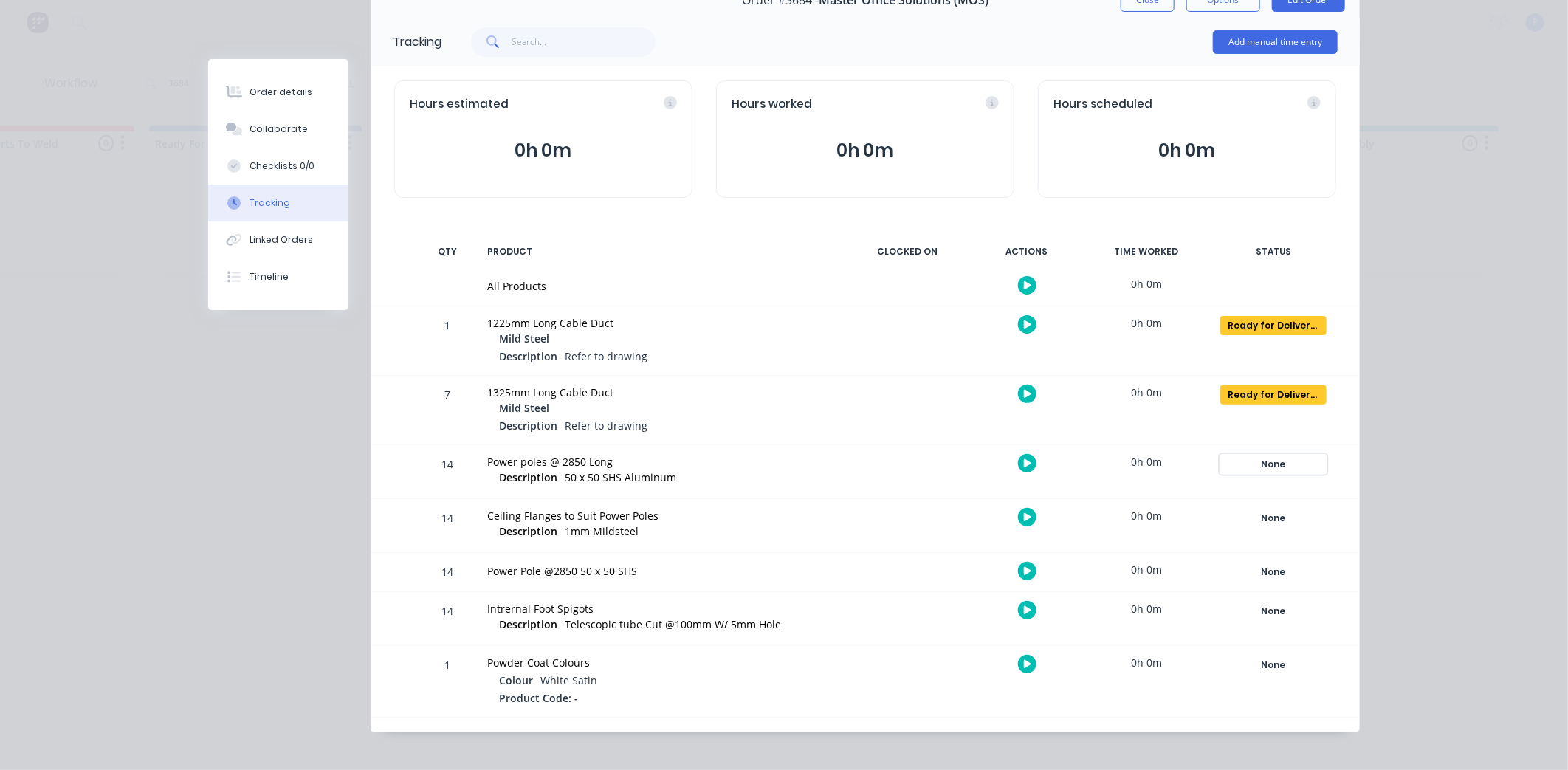
click at [1275, 460] on div "None" at bounding box center [1273, 464] width 106 height 19
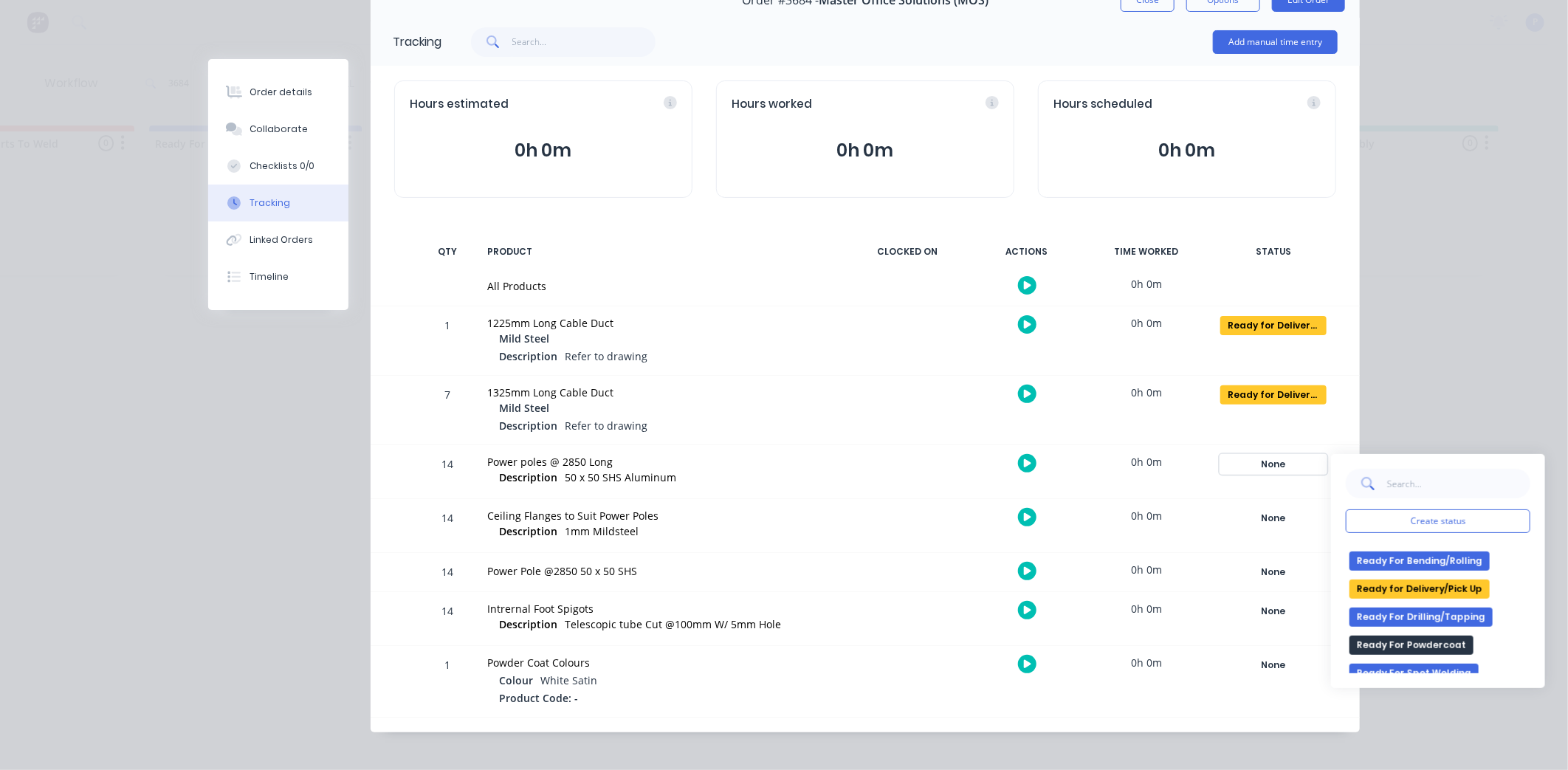
scroll to position [246, 0]
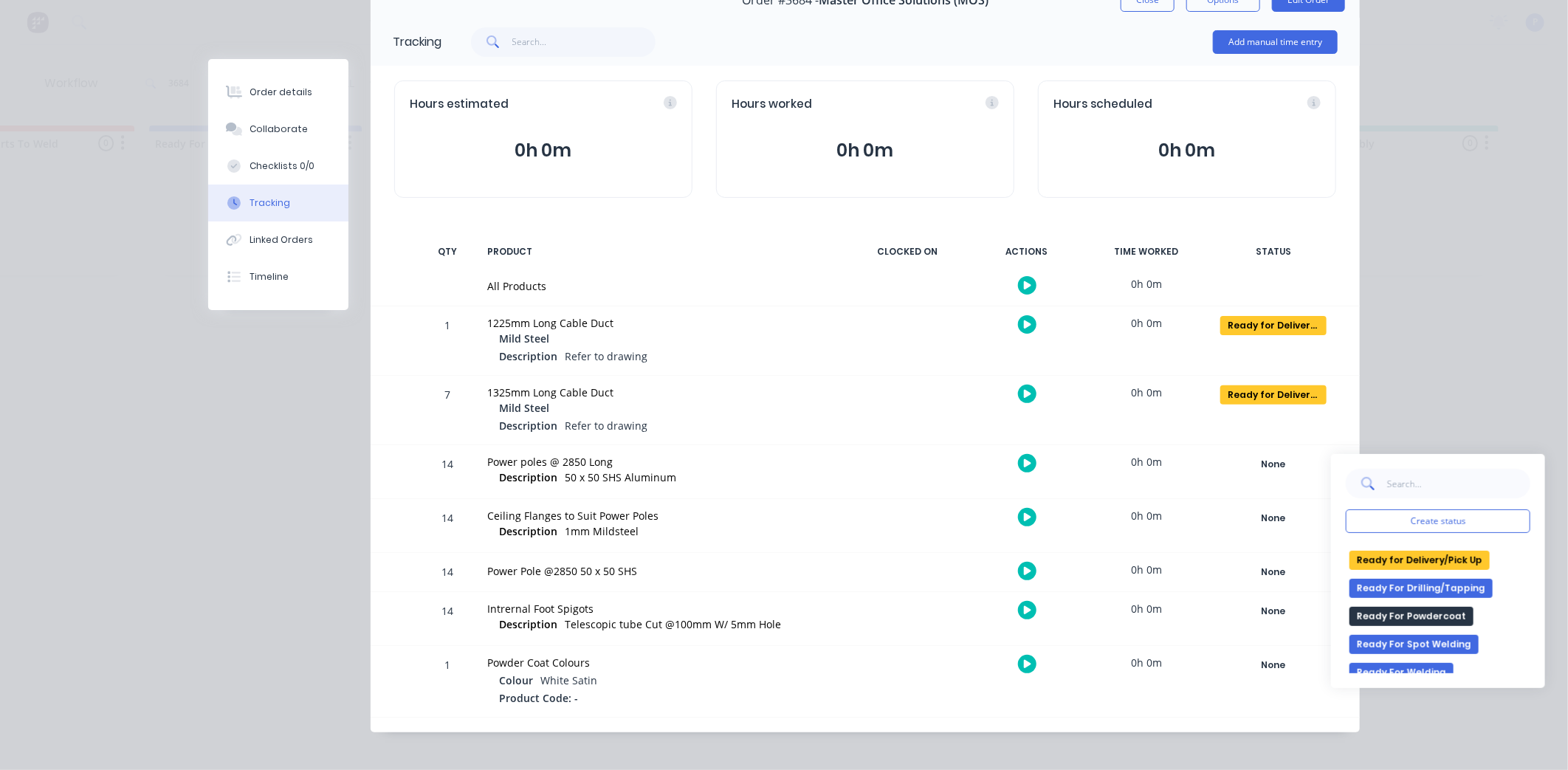
click at [1415, 563] on button "Ready for Delivery/Pick Up" at bounding box center [1419, 560] width 140 height 19
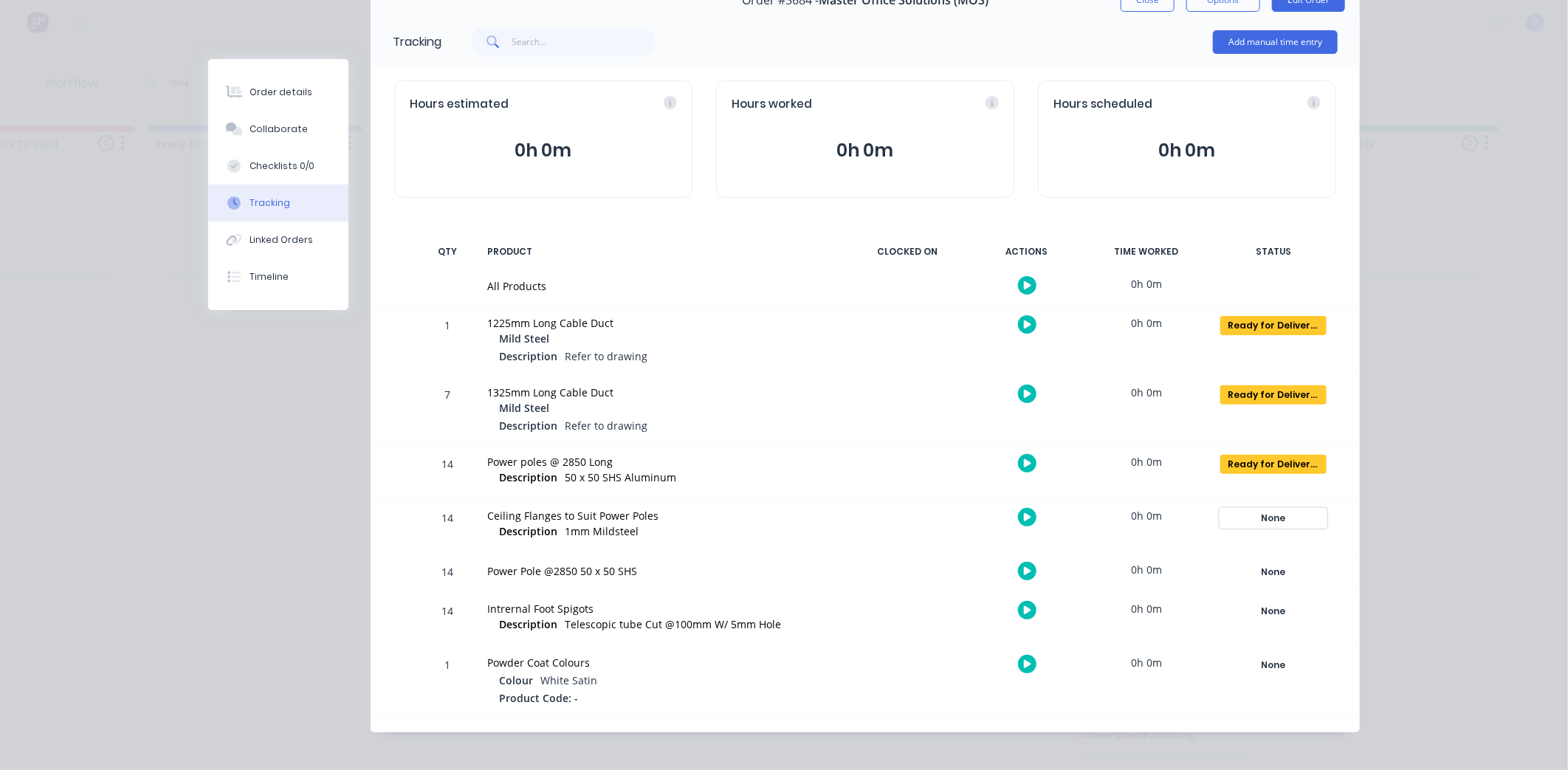
click at [1263, 519] on div "None" at bounding box center [1273, 518] width 106 height 19
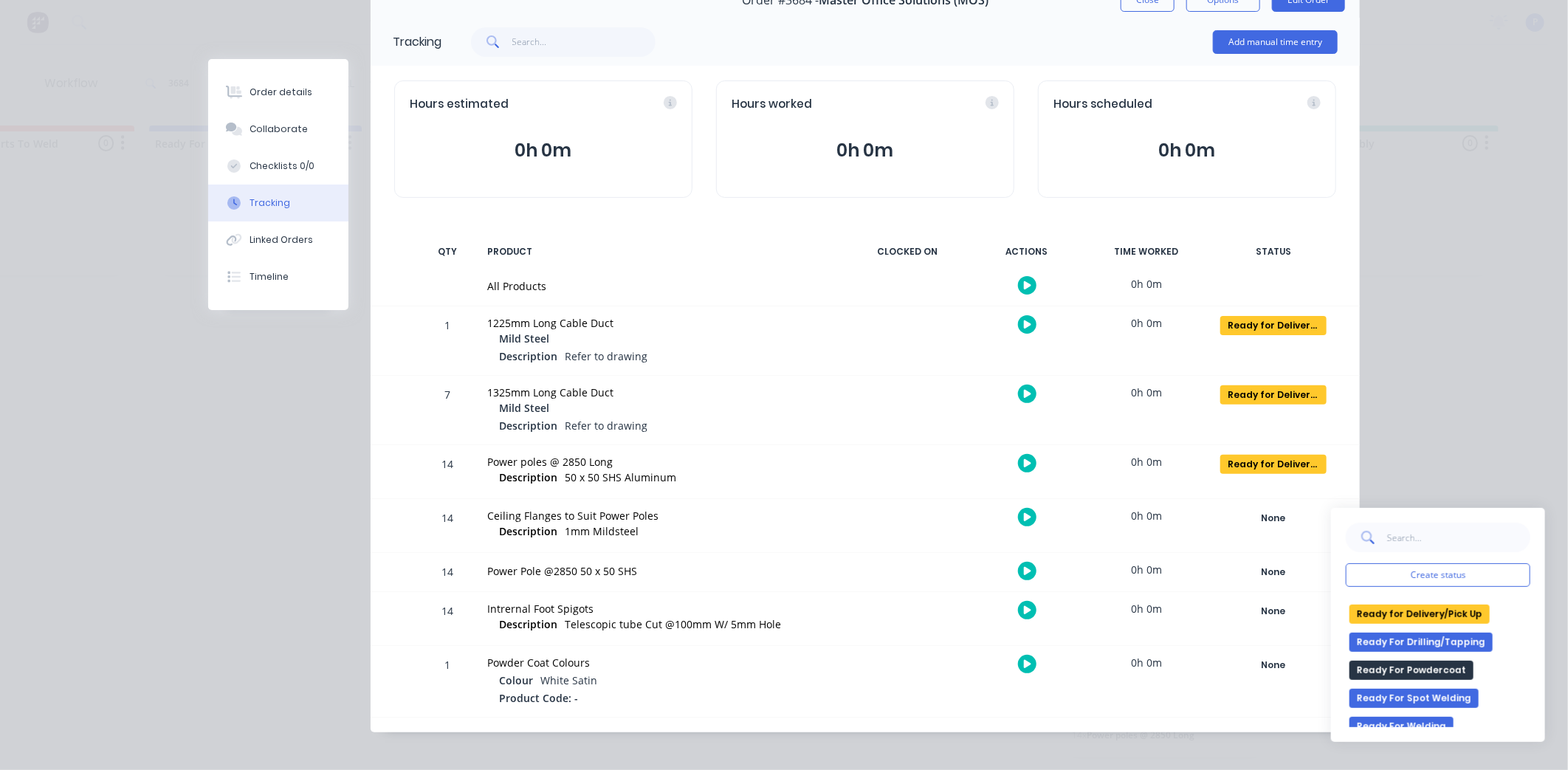
click at [1422, 611] on button "Ready for Delivery/Pick Up" at bounding box center [1419, 614] width 140 height 19
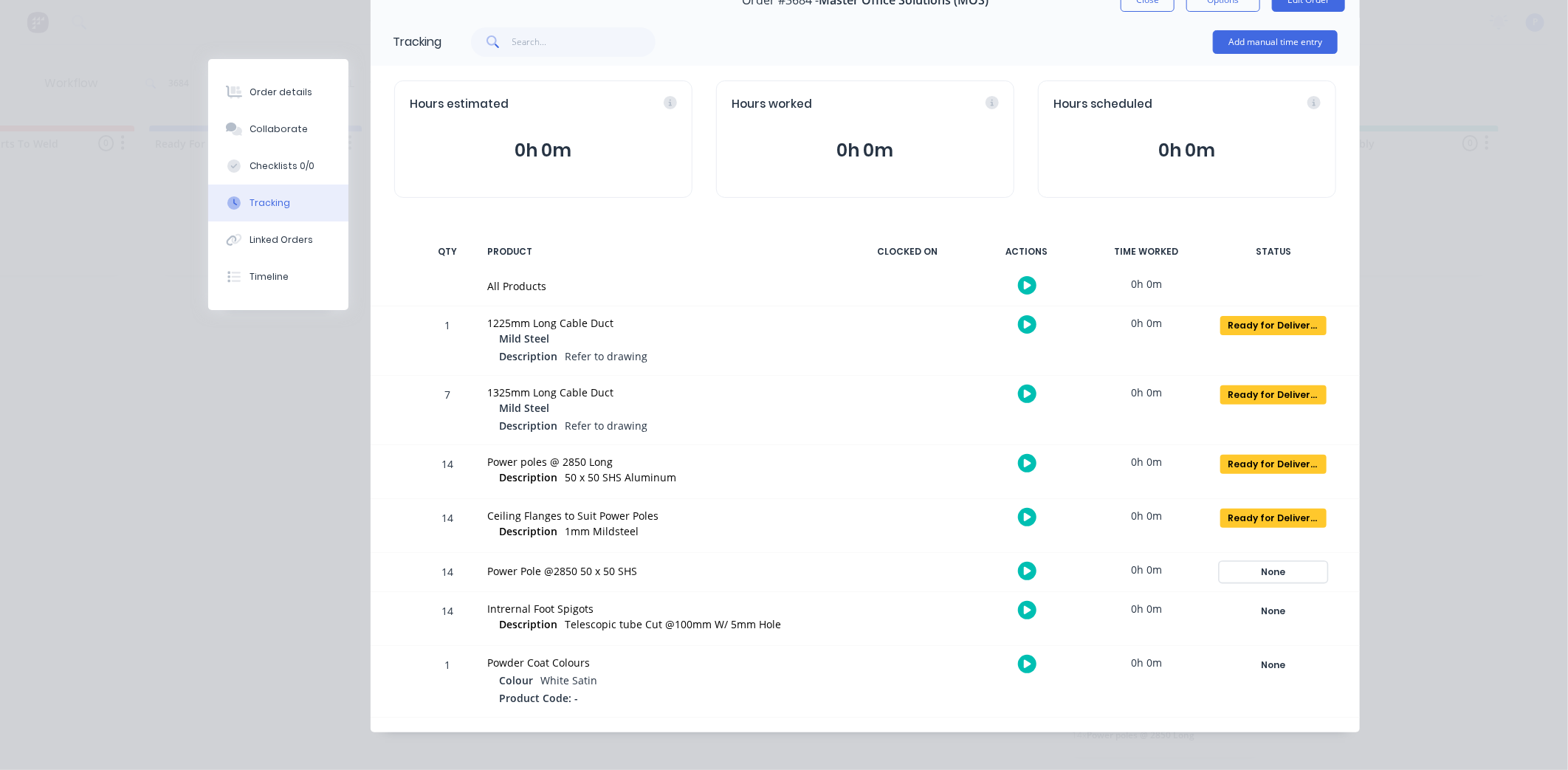
click at [1269, 570] on div "None" at bounding box center [1273, 572] width 106 height 19
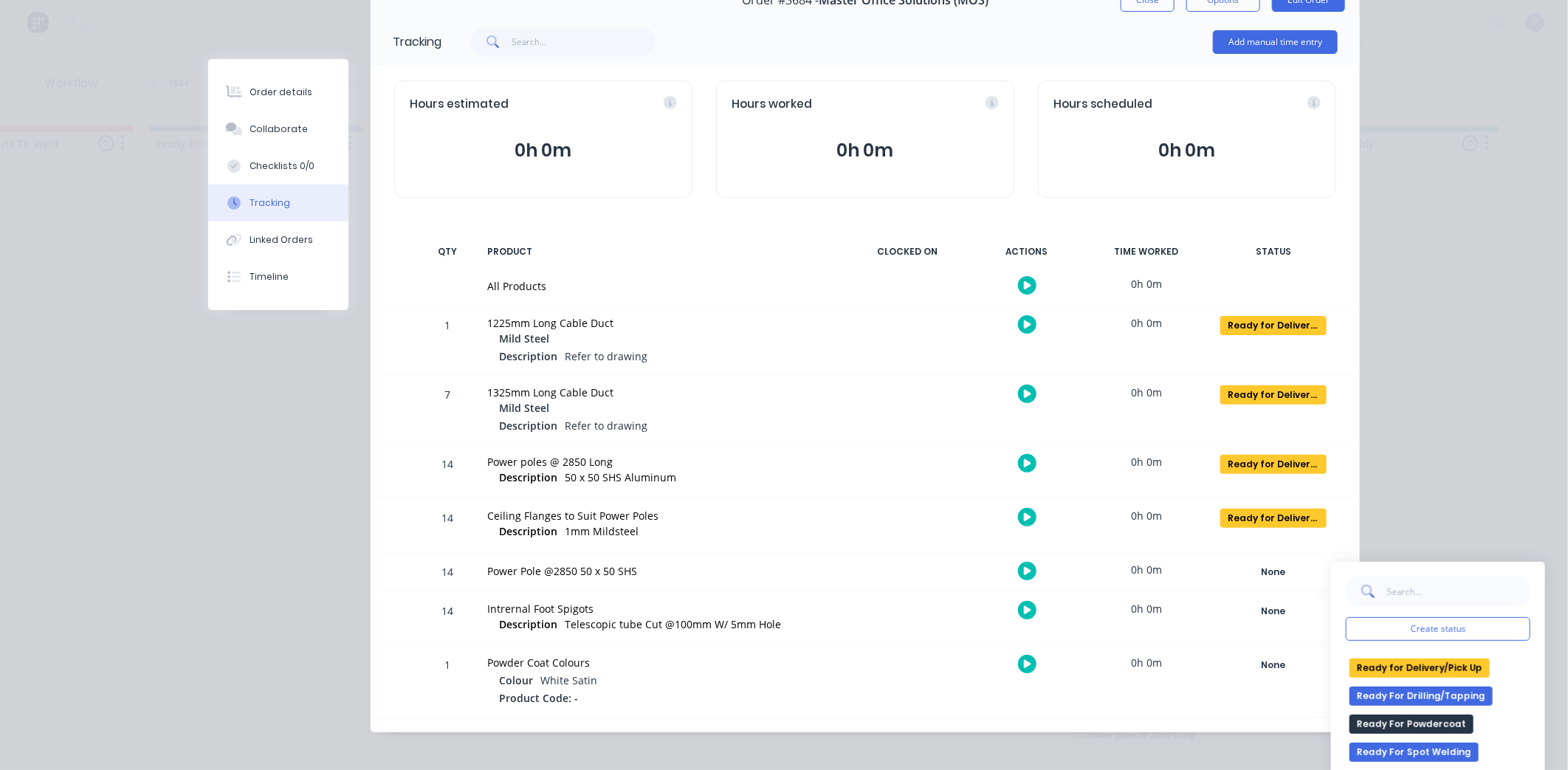
click at [1434, 666] on button "Ready for Delivery/Pick Up" at bounding box center [1419, 668] width 140 height 19
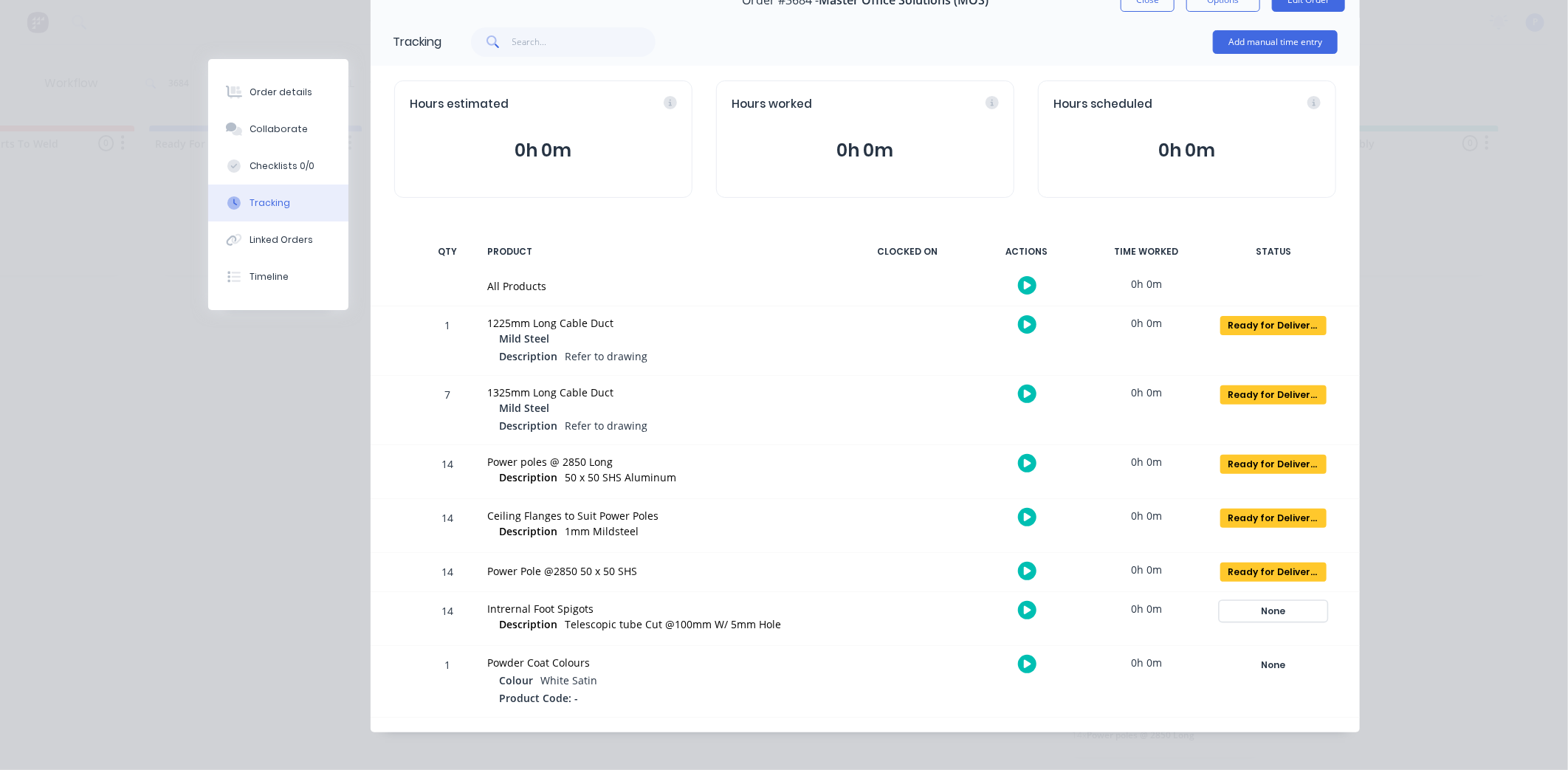
click at [1259, 604] on div "None" at bounding box center [1273, 611] width 106 height 19
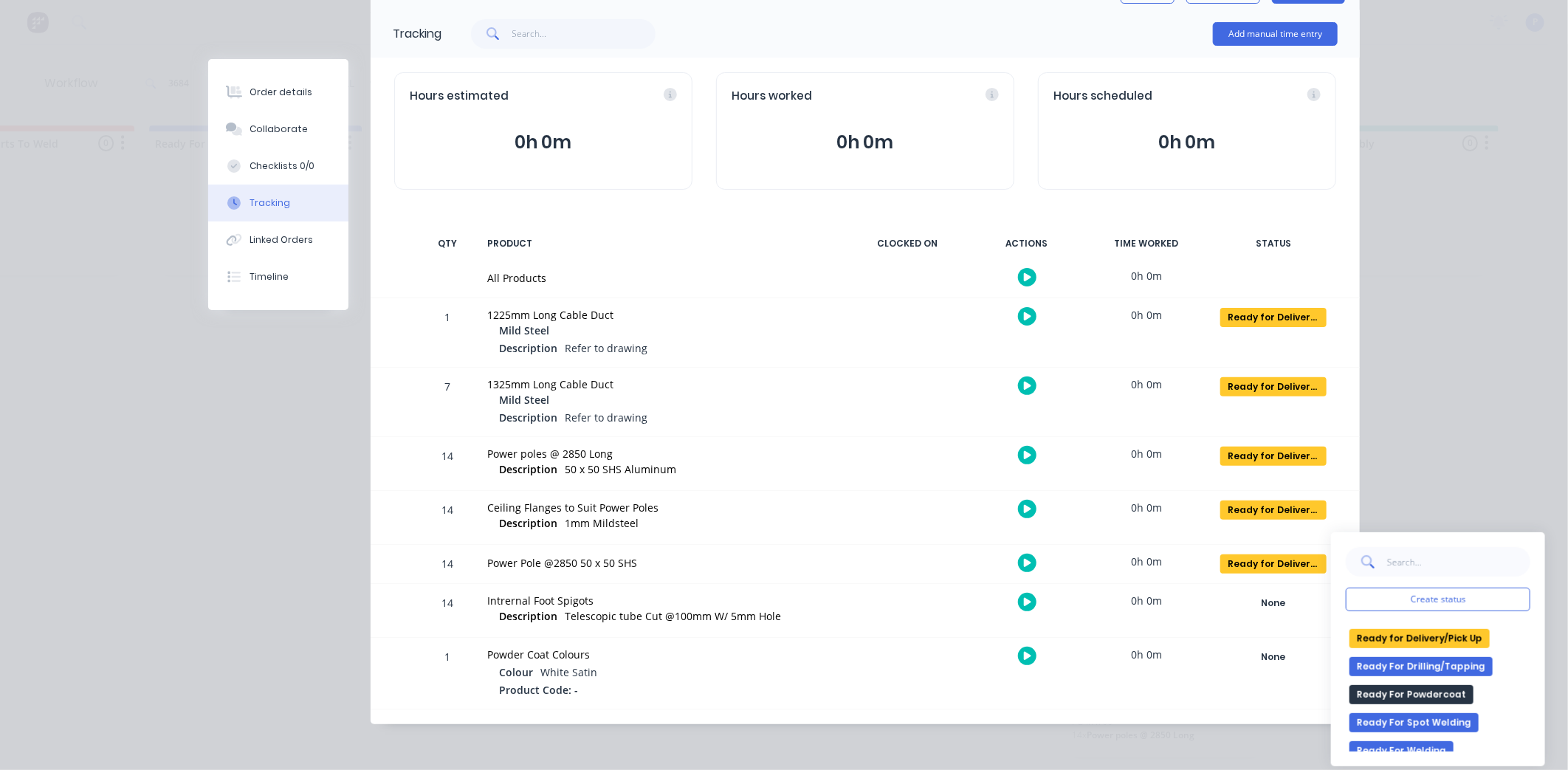
click at [1405, 633] on button "Ready for Delivery/Pick Up" at bounding box center [1419, 638] width 140 height 19
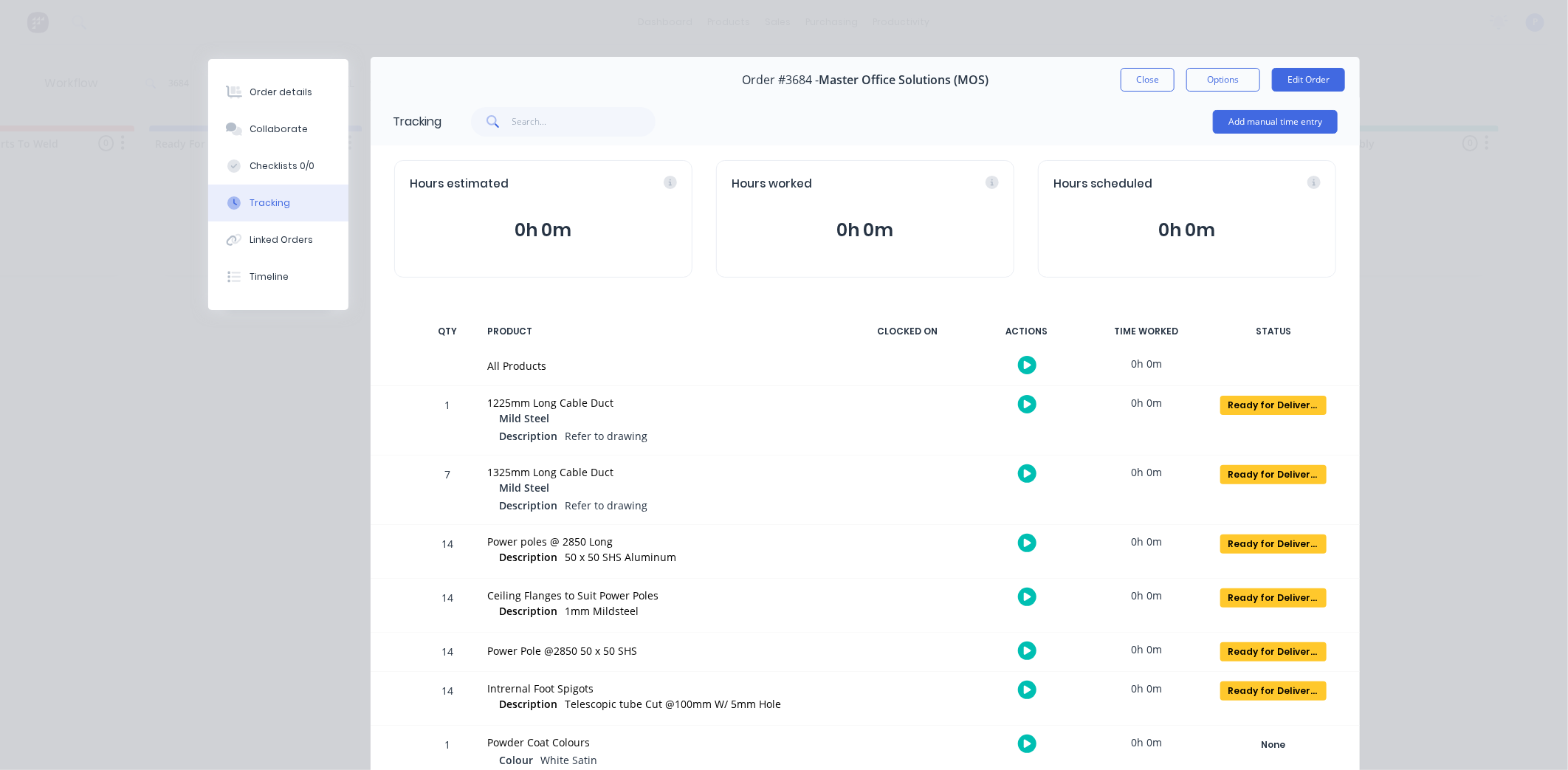
scroll to position [0, 0]
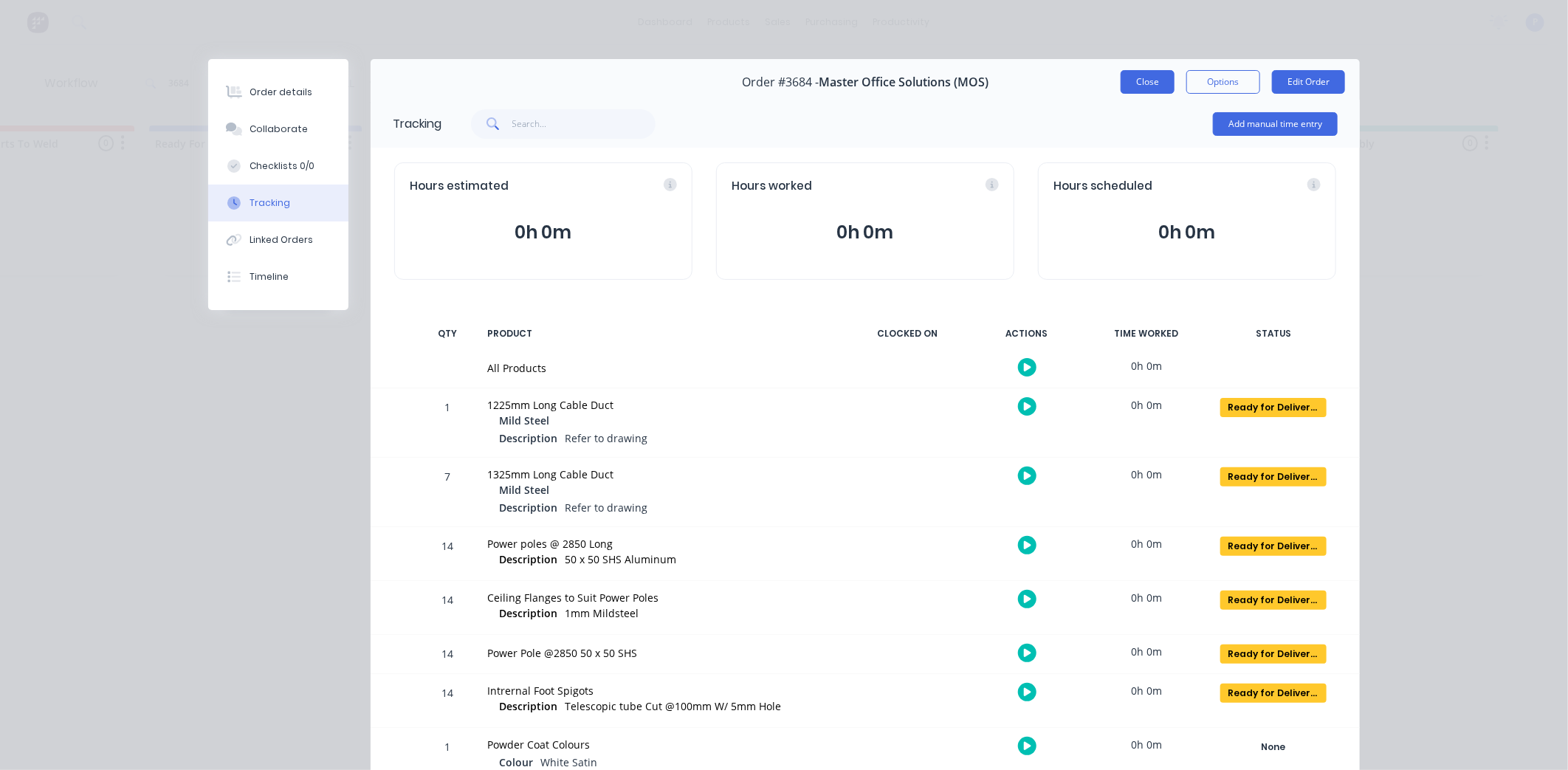
click at [1159, 84] on button "Close" at bounding box center [1147, 82] width 54 height 23
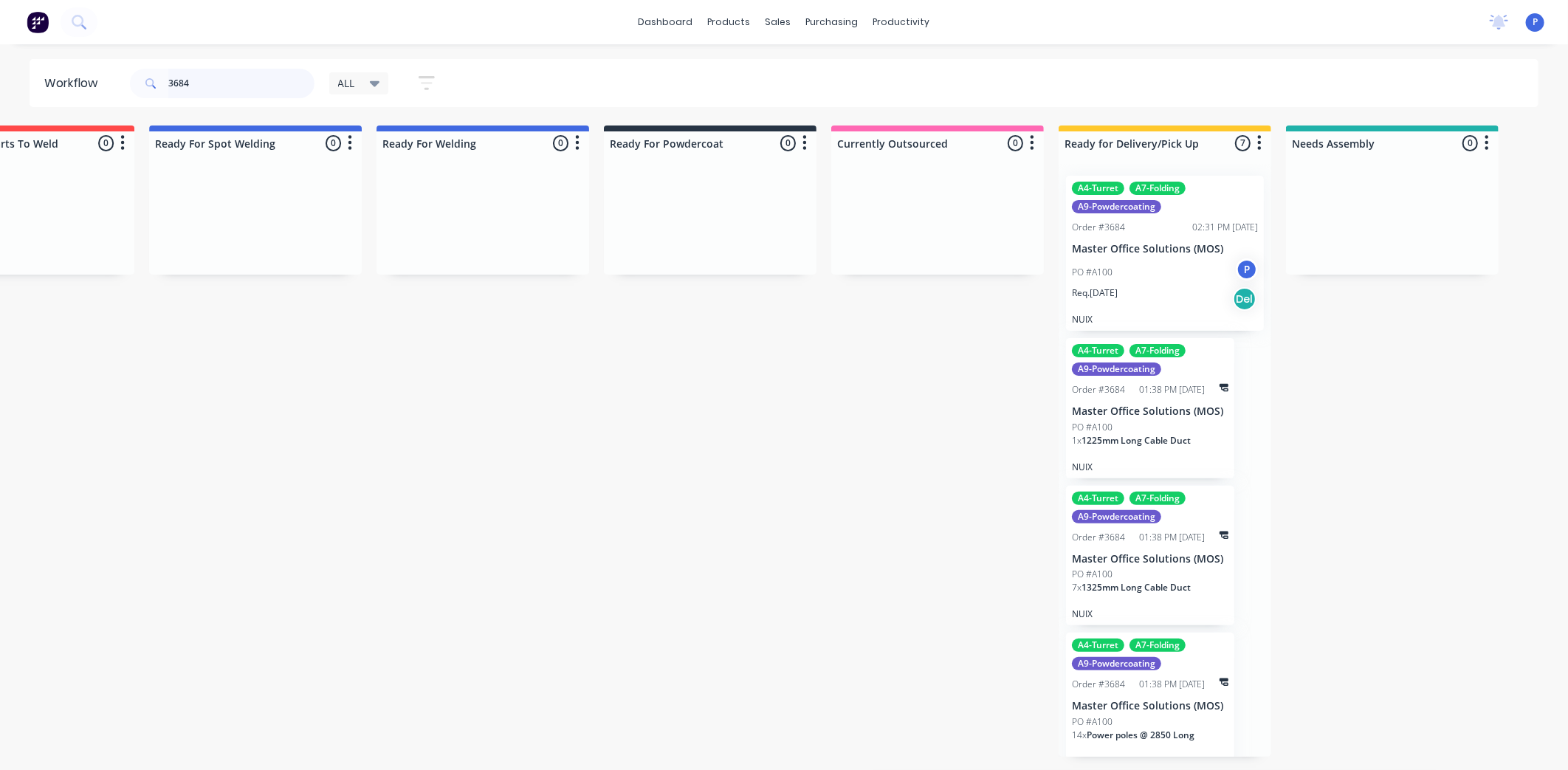
click at [254, 83] on input "3684" at bounding box center [241, 84] width 146 height 30
type input "3"
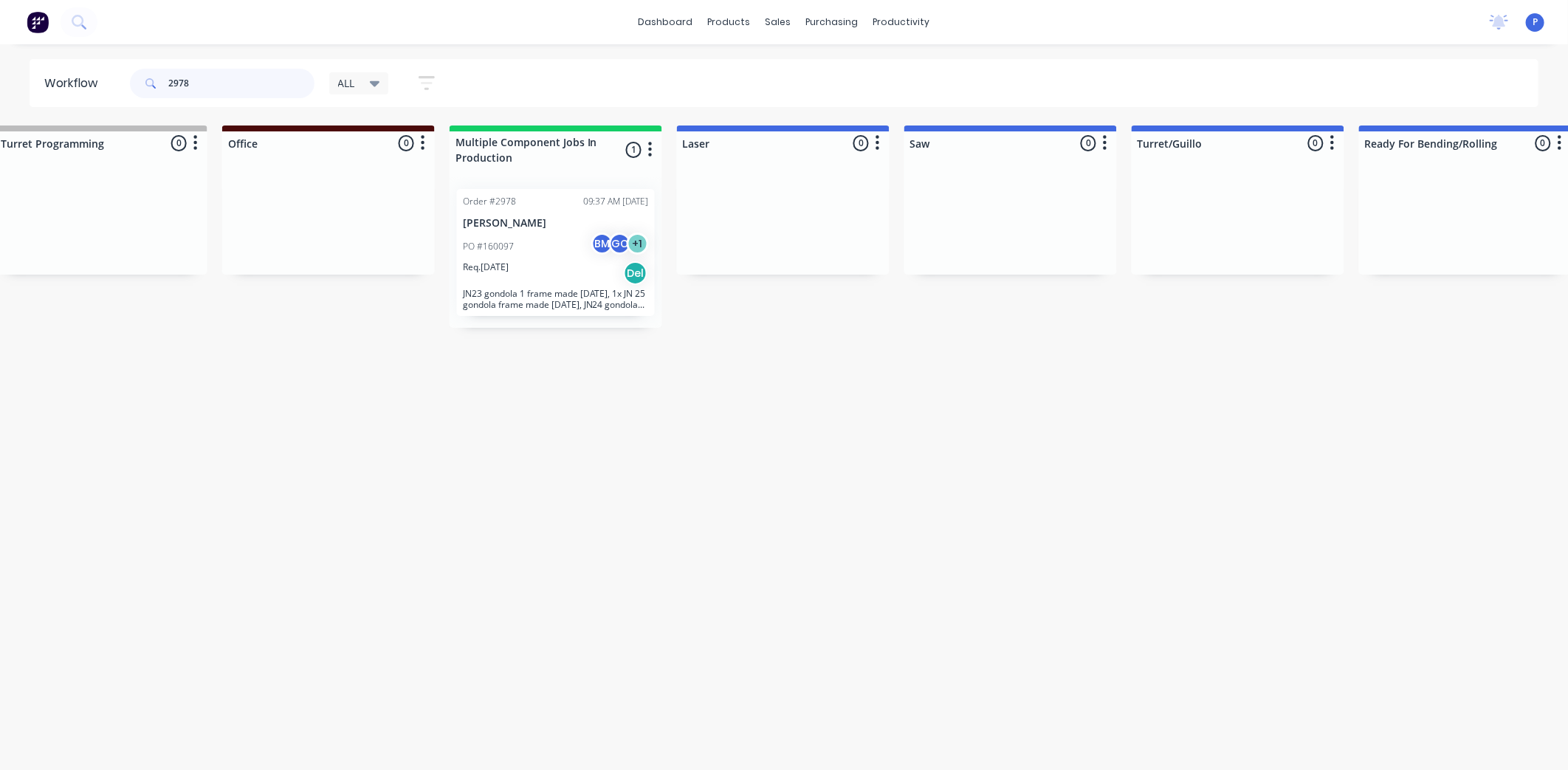
scroll to position [0, 1229]
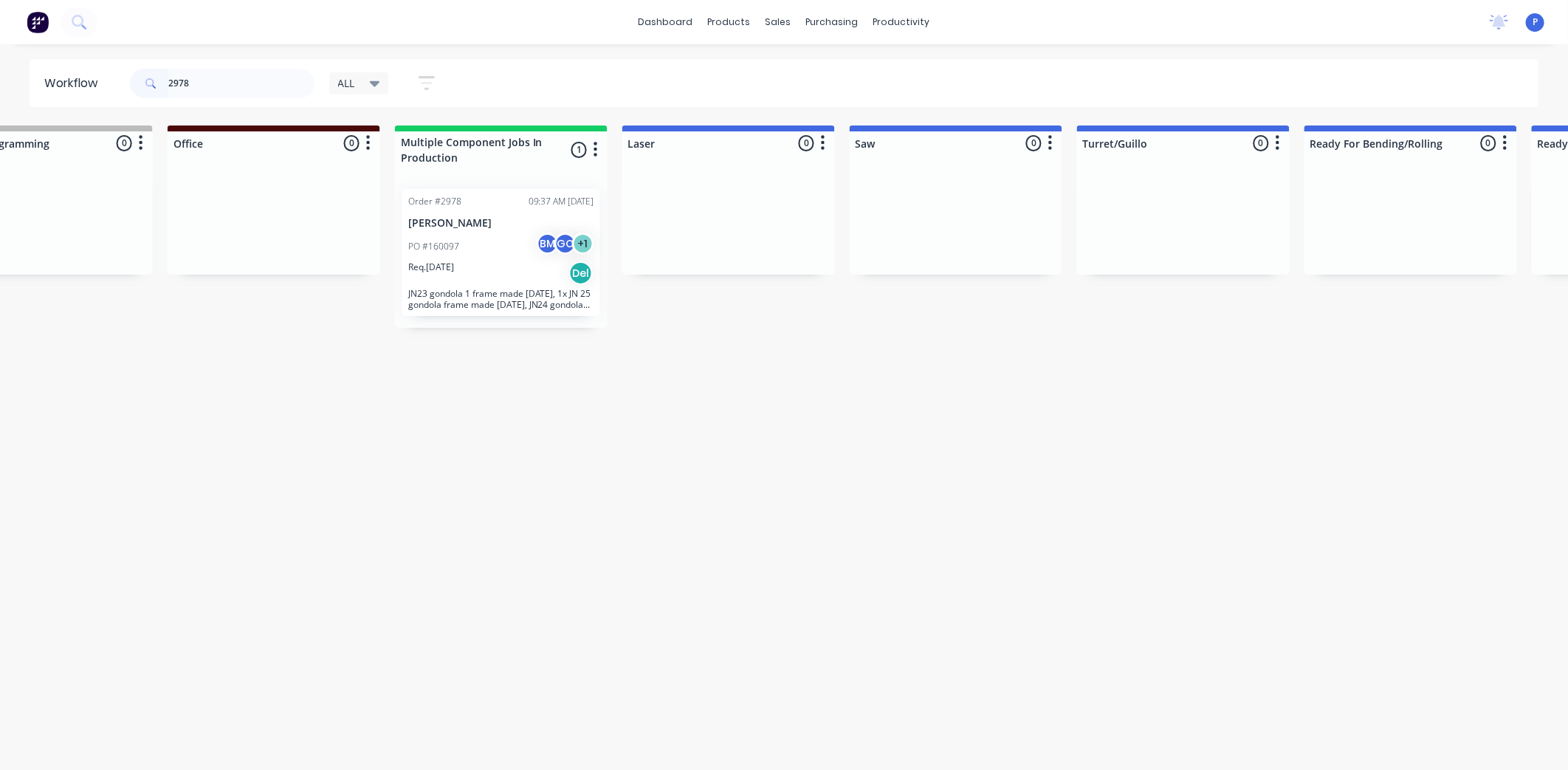
click at [461, 282] on div "Req. [DATE] Del" at bounding box center [501, 273] width 186 height 25
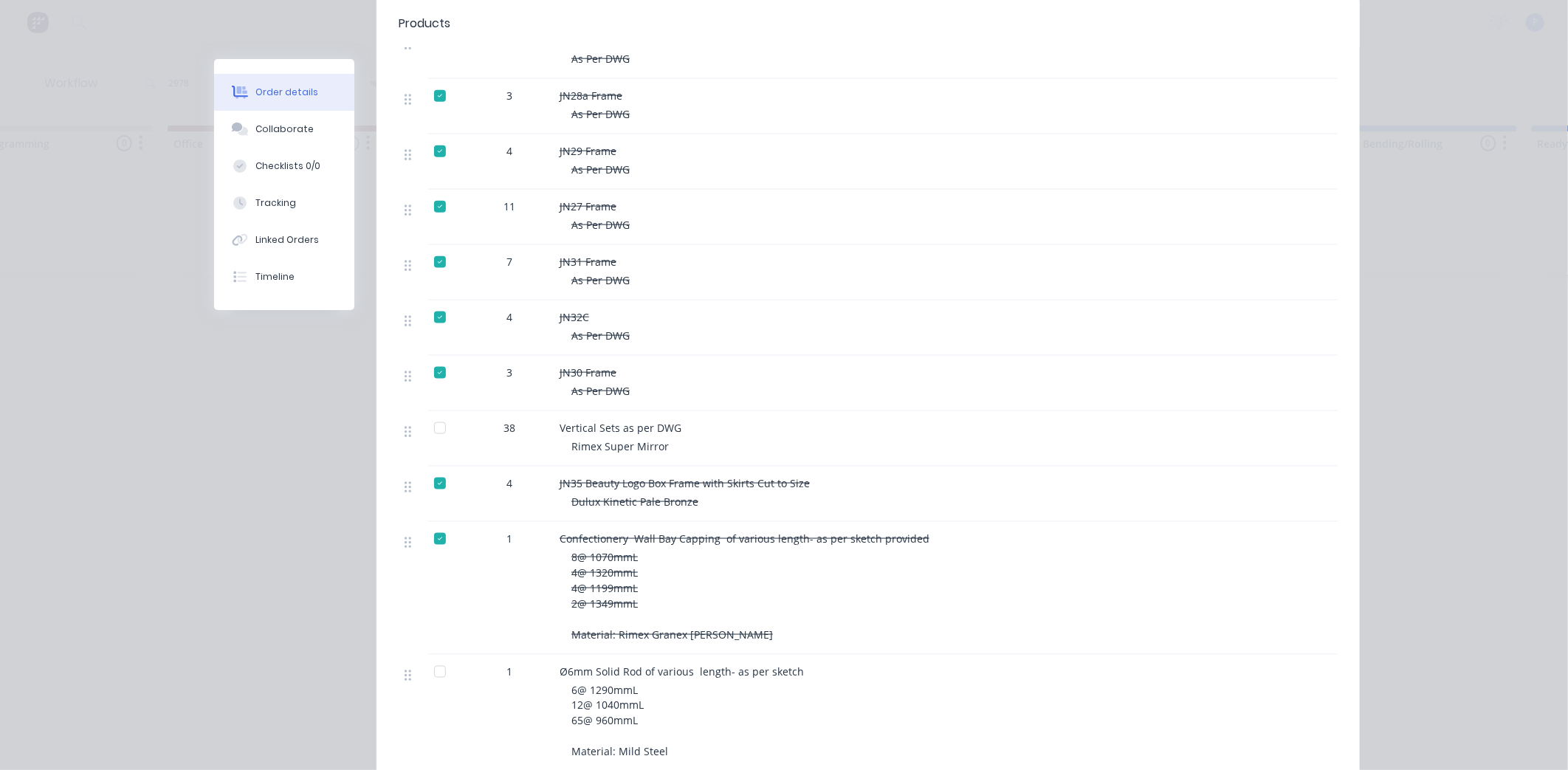
scroll to position [984, 0]
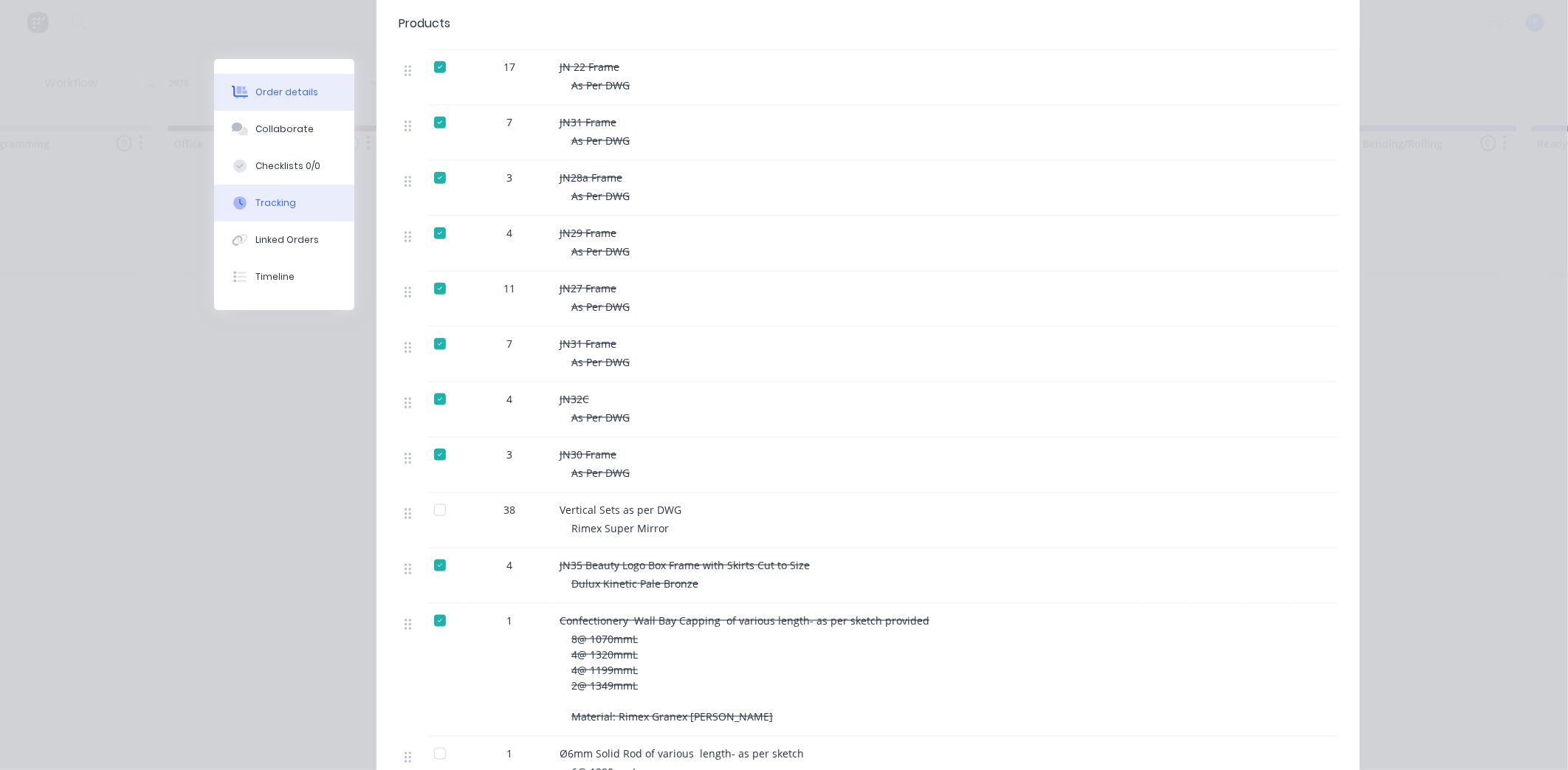
click at [269, 207] on div "Tracking" at bounding box center [275, 203] width 41 height 13
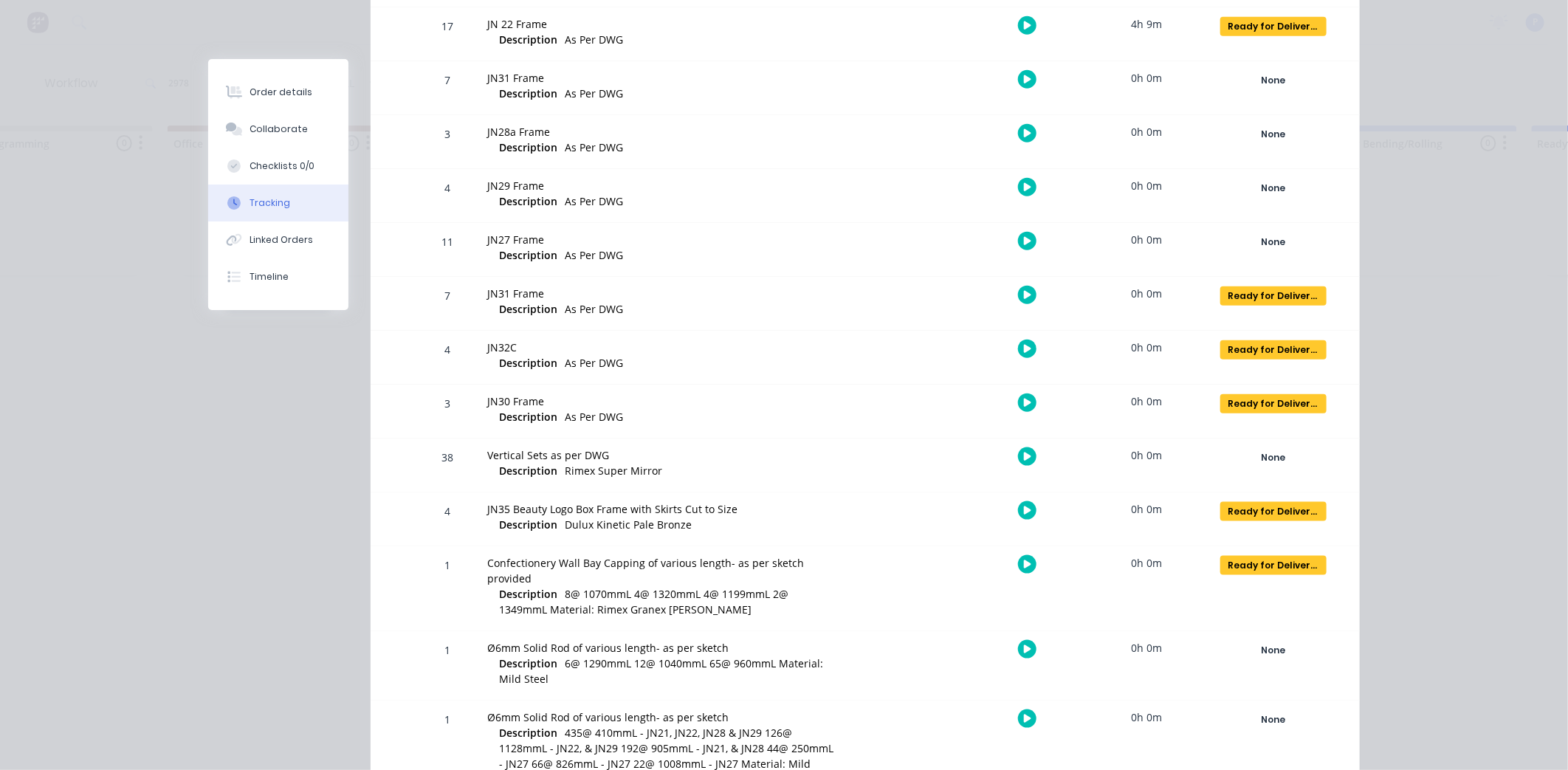
scroll to position [853, 0]
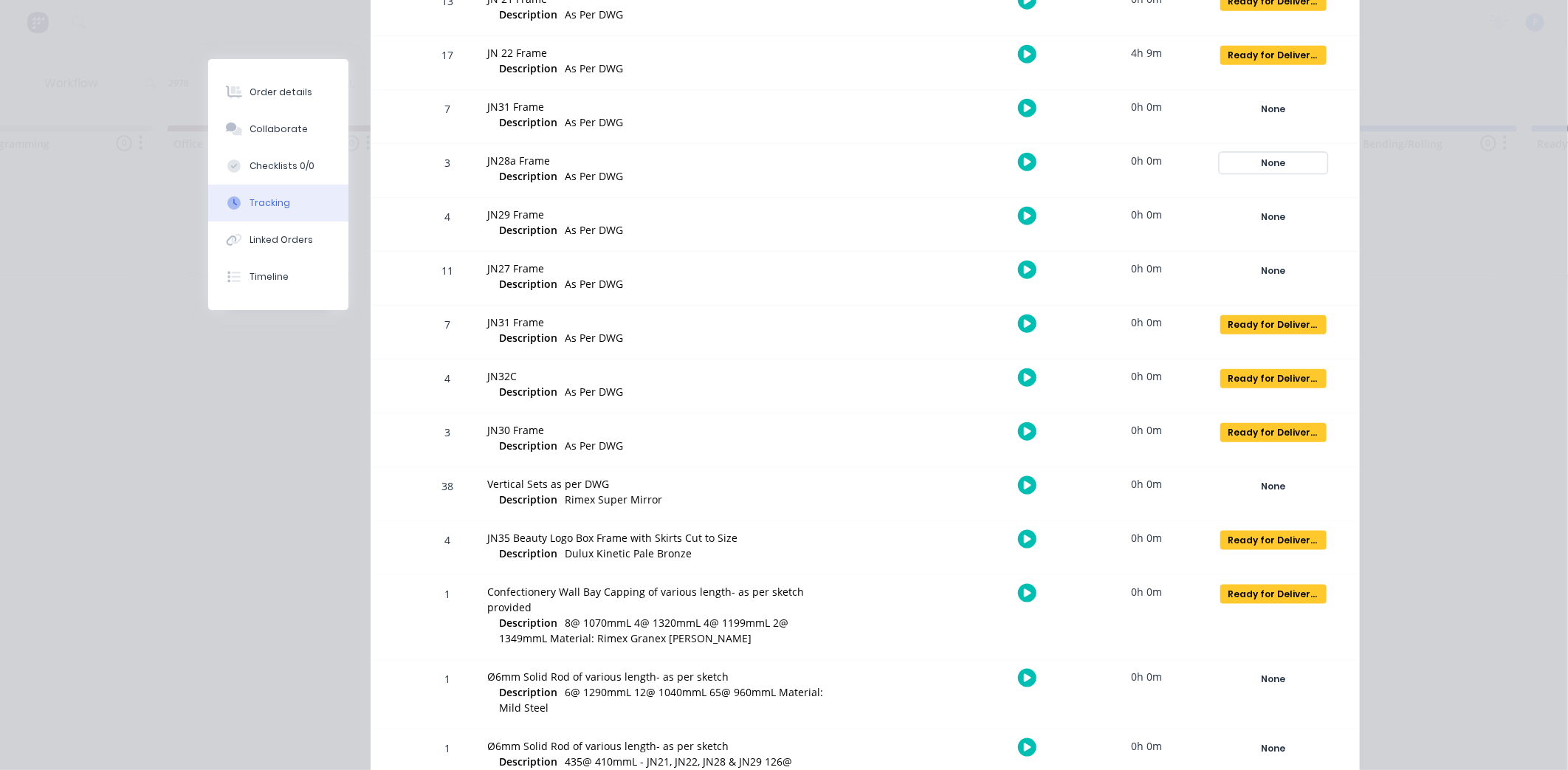
click at [1268, 160] on div "None" at bounding box center [1273, 163] width 106 height 19
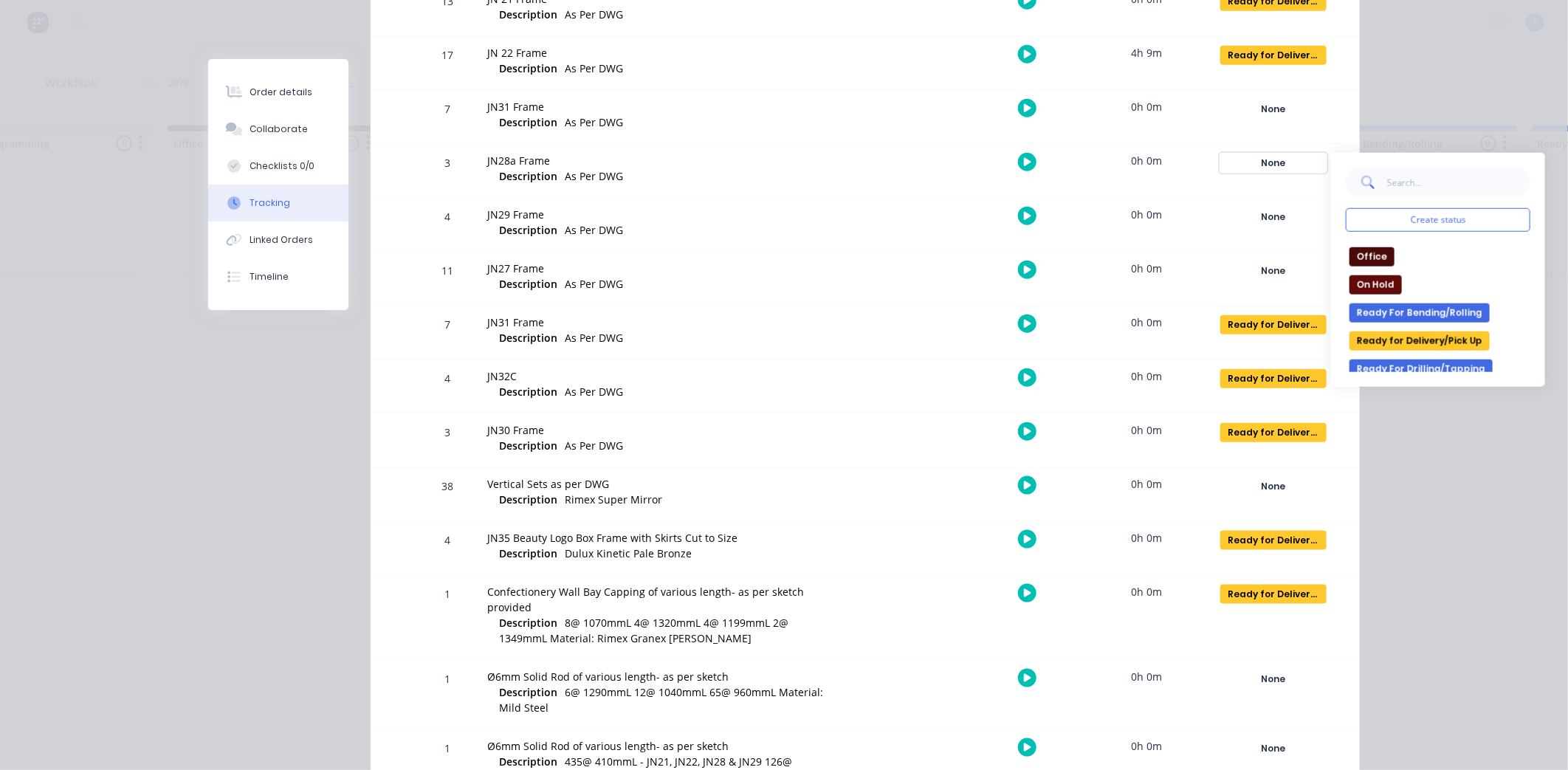
scroll to position [246, 0]
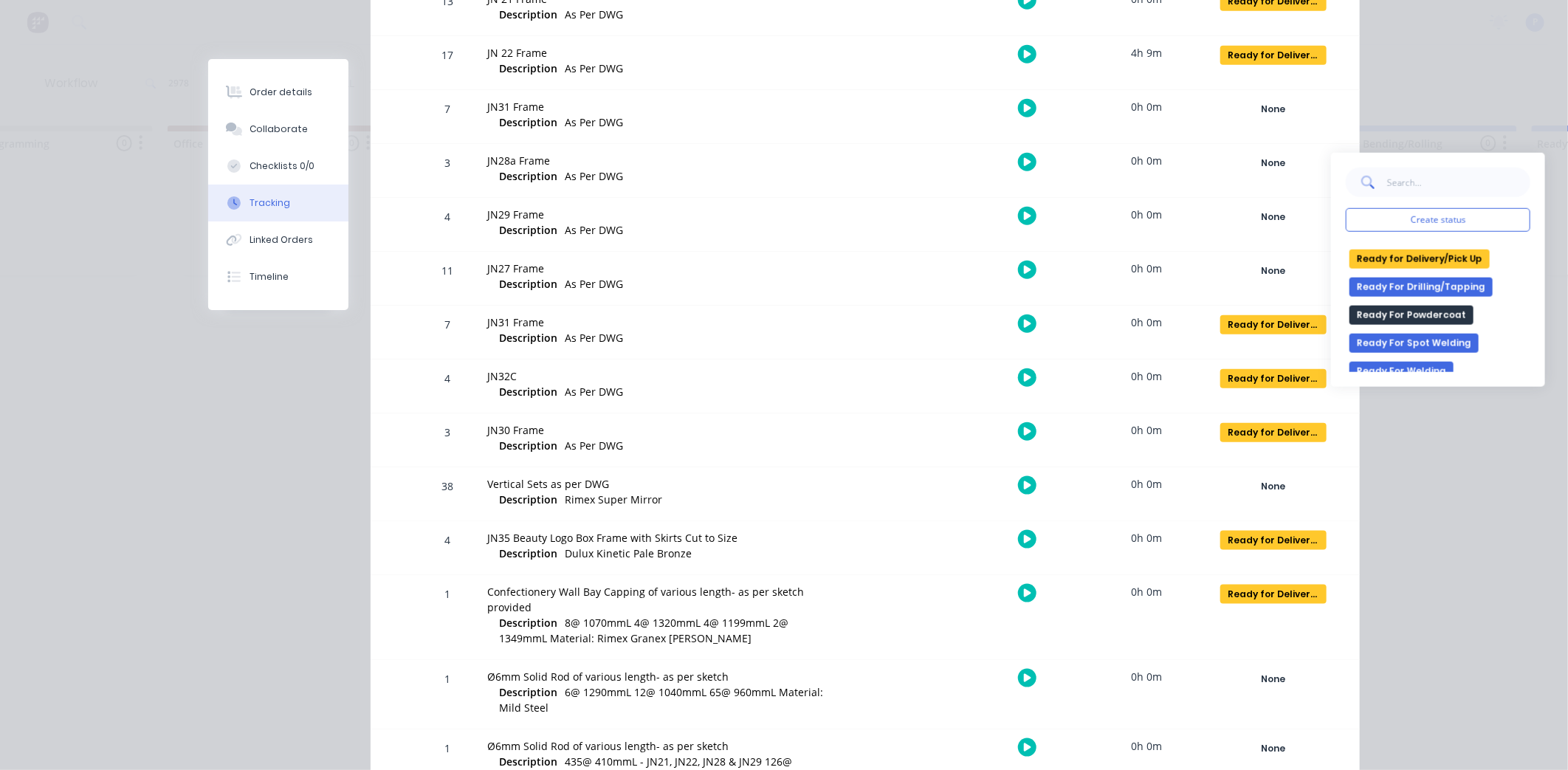
click at [1418, 251] on button "Ready for Delivery/Pick Up" at bounding box center [1419, 259] width 140 height 19
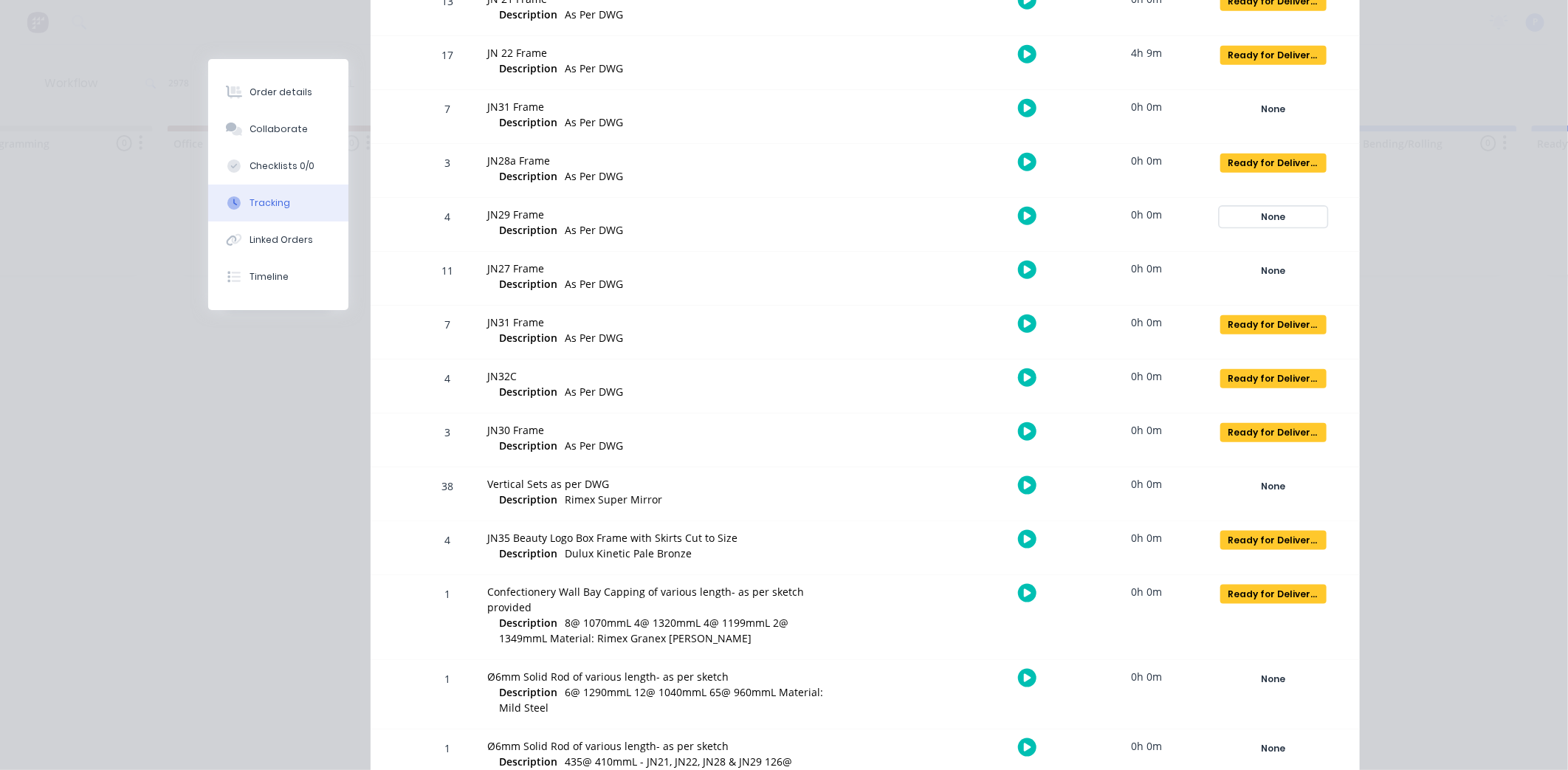
click at [1266, 222] on div "None" at bounding box center [1273, 217] width 106 height 19
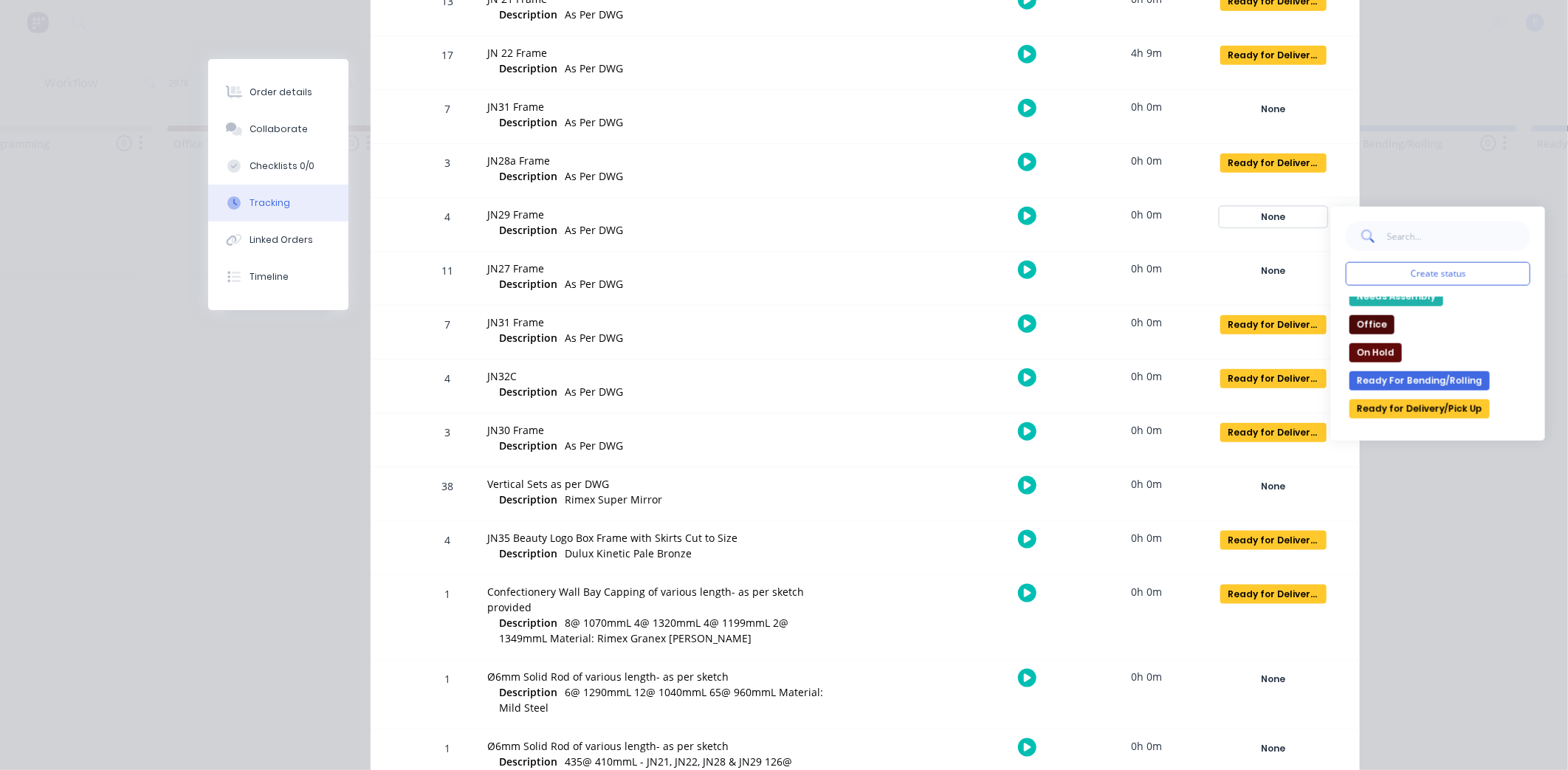
scroll to position [164, 0]
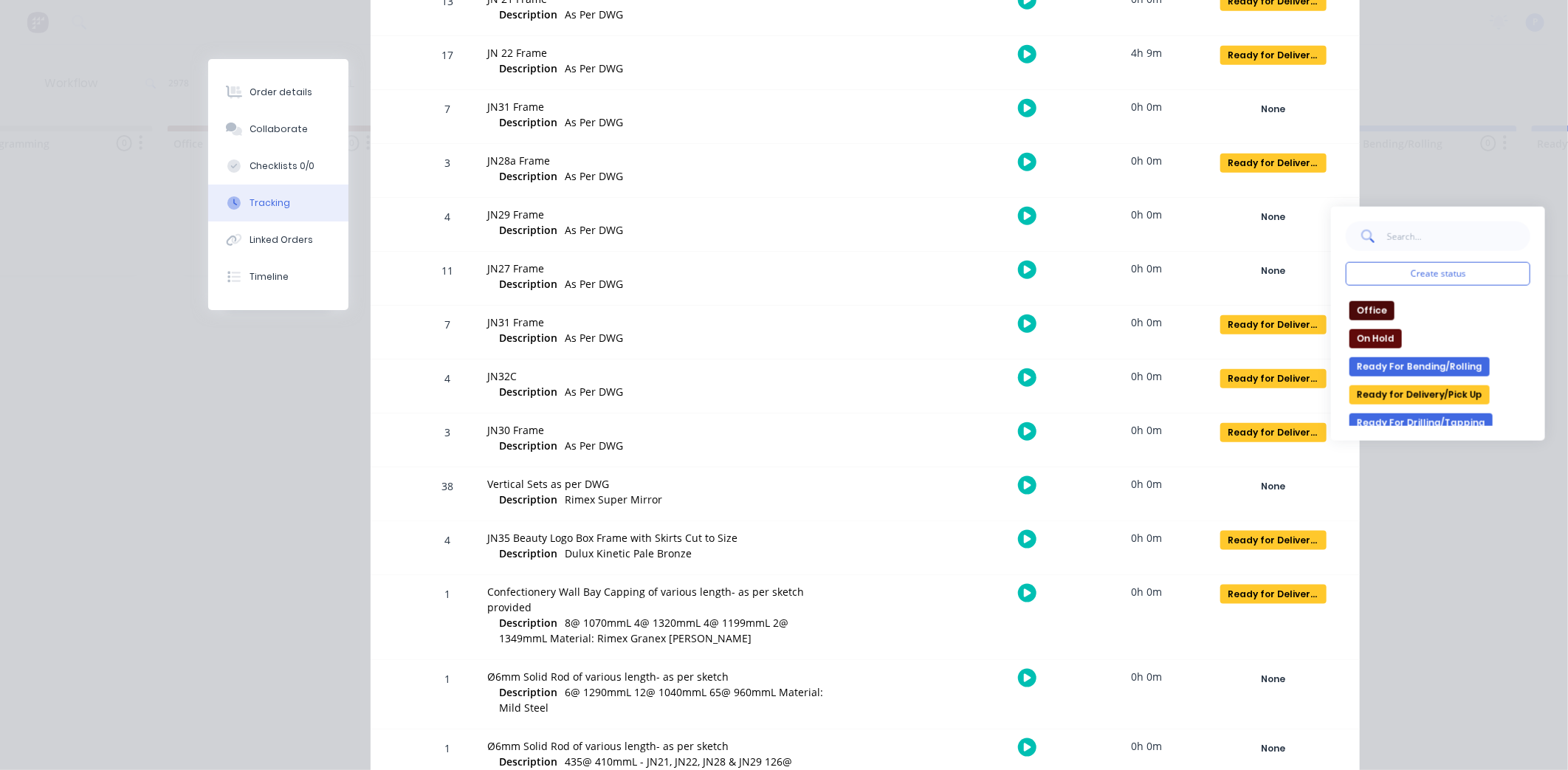
click at [1396, 397] on button "Ready for Delivery/Pick Up" at bounding box center [1419, 395] width 140 height 19
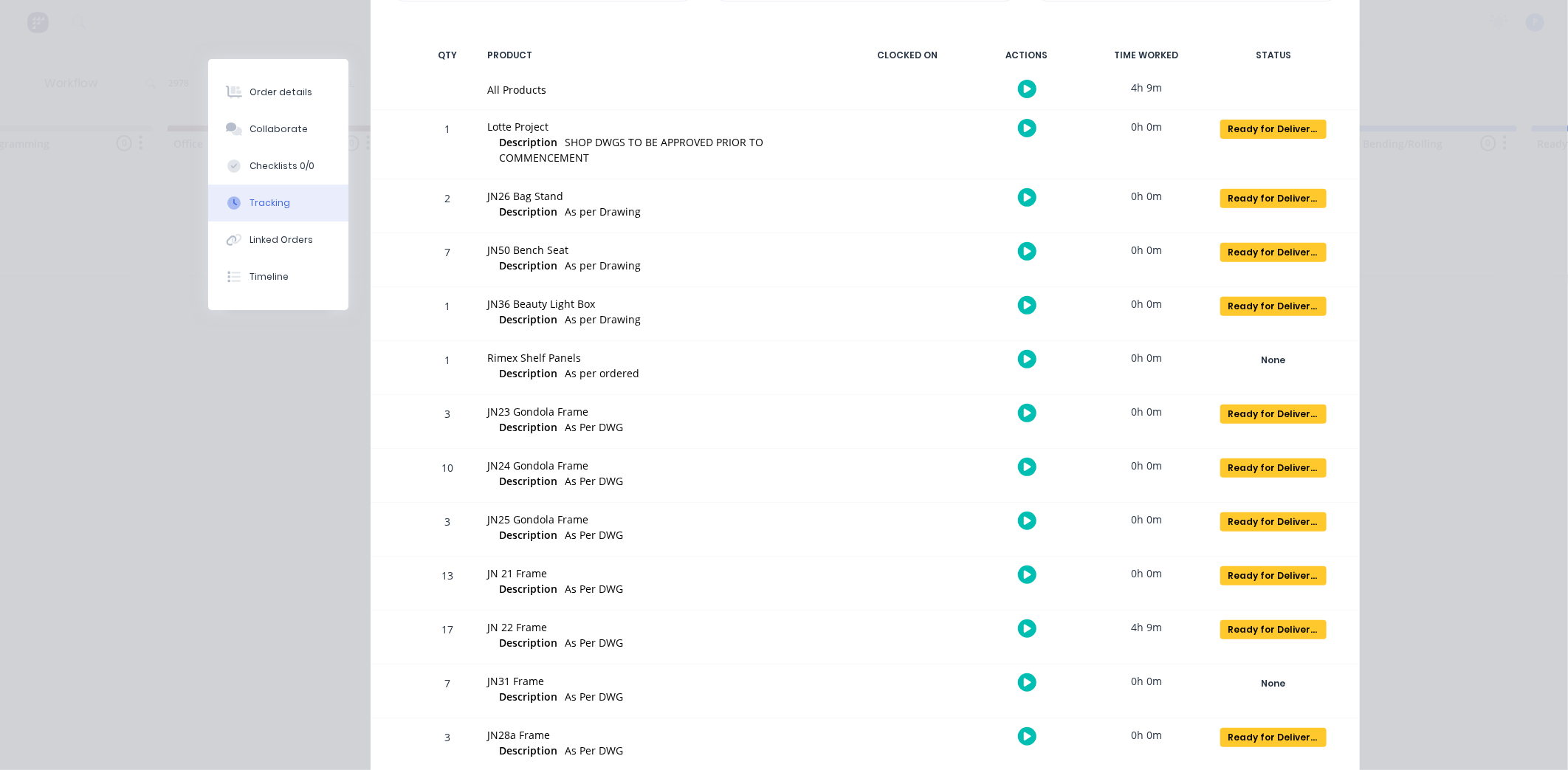
scroll to position [0, 0]
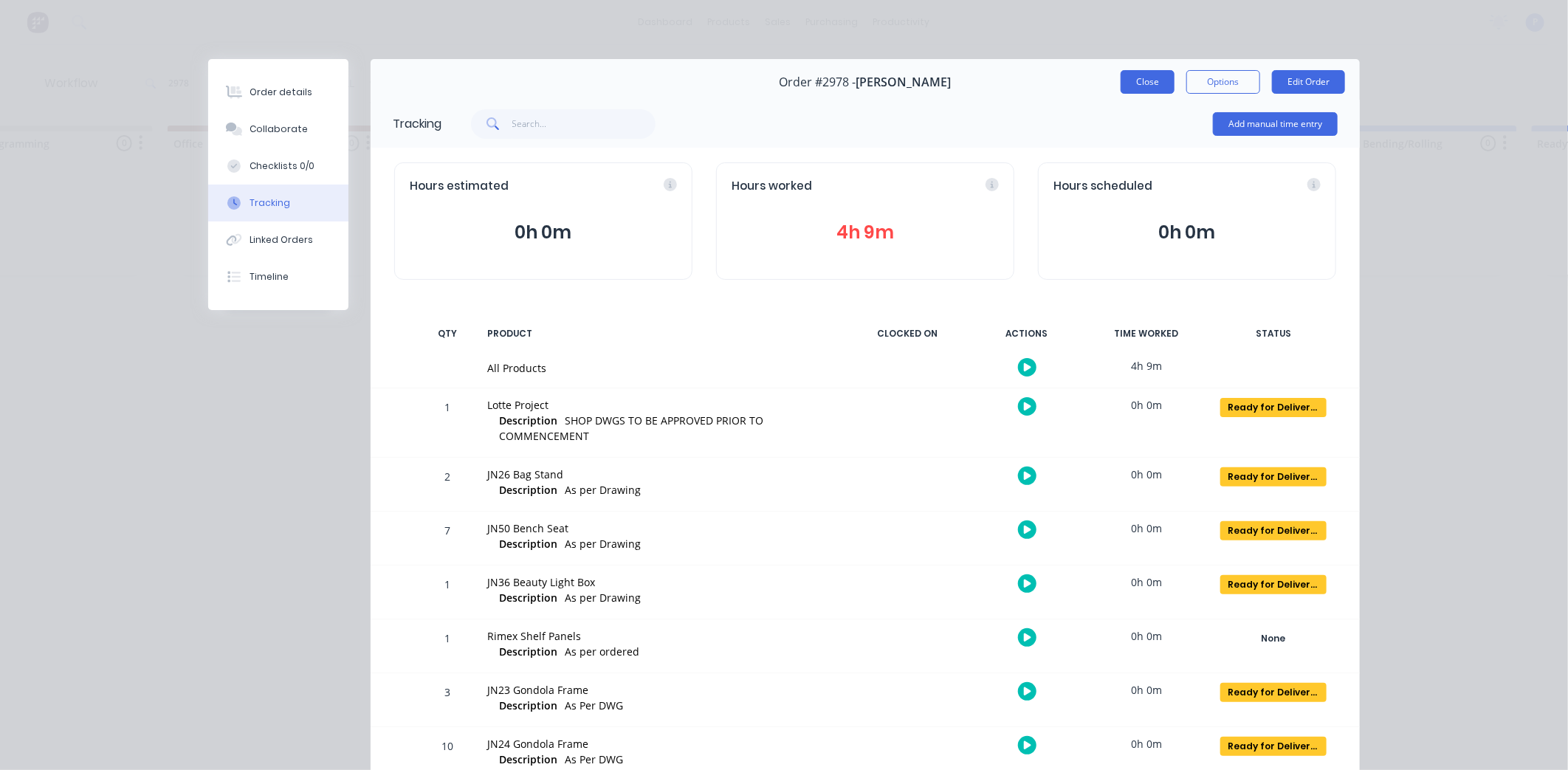
click at [1132, 80] on button "Close" at bounding box center [1147, 82] width 54 height 23
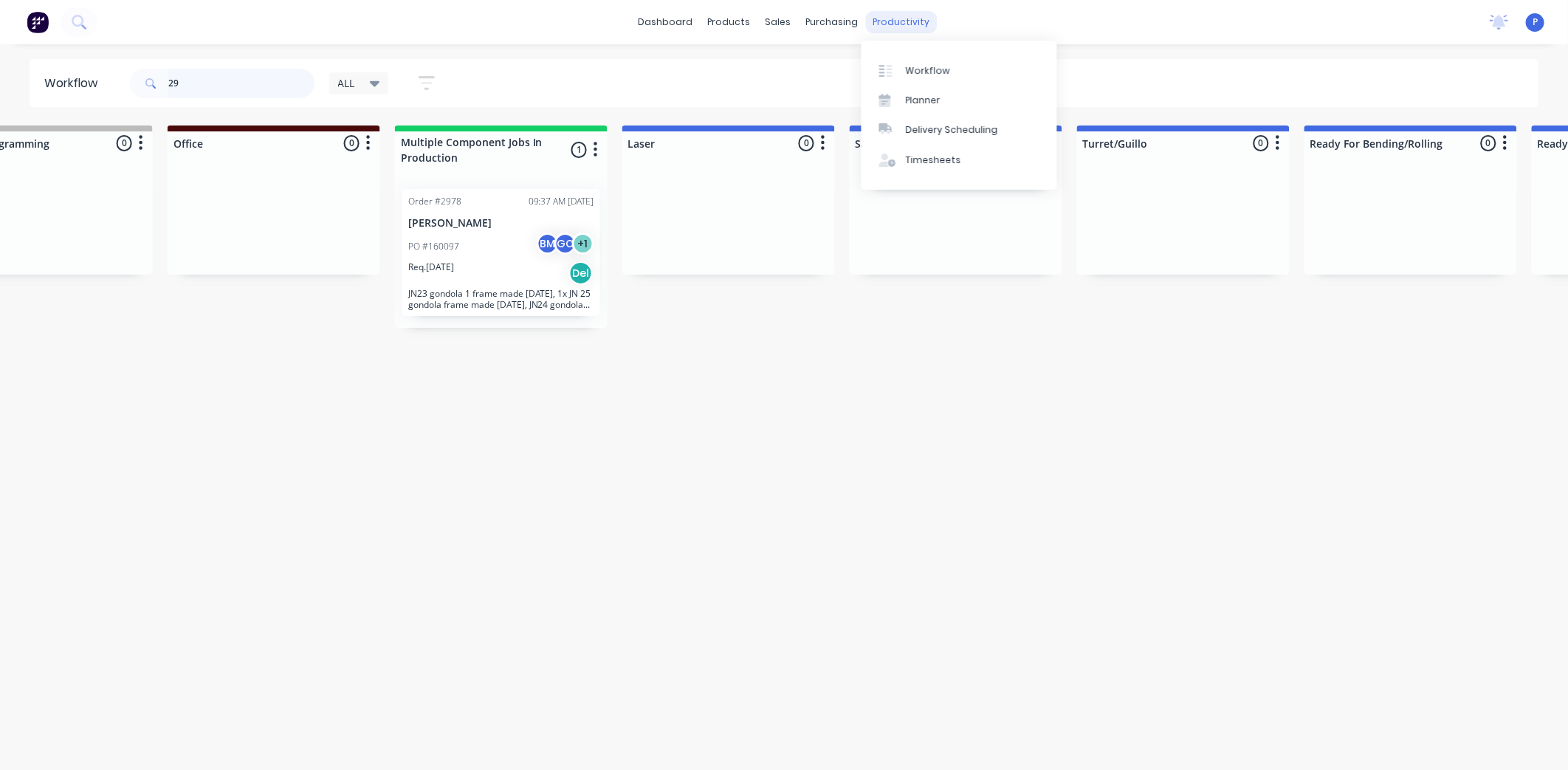
type input "2"
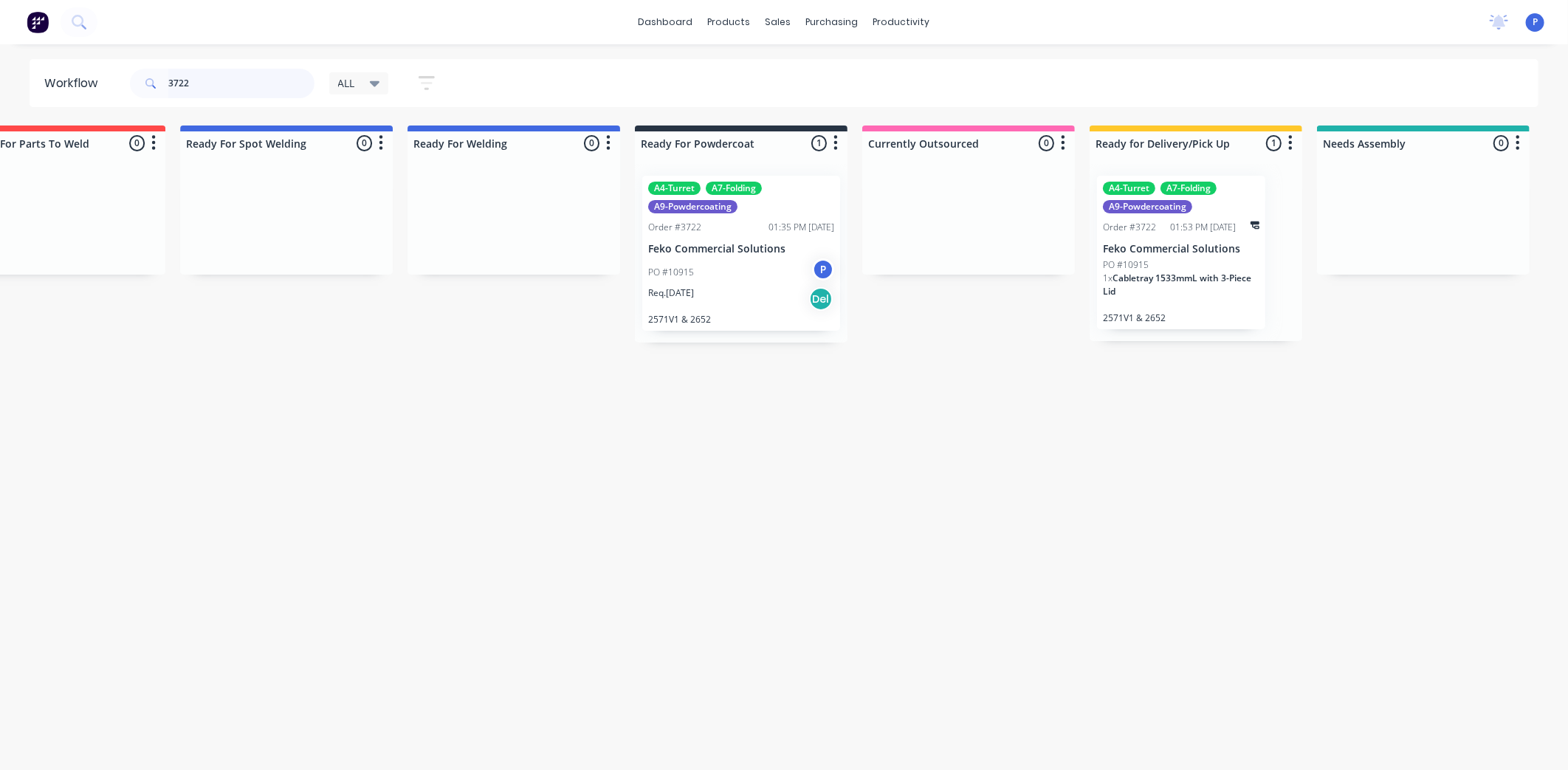
scroll to position [0, 3053]
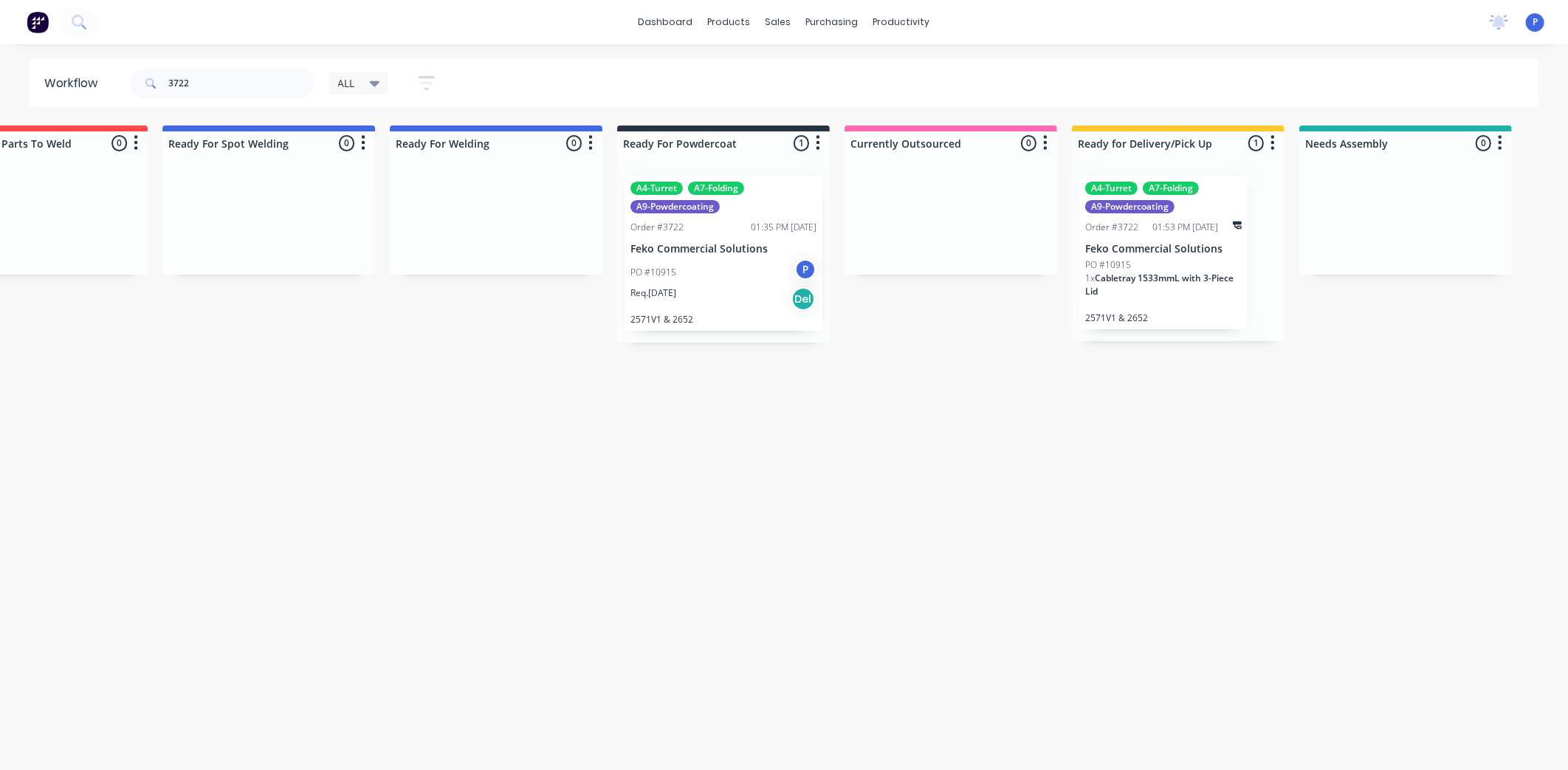
click at [694, 281] on div "PO #10915 P" at bounding box center [723, 273] width 186 height 28
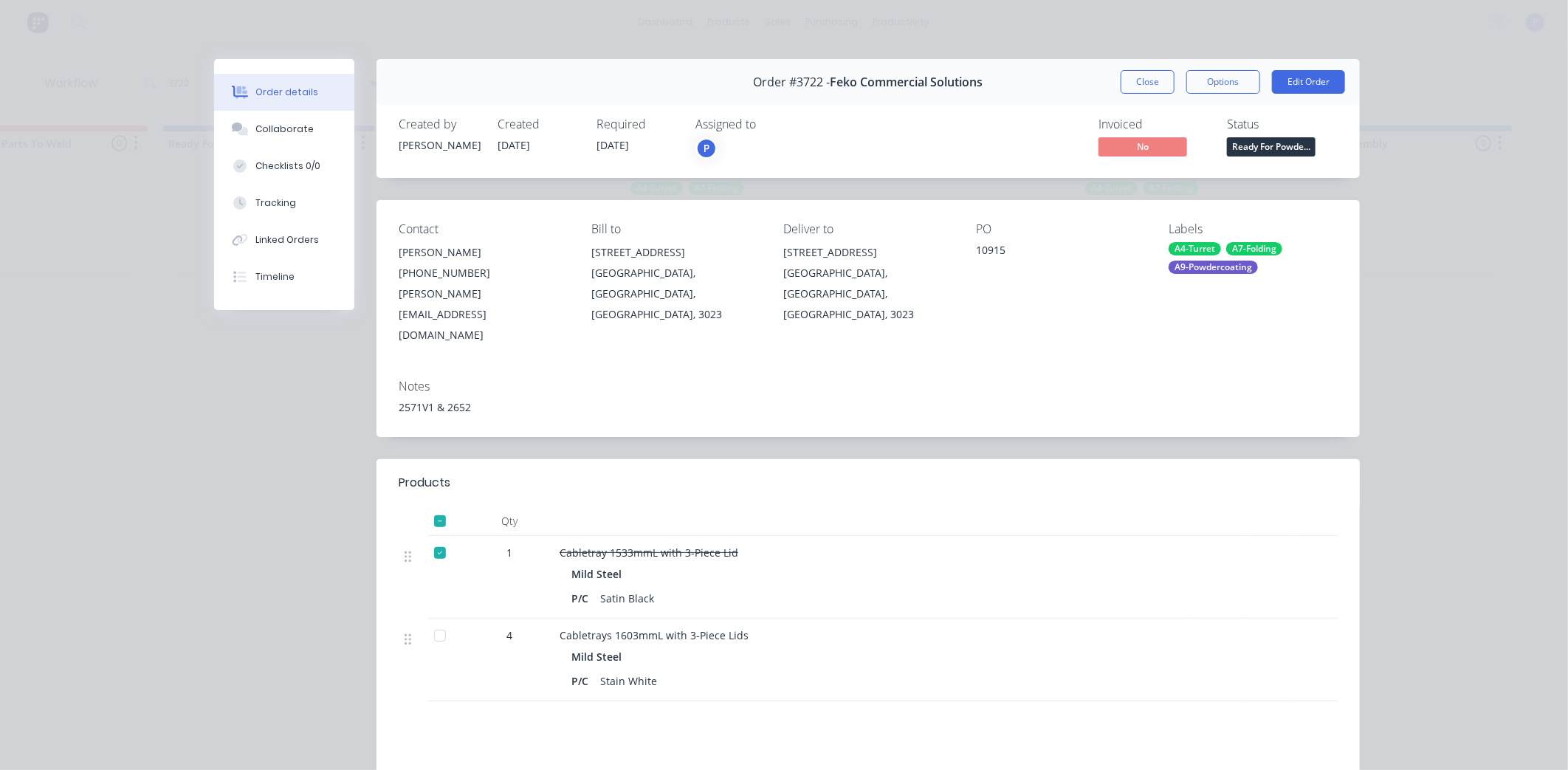
click at [433, 621] on div at bounding box center [441, 636] width 30 height 30
click at [289, 194] on button "Tracking" at bounding box center [284, 203] width 140 height 37
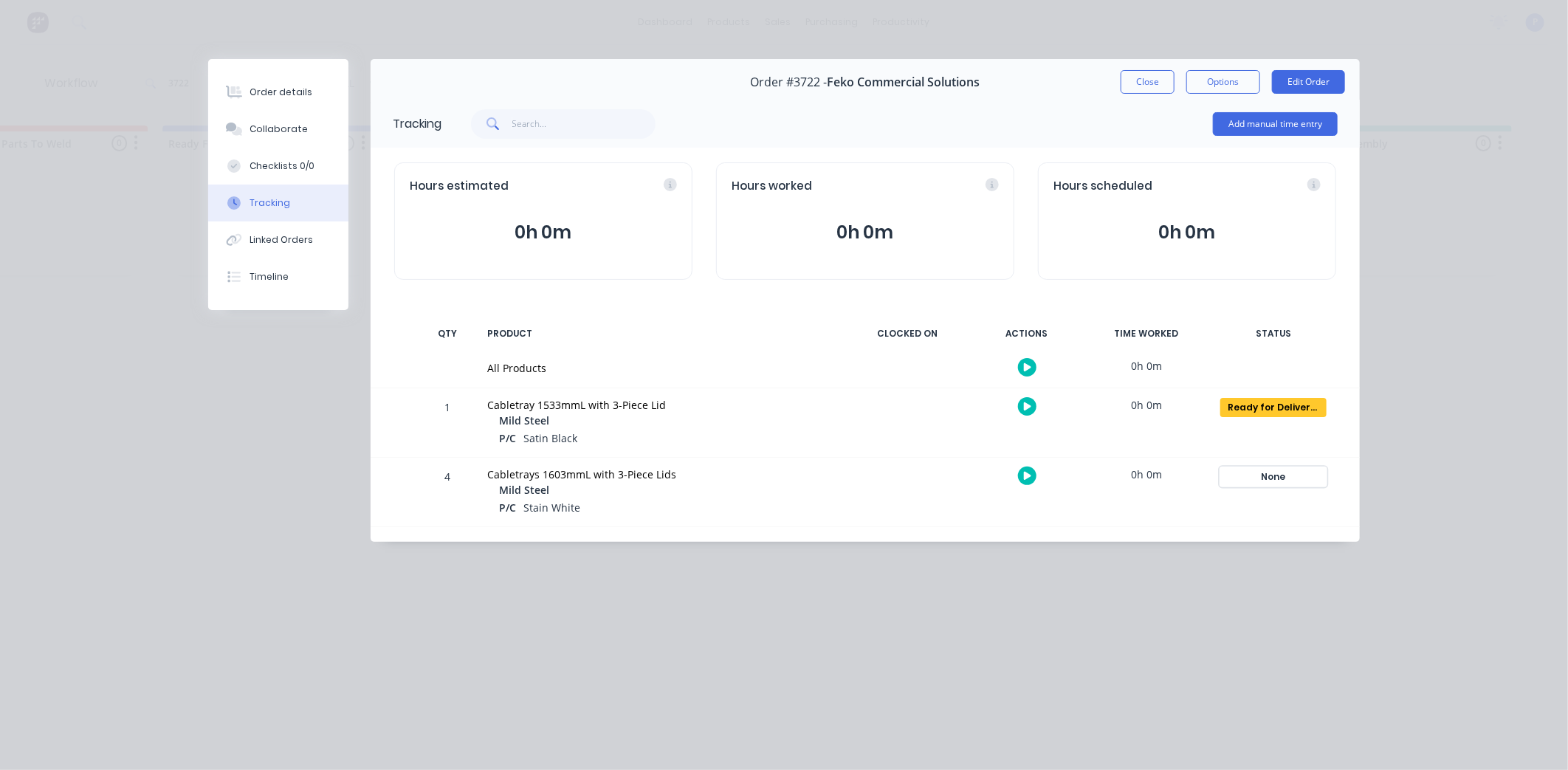
click at [1286, 477] on div "None" at bounding box center [1273, 476] width 106 height 19
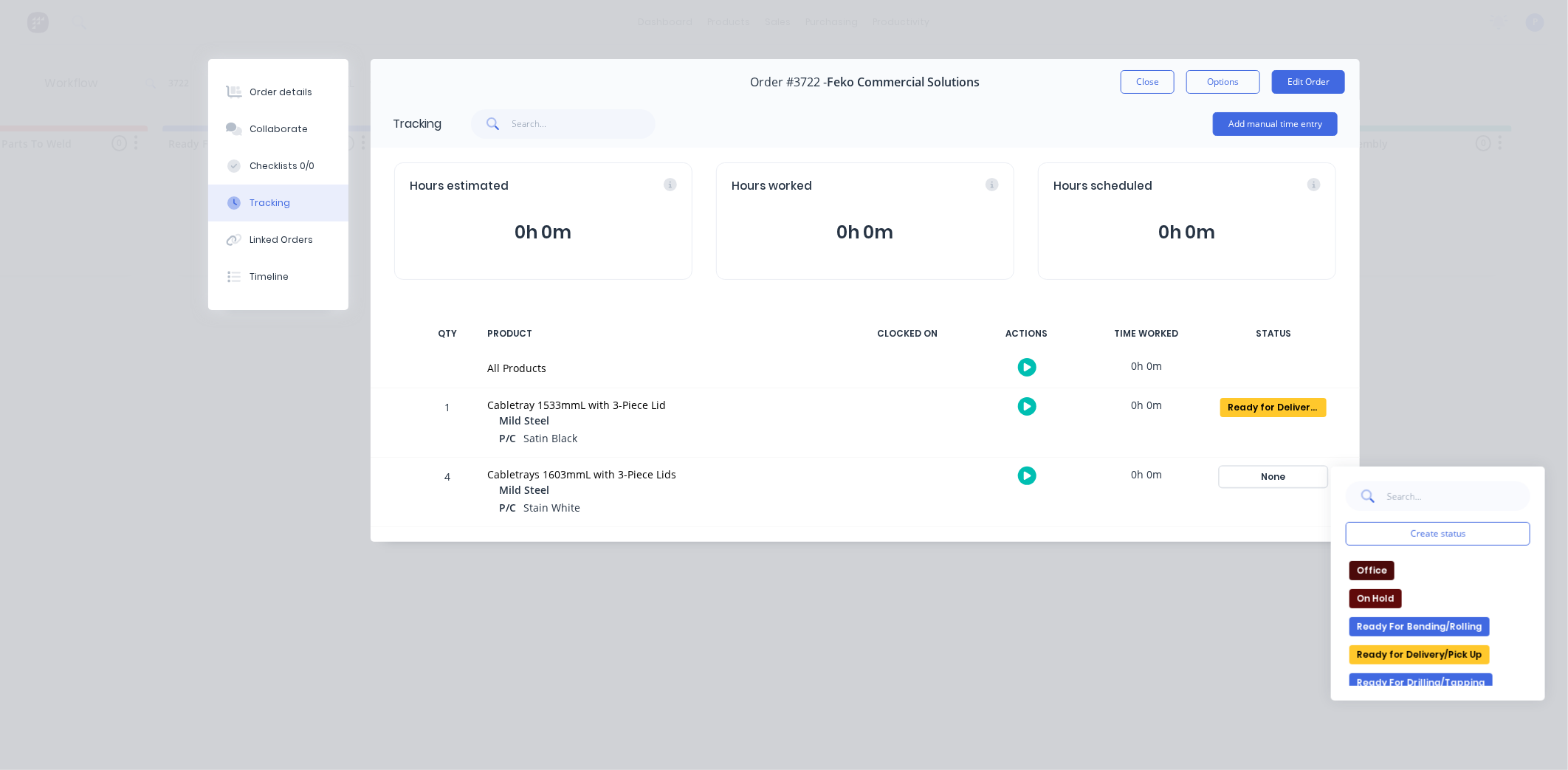
scroll to position [246, 0]
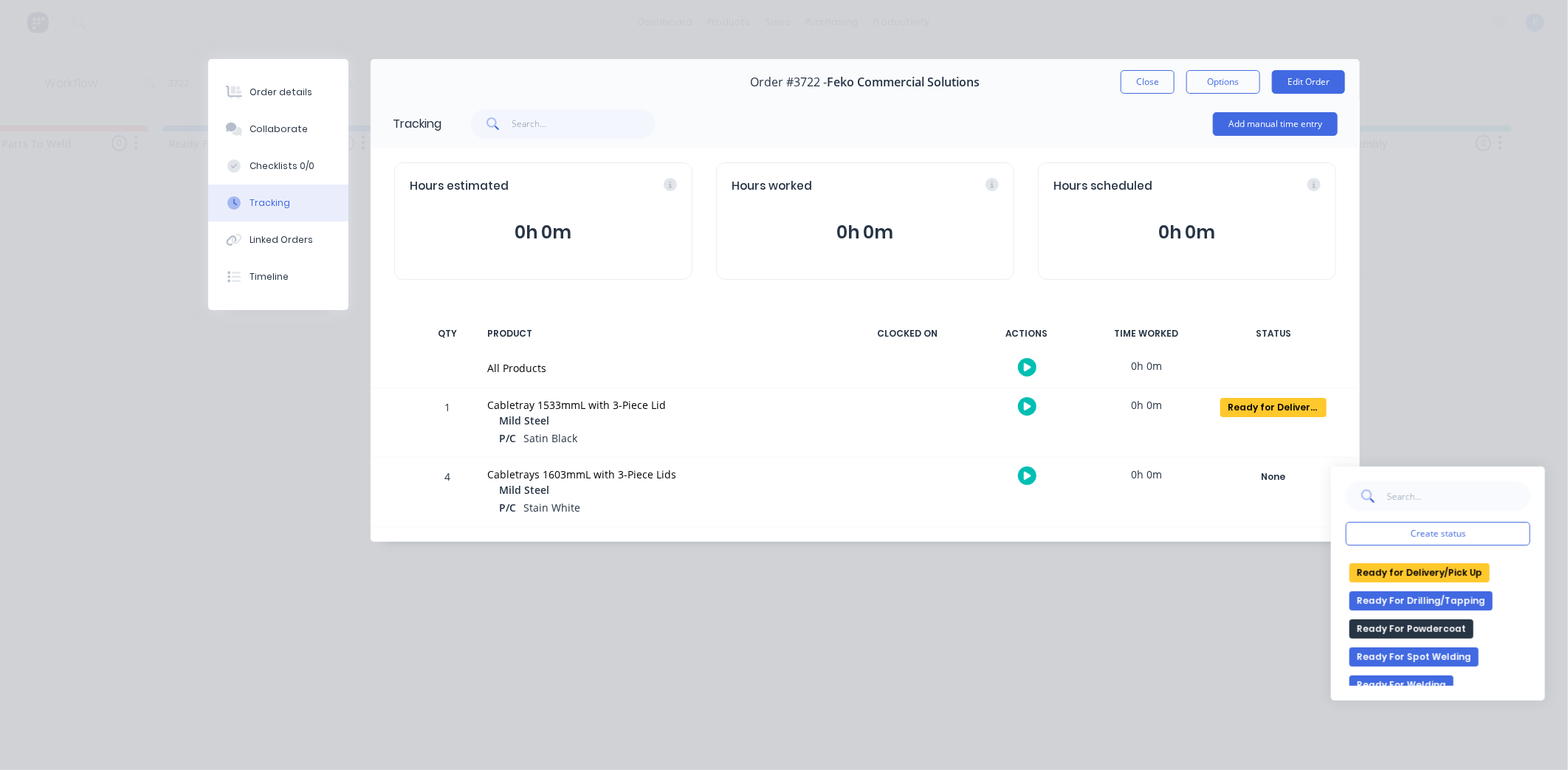
click at [1418, 573] on button "Ready for Delivery/Pick Up" at bounding box center [1419, 573] width 140 height 19
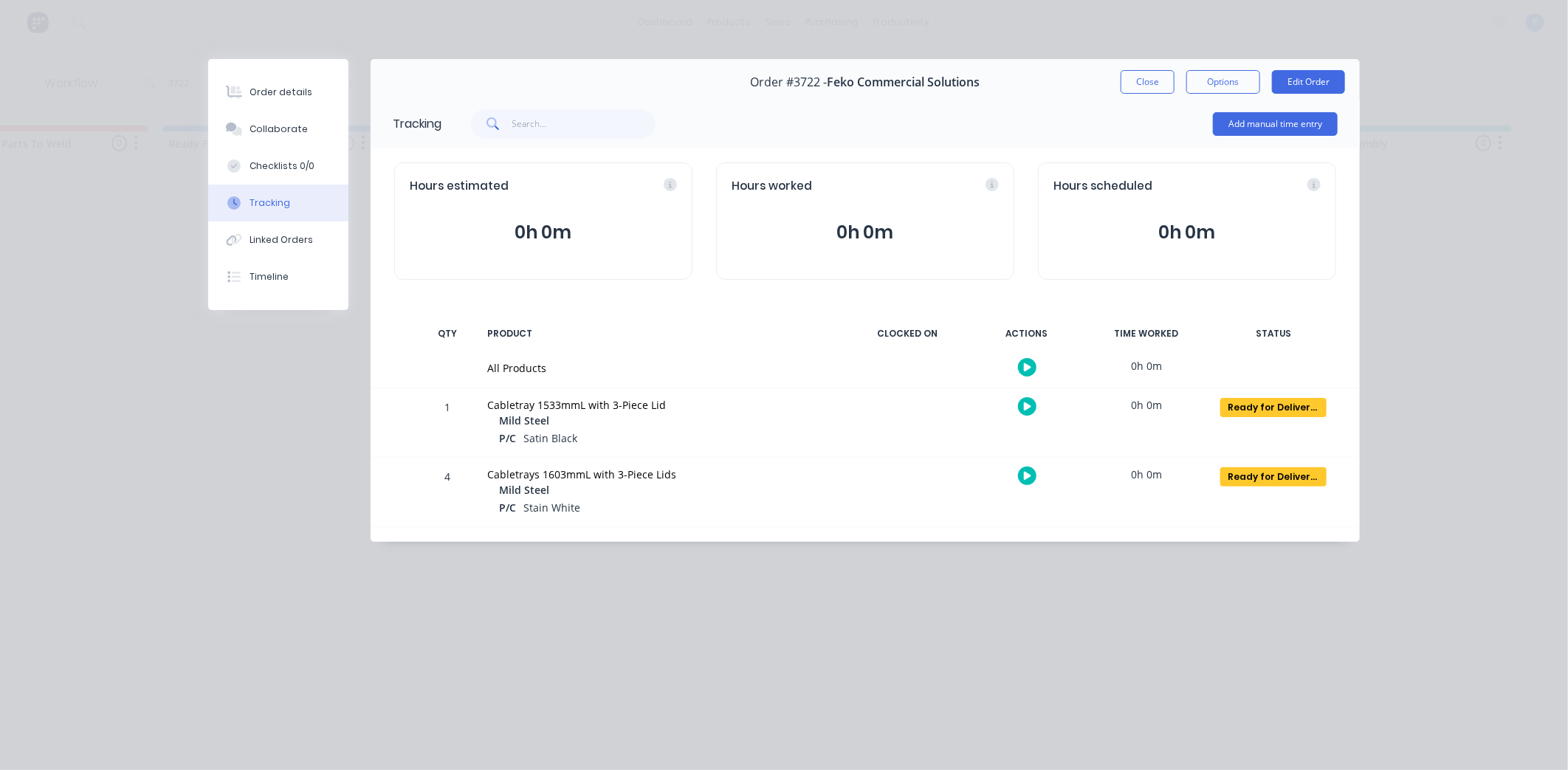
click at [1145, 84] on button "Close" at bounding box center [1147, 82] width 54 height 23
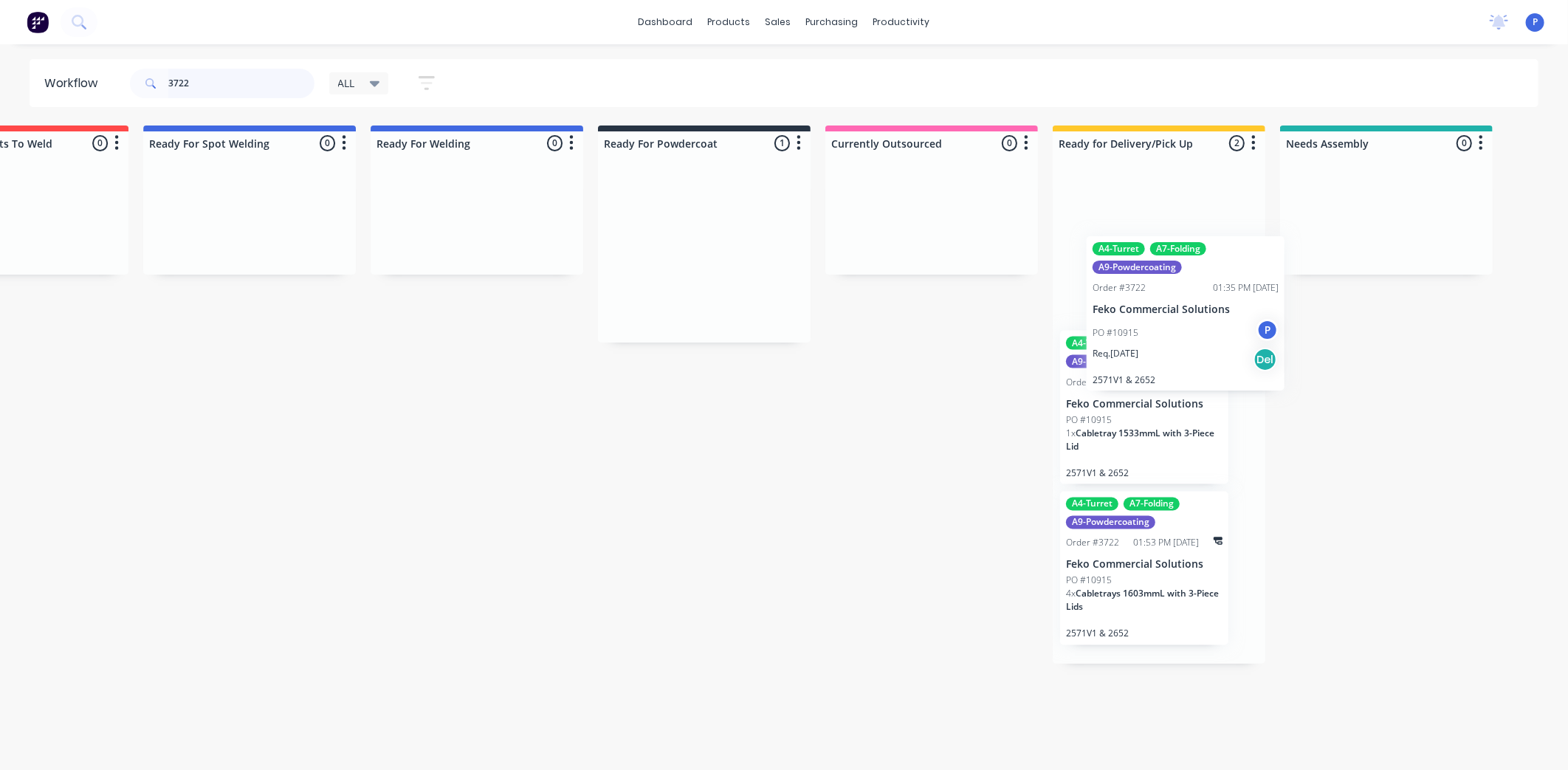
scroll to position [0, 3076]
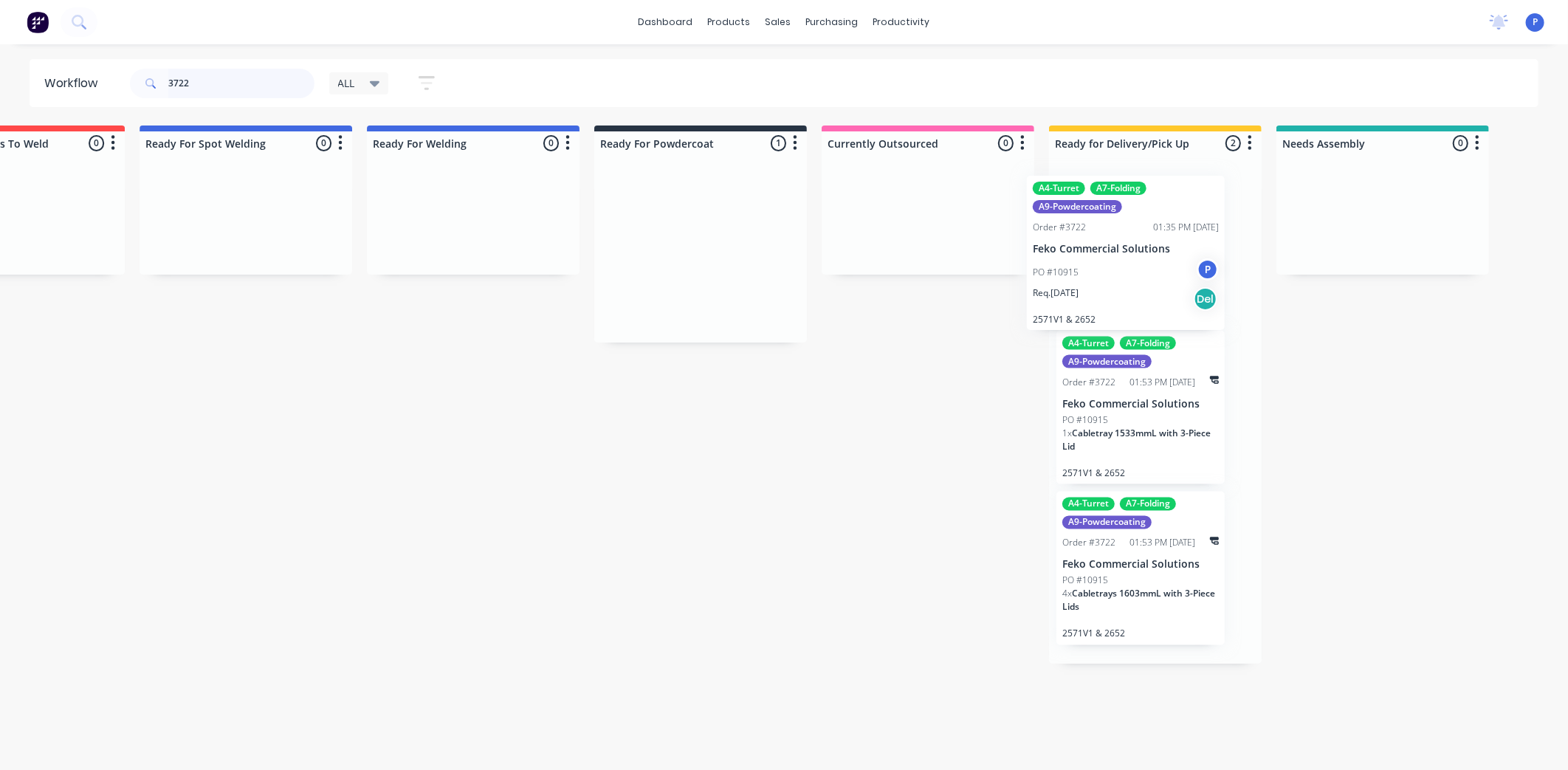
drag, startPoint x: 687, startPoint y: 272, endPoint x: 1098, endPoint y: 277, distance: 411.0
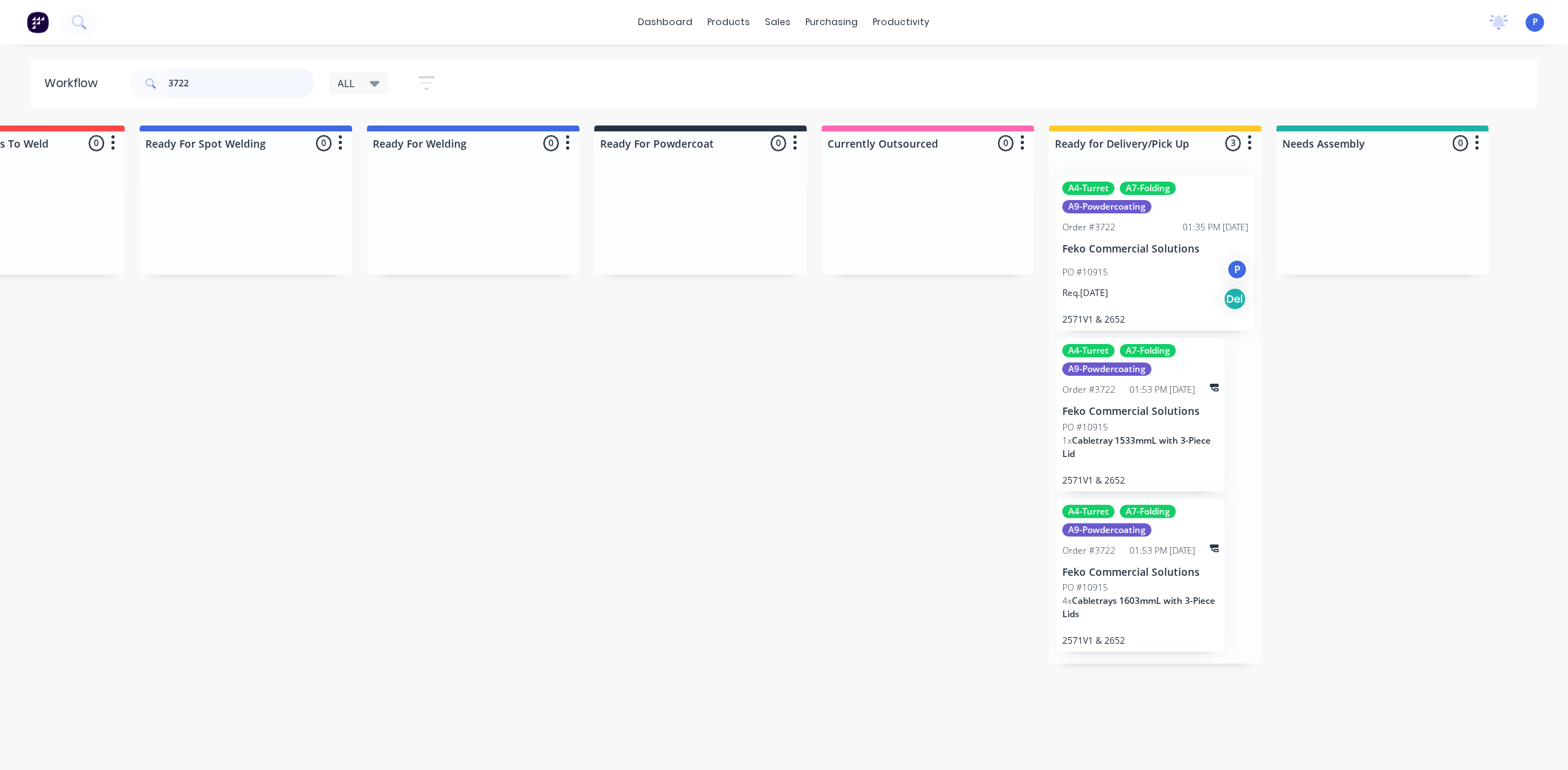
click at [196, 83] on input "3722" at bounding box center [241, 84] width 146 height 30
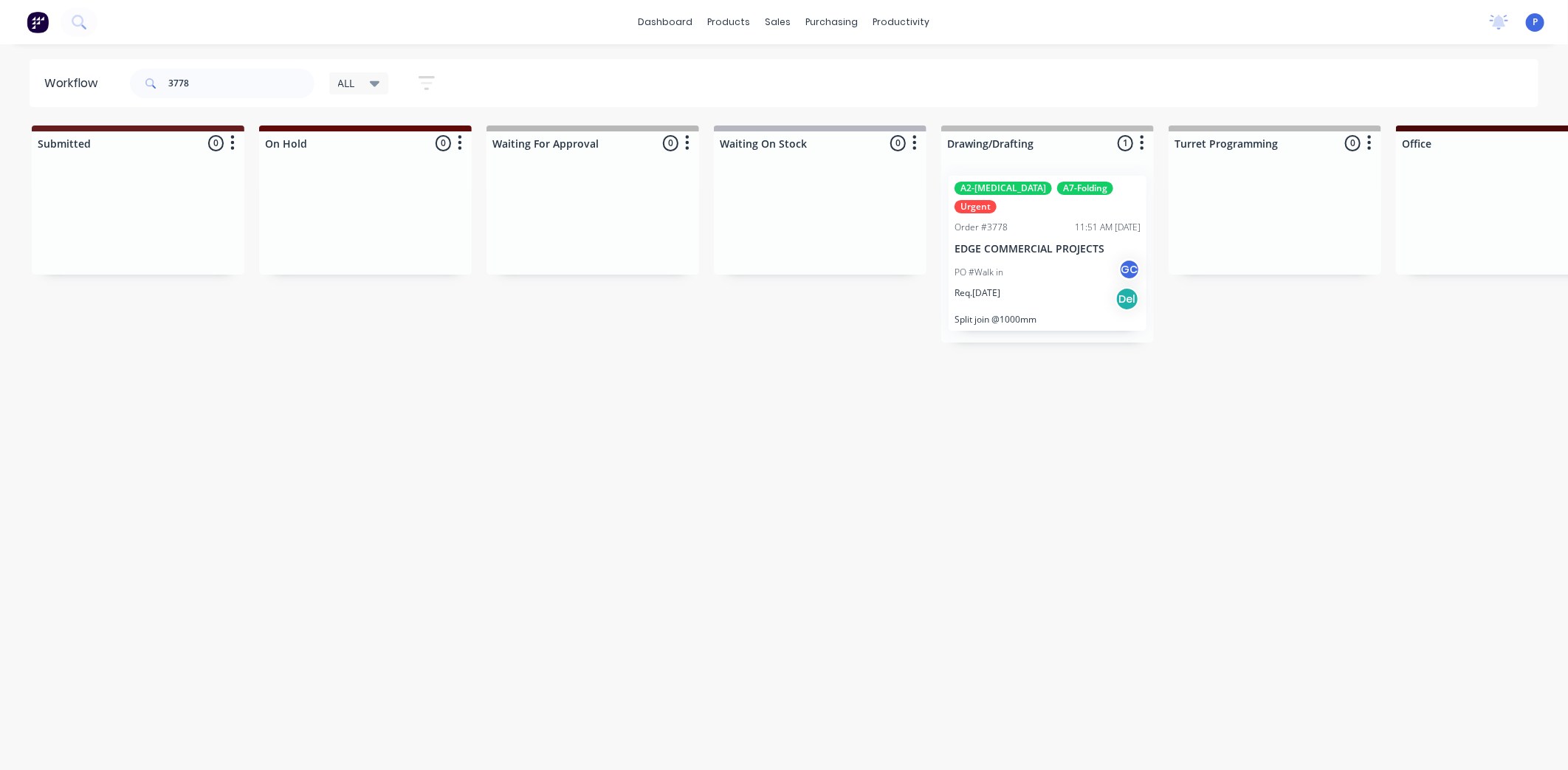
click at [1050, 259] on div "PO #Walk in [GEOGRAPHIC_DATA]" at bounding box center [1048, 273] width 186 height 28
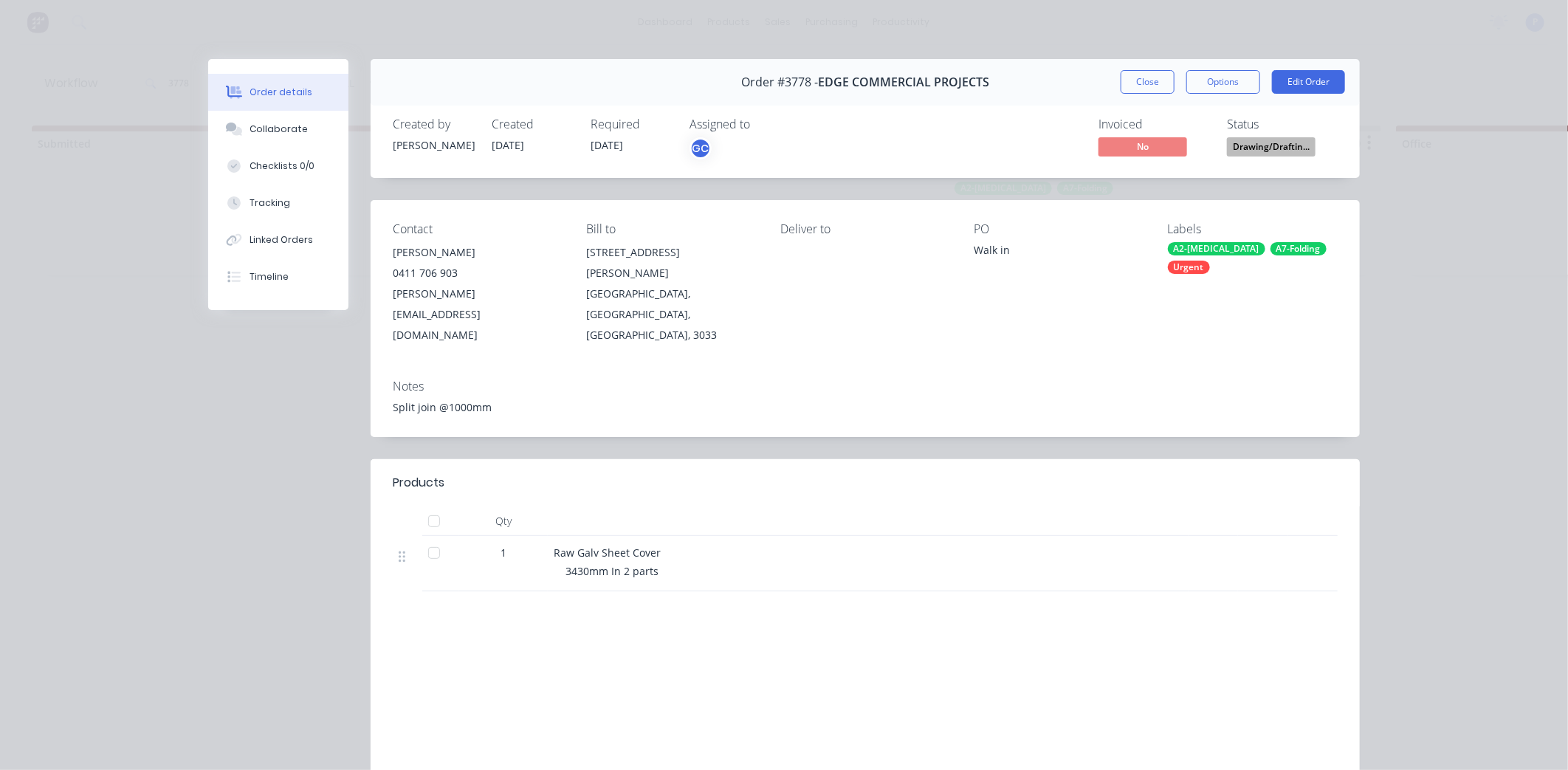
click at [426, 539] on div at bounding box center [435, 553] width 30 height 30
click at [275, 212] on button "Tracking" at bounding box center [278, 203] width 140 height 37
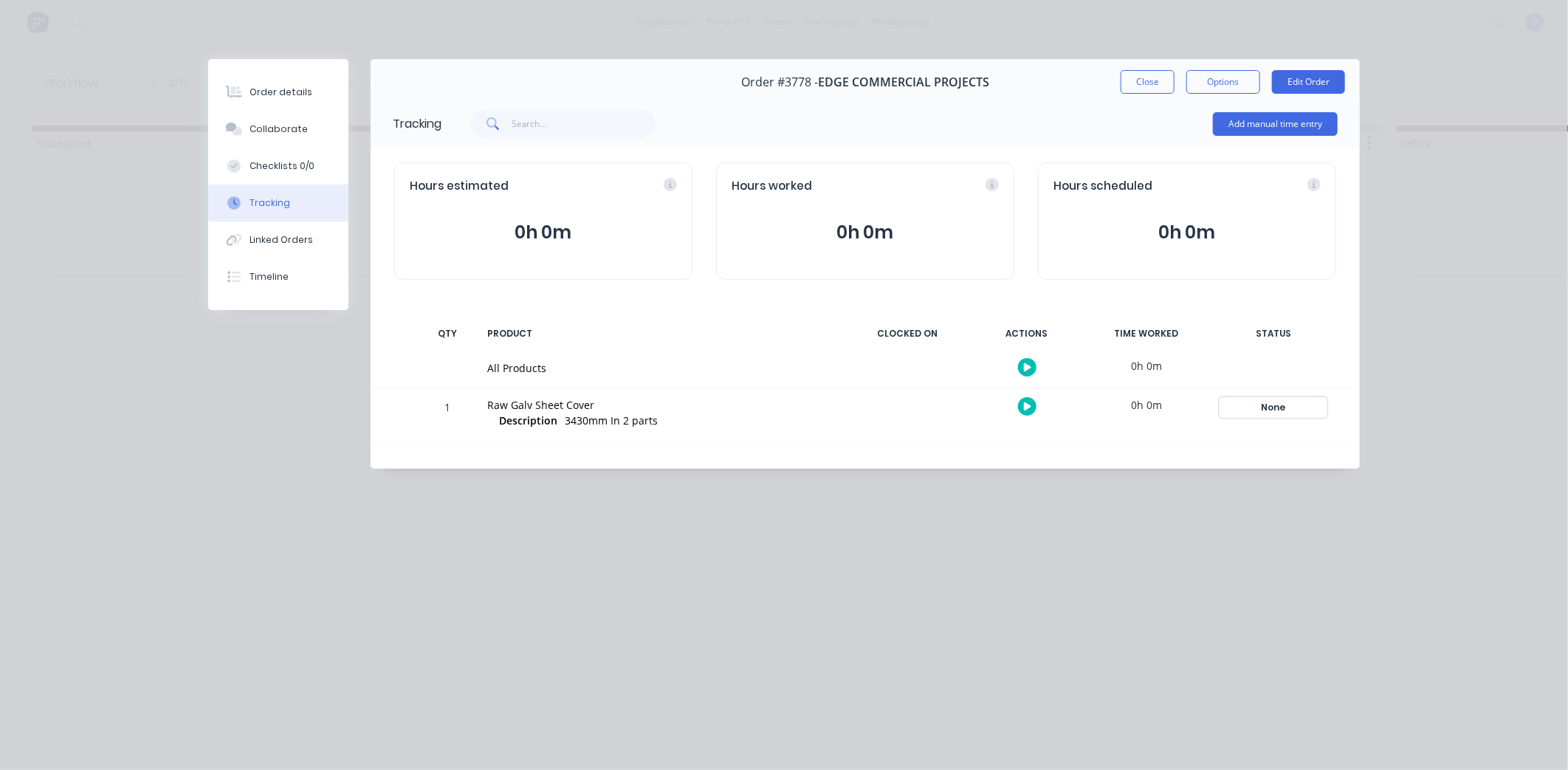
click at [1288, 413] on div "None" at bounding box center [1273, 407] width 106 height 19
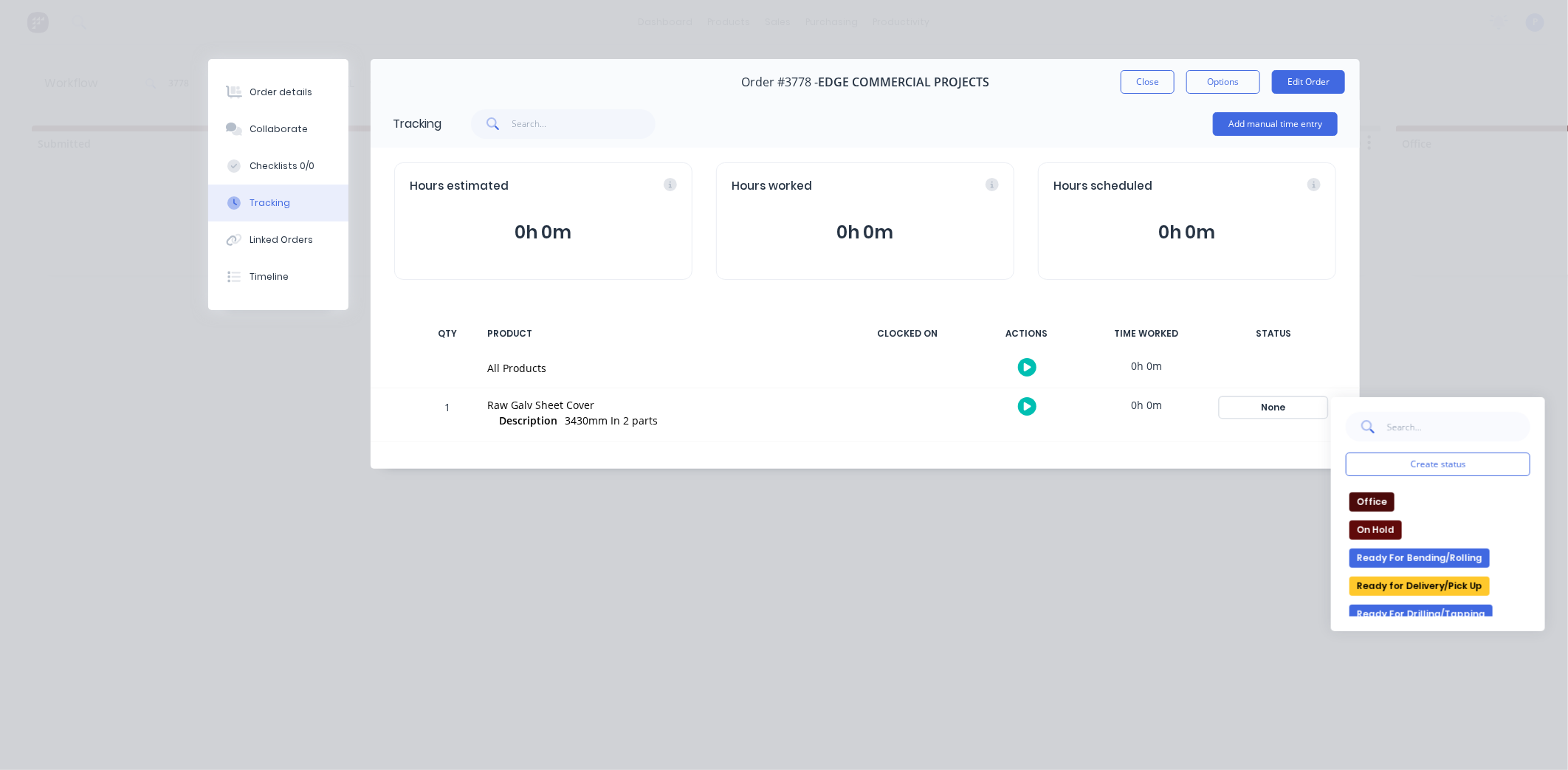
scroll to position [164, 0]
click at [1388, 584] on button "Ready for Delivery/Pick Up" at bounding box center [1419, 585] width 140 height 19
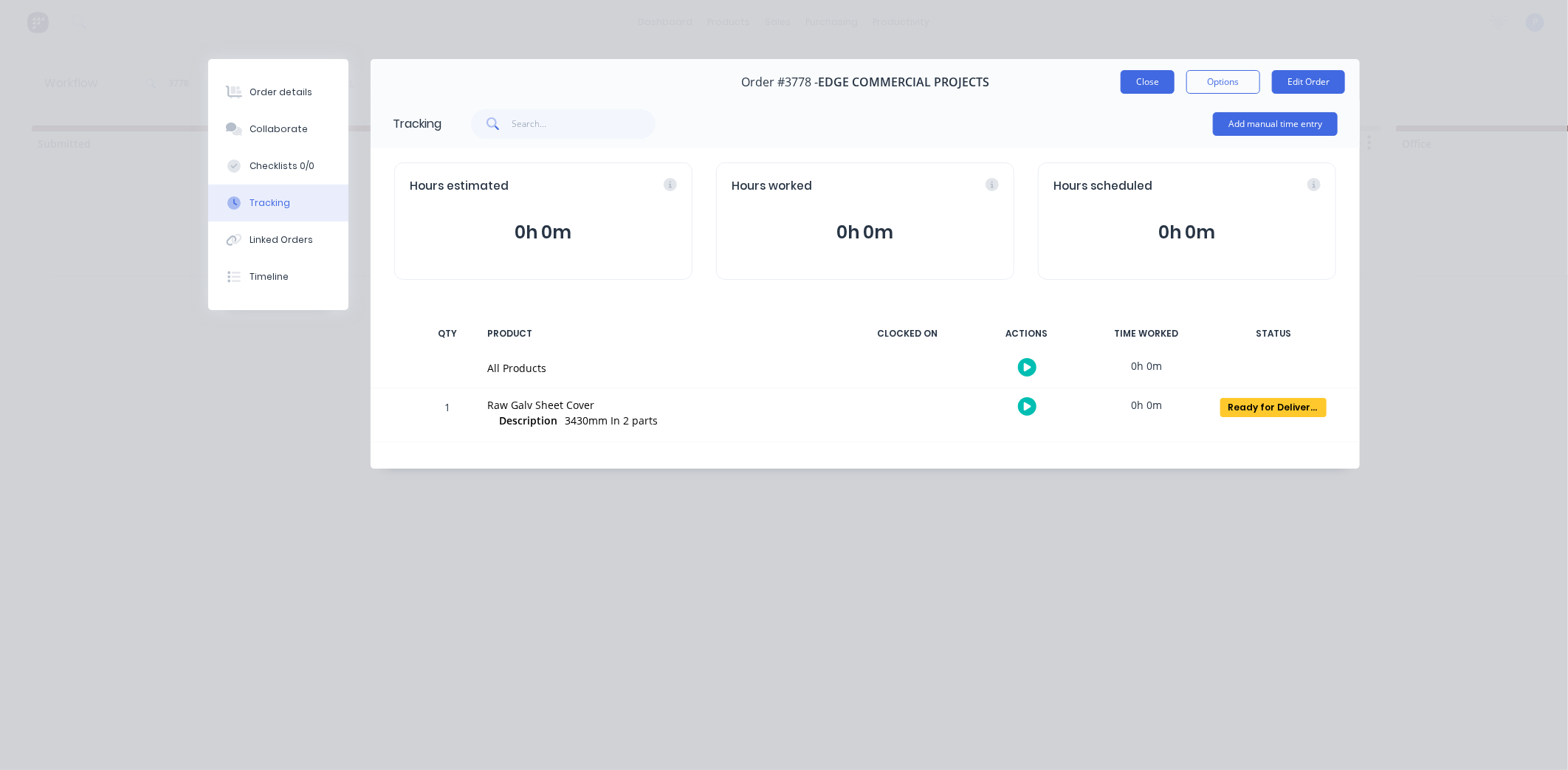
click at [1161, 84] on button "Close" at bounding box center [1147, 82] width 54 height 23
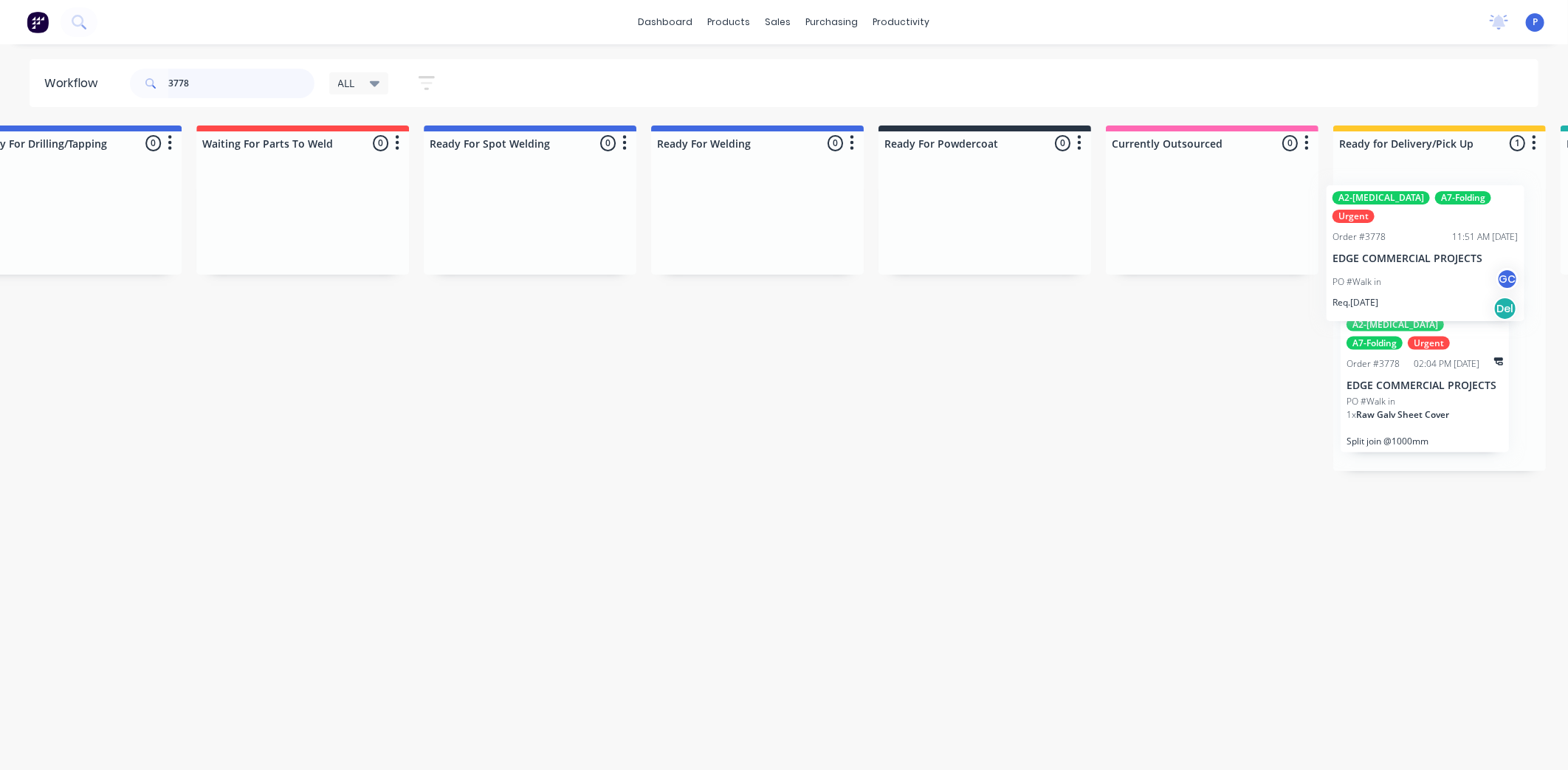
scroll to position [0, 2857]
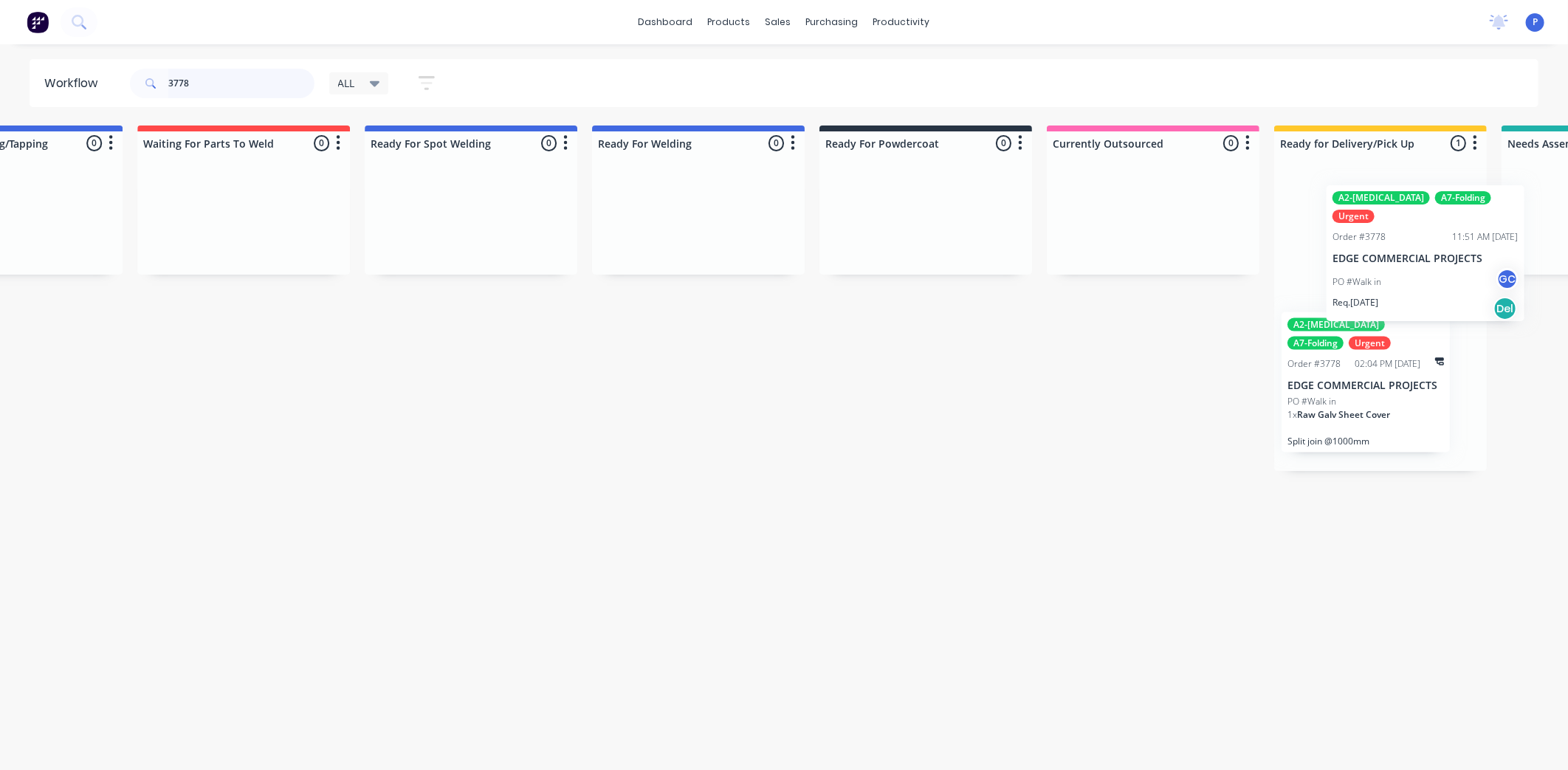
drag, startPoint x: 1035, startPoint y: 238, endPoint x: 1421, endPoint y: 251, distance: 386.2
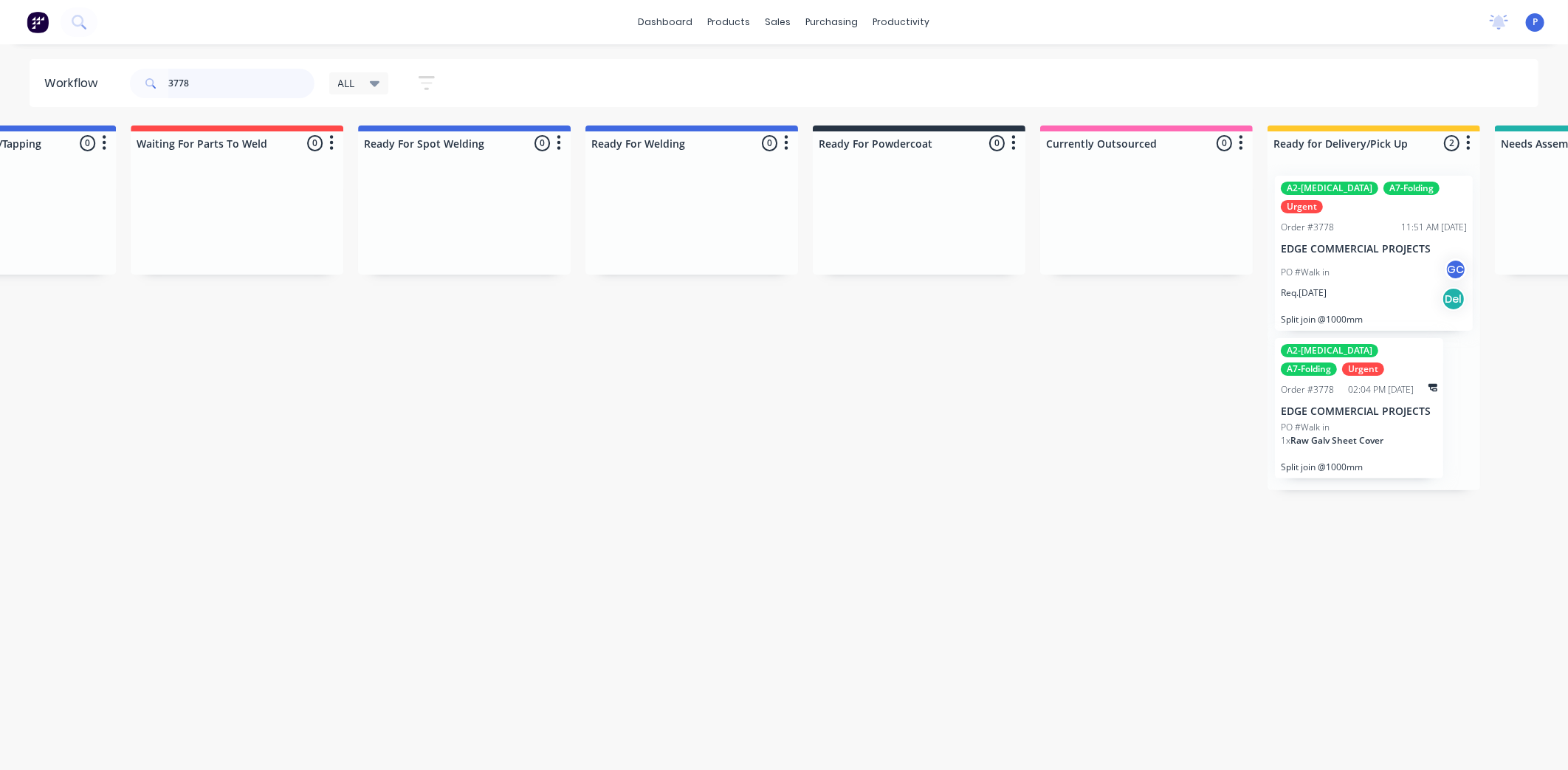
click at [246, 86] on input "3778" at bounding box center [241, 84] width 146 height 30
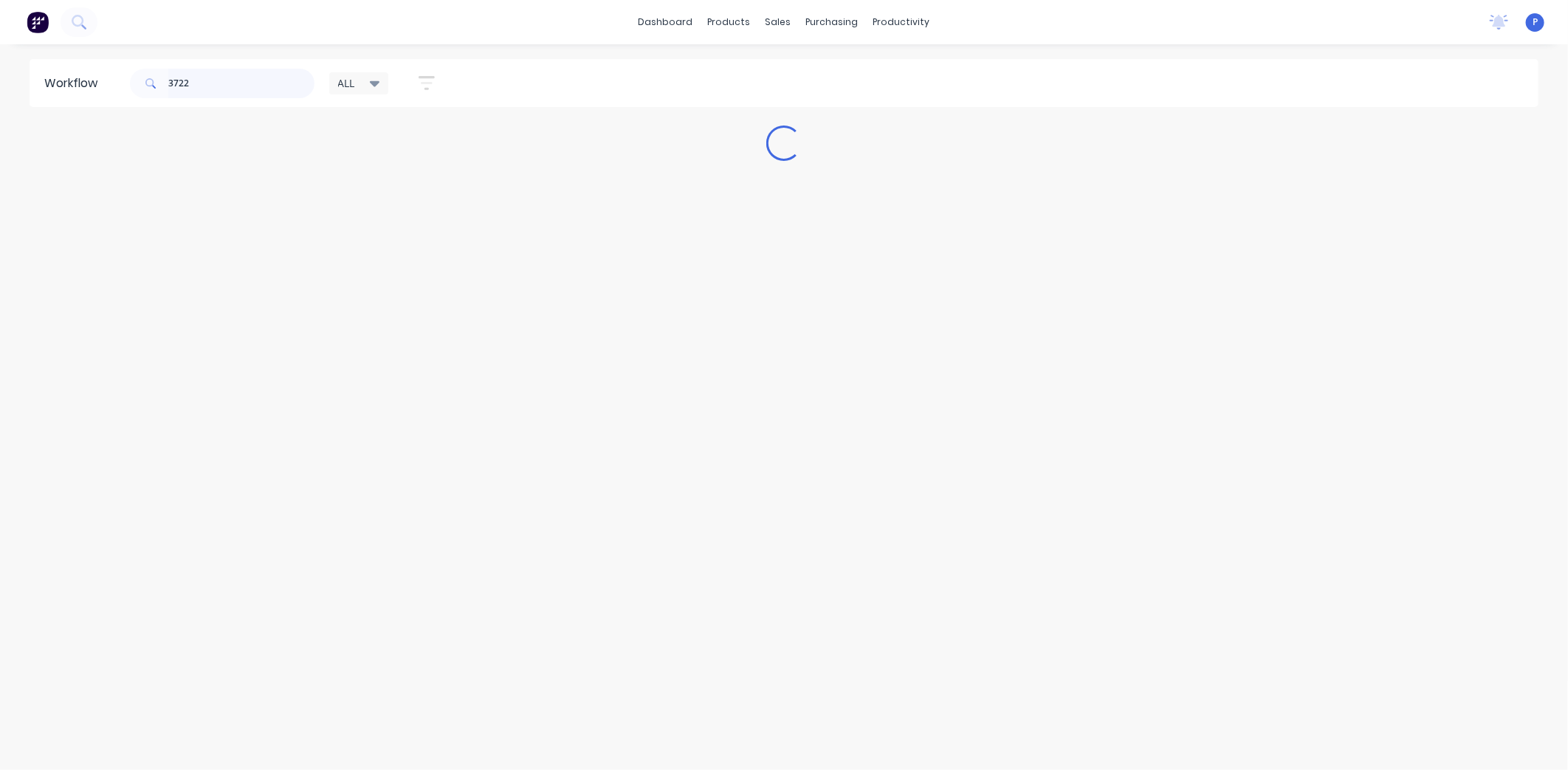
scroll to position [0, 0]
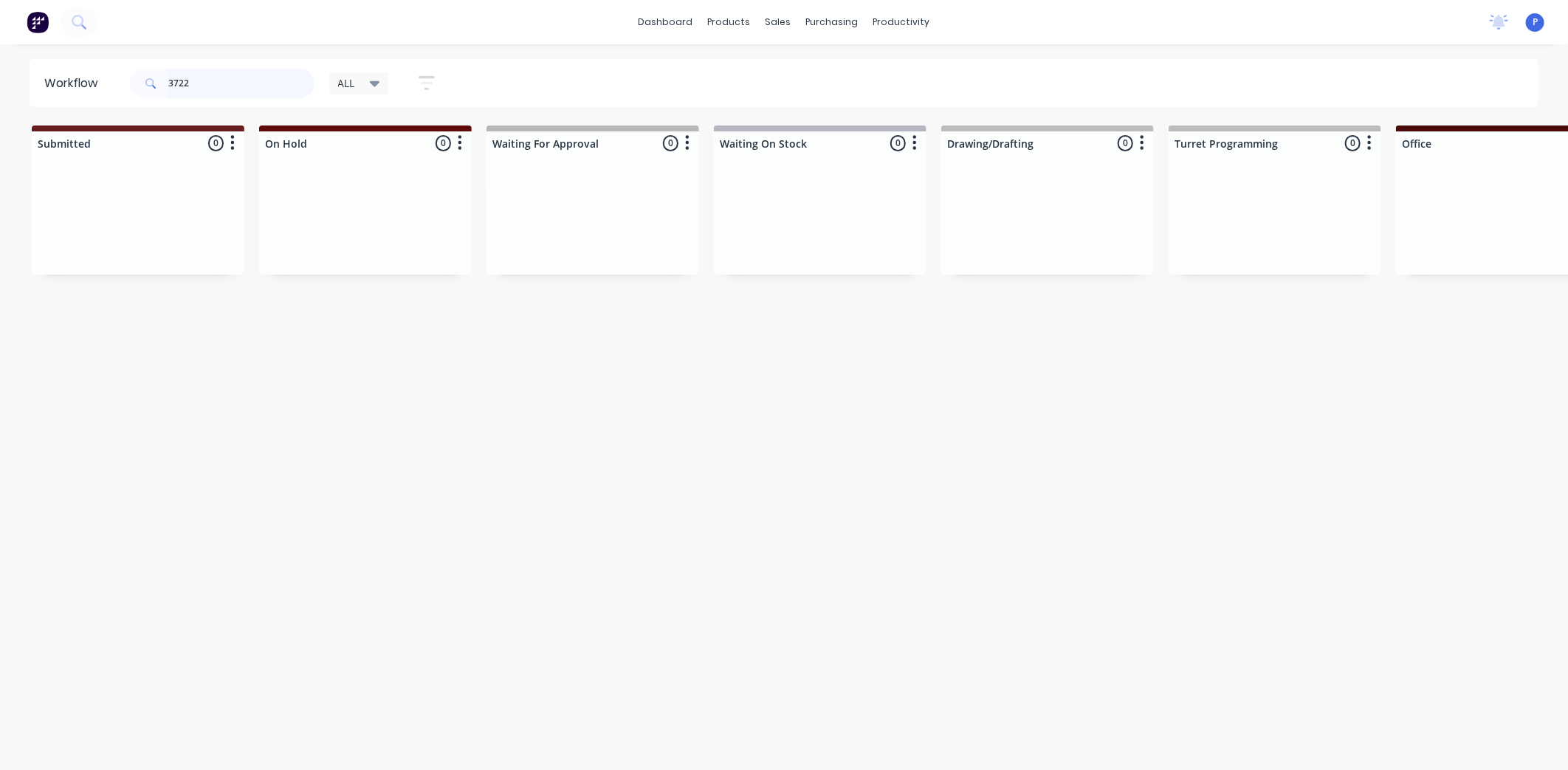
type input "3722"
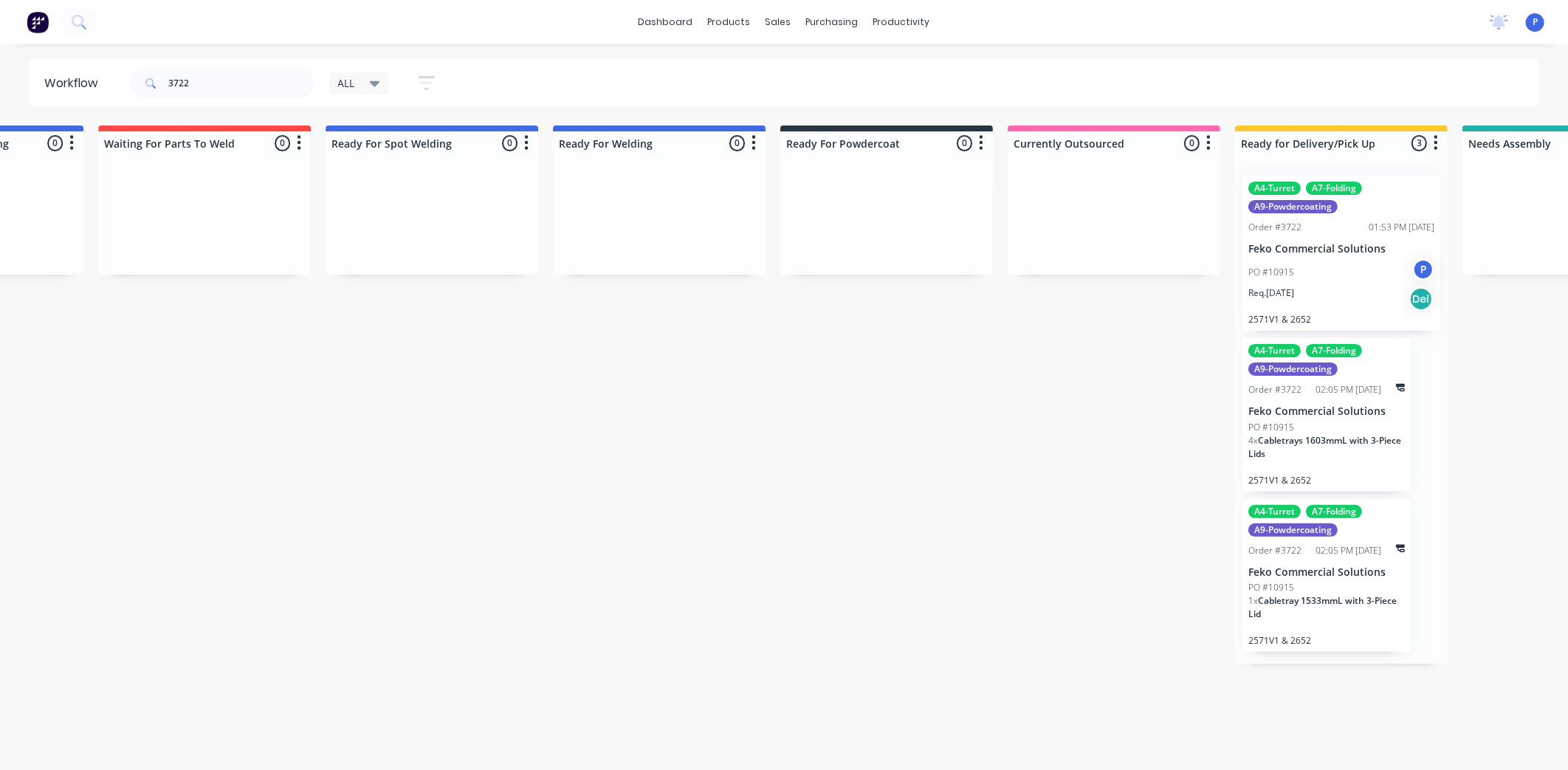
drag, startPoint x: 552, startPoint y: 449, endPoint x: 704, endPoint y: 461, distance: 152.5
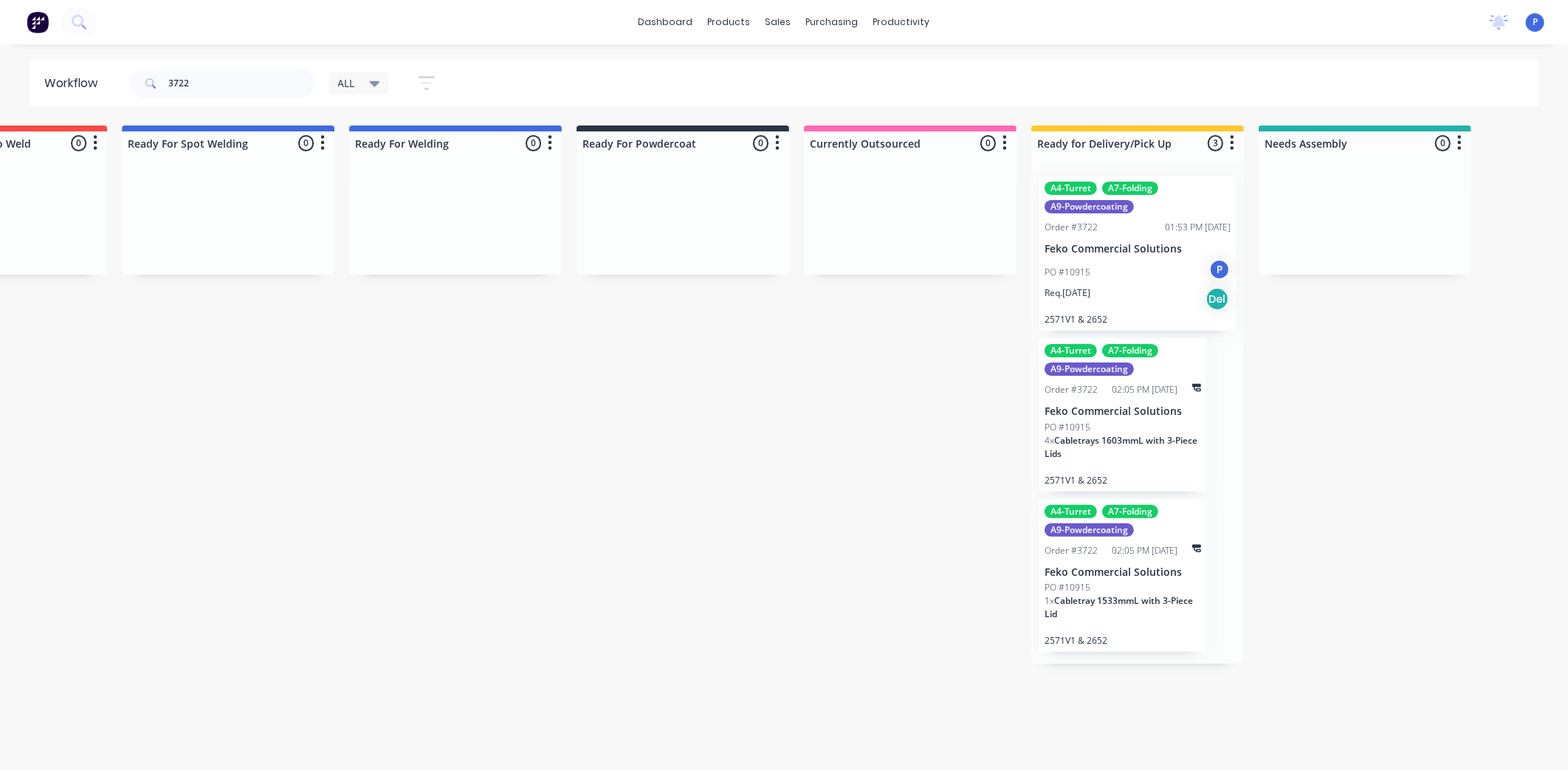
click at [1141, 270] on div "PO #10915 P" at bounding box center [1137, 273] width 186 height 28
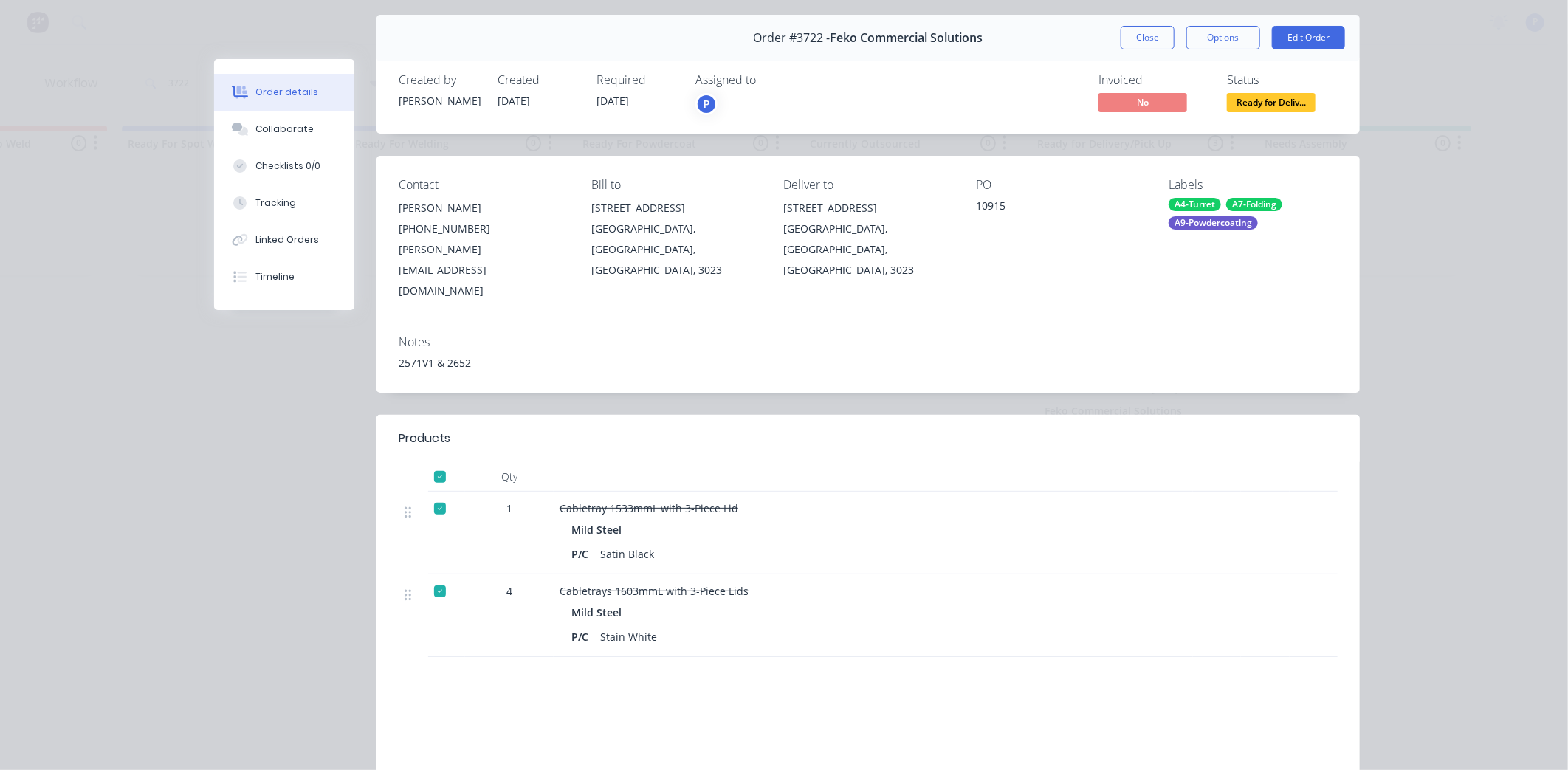
scroll to position [82, 0]
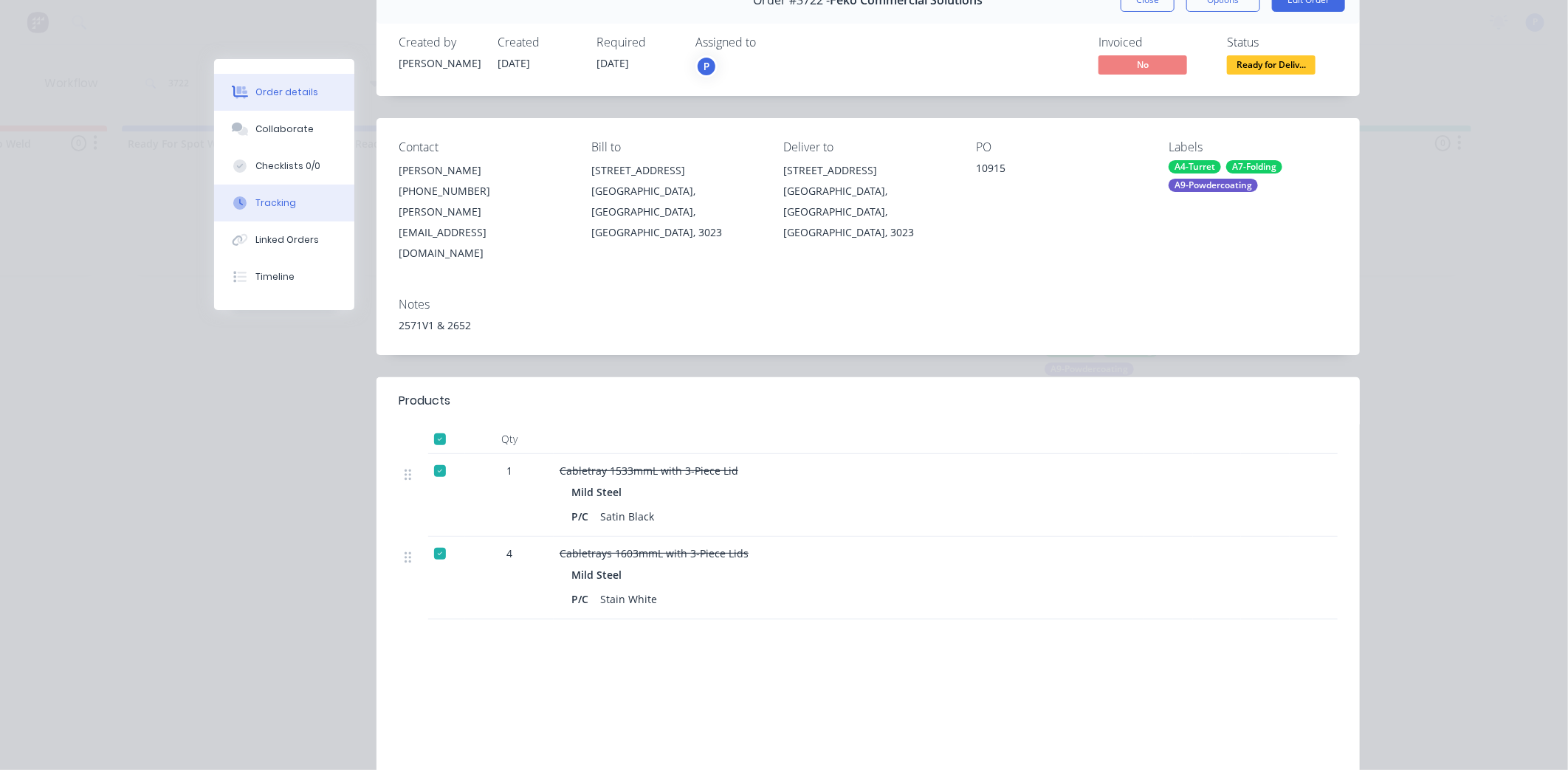
click at [278, 197] on div "Tracking" at bounding box center [275, 203] width 41 height 13
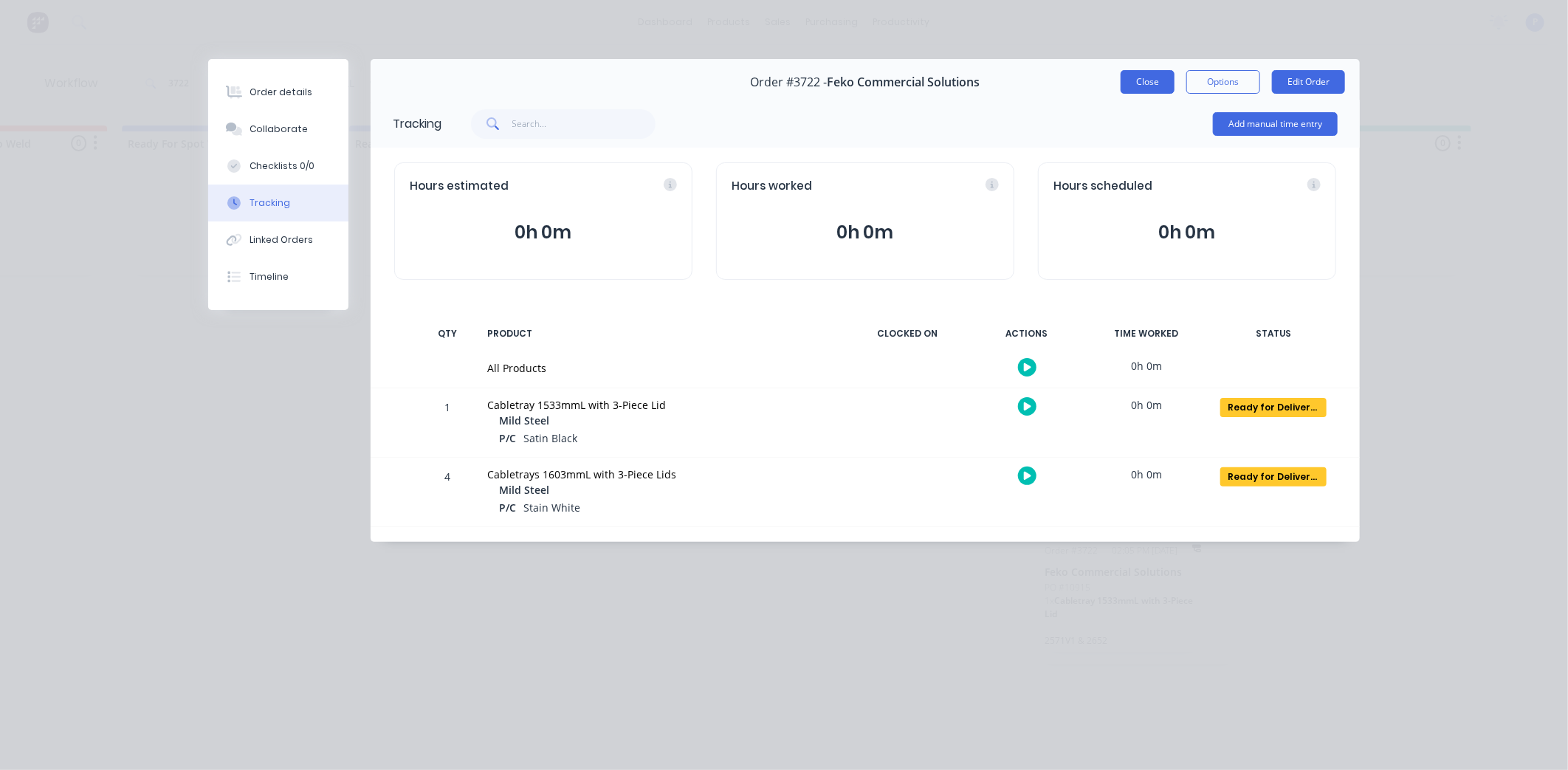
click at [1142, 92] on button "Close" at bounding box center [1147, 82] width 54 height 23
